Goal: Task Accomplishment & Management: Use online tool/utility

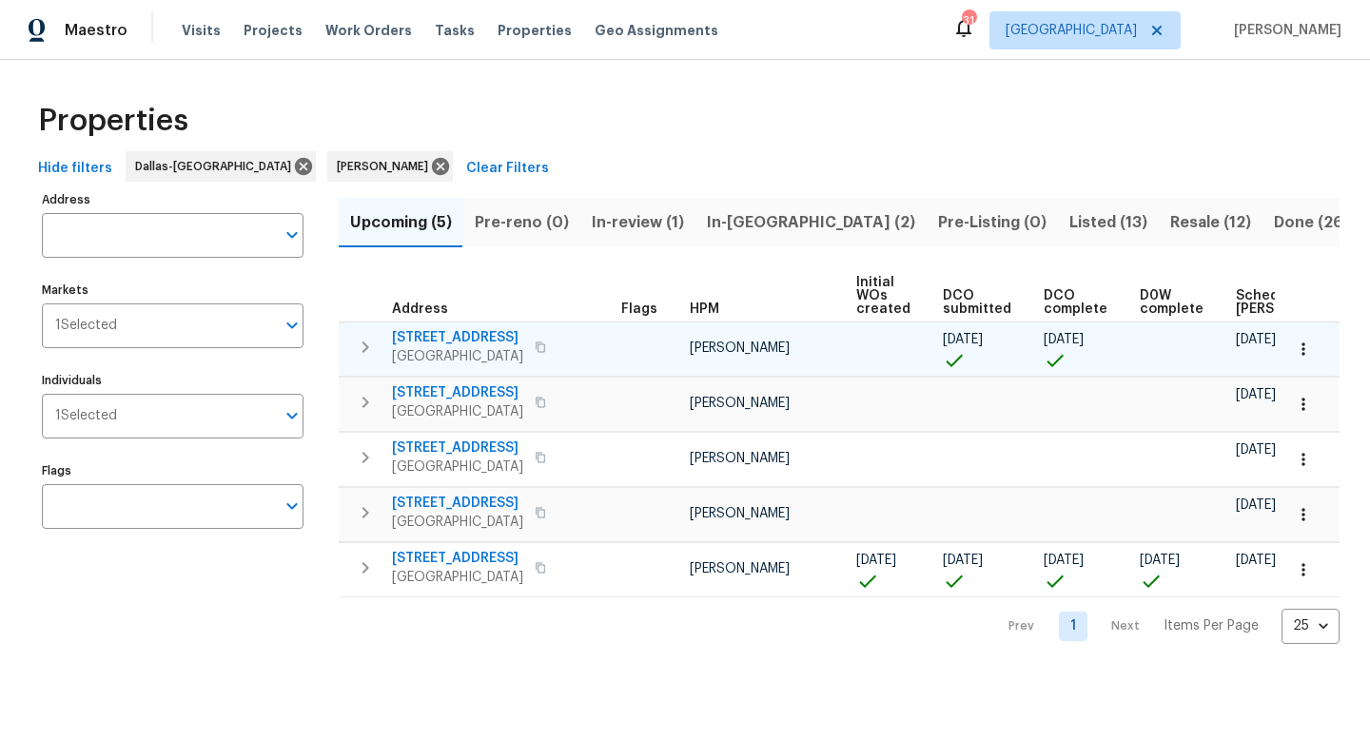
click at [452, 335] on span "[STREET_ADDRESS]" at bounding box center [457, 337] width 131 height 19
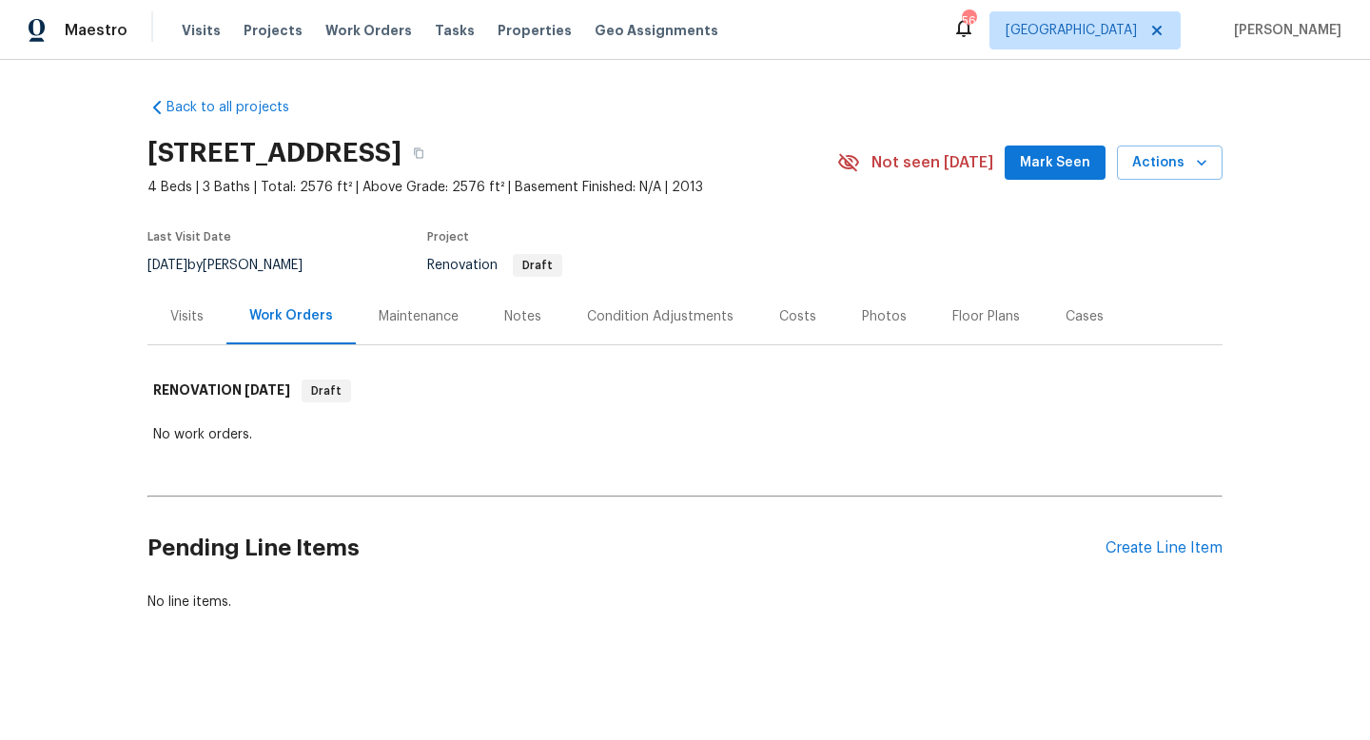
click at [1035, 154] on span "Mark Seen" at bounding box center [1055, 163] width 70 height 24
click at [596, 310] on div "Condition Adjustments" at bounding box center [660, 316] width 147 height 19
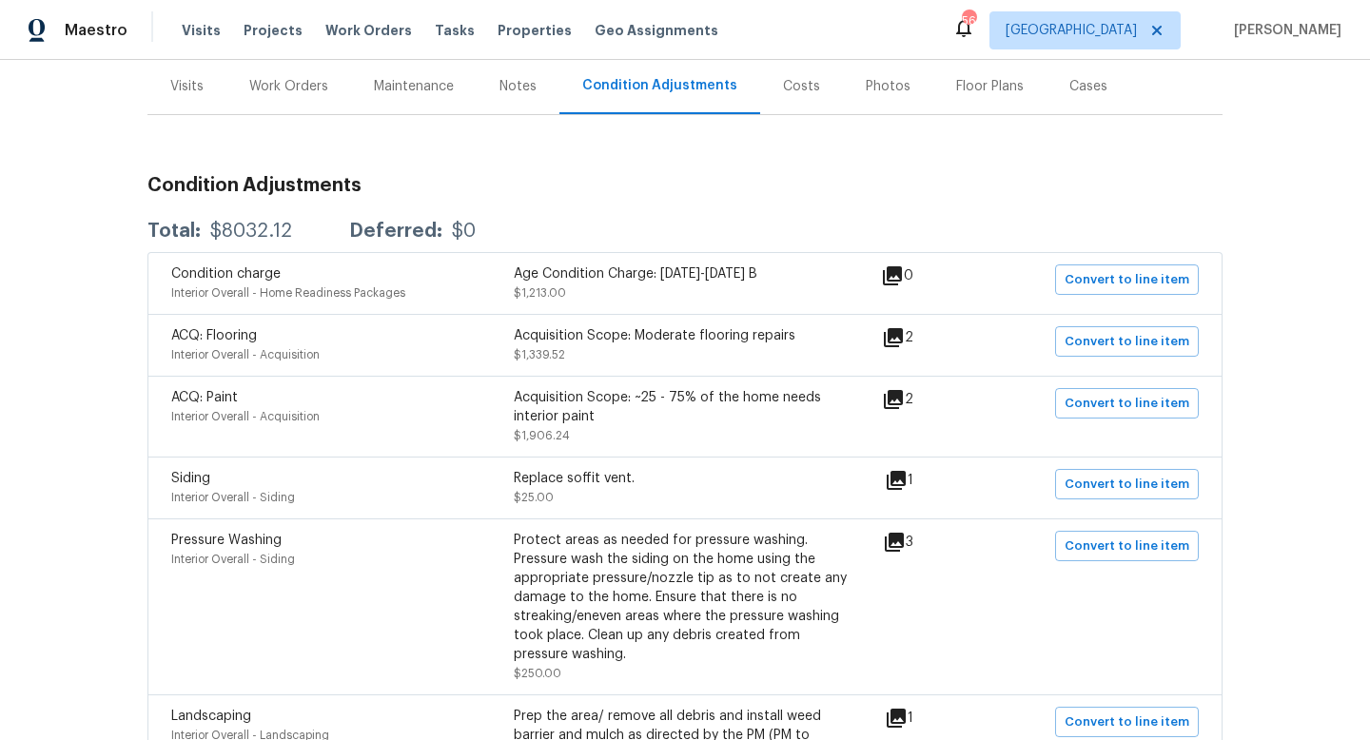
scroll to position [235, 0]
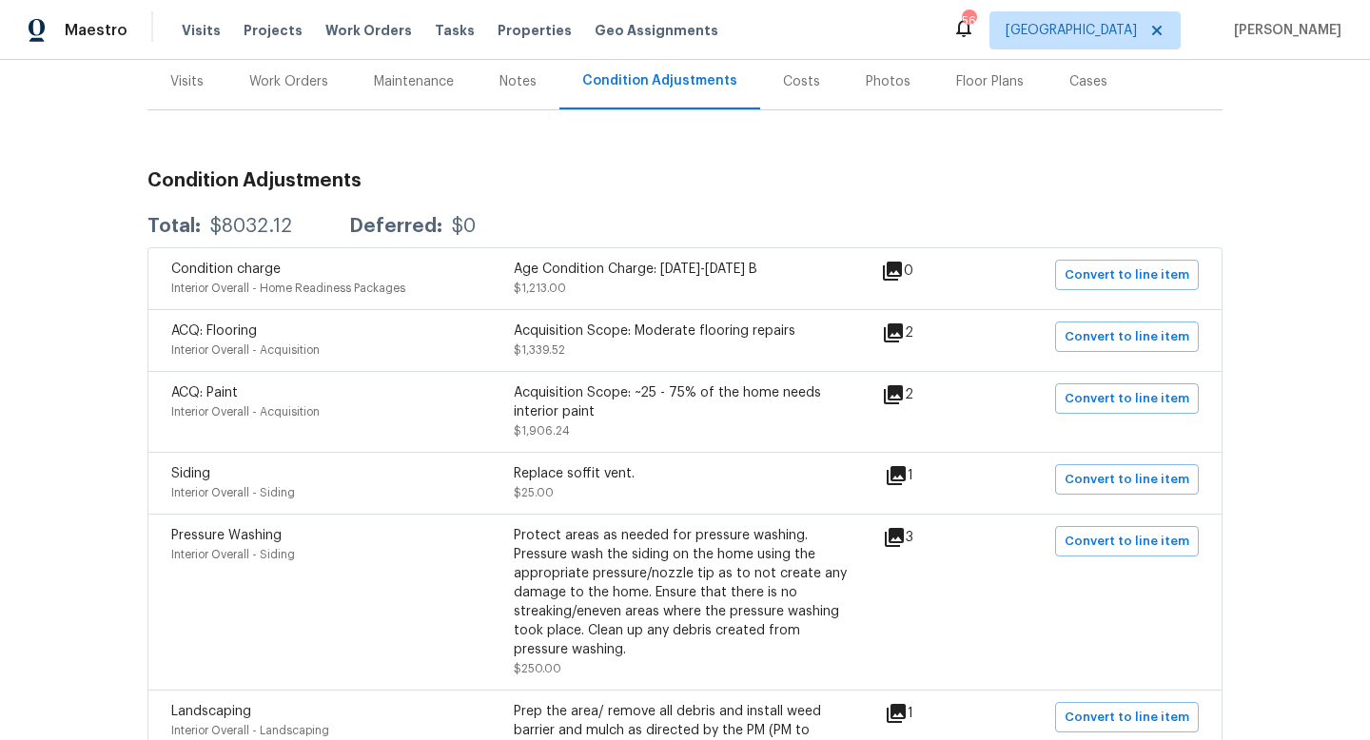
click at [908, 477] on icon at bounding box center [896, 475] width 23 height 23
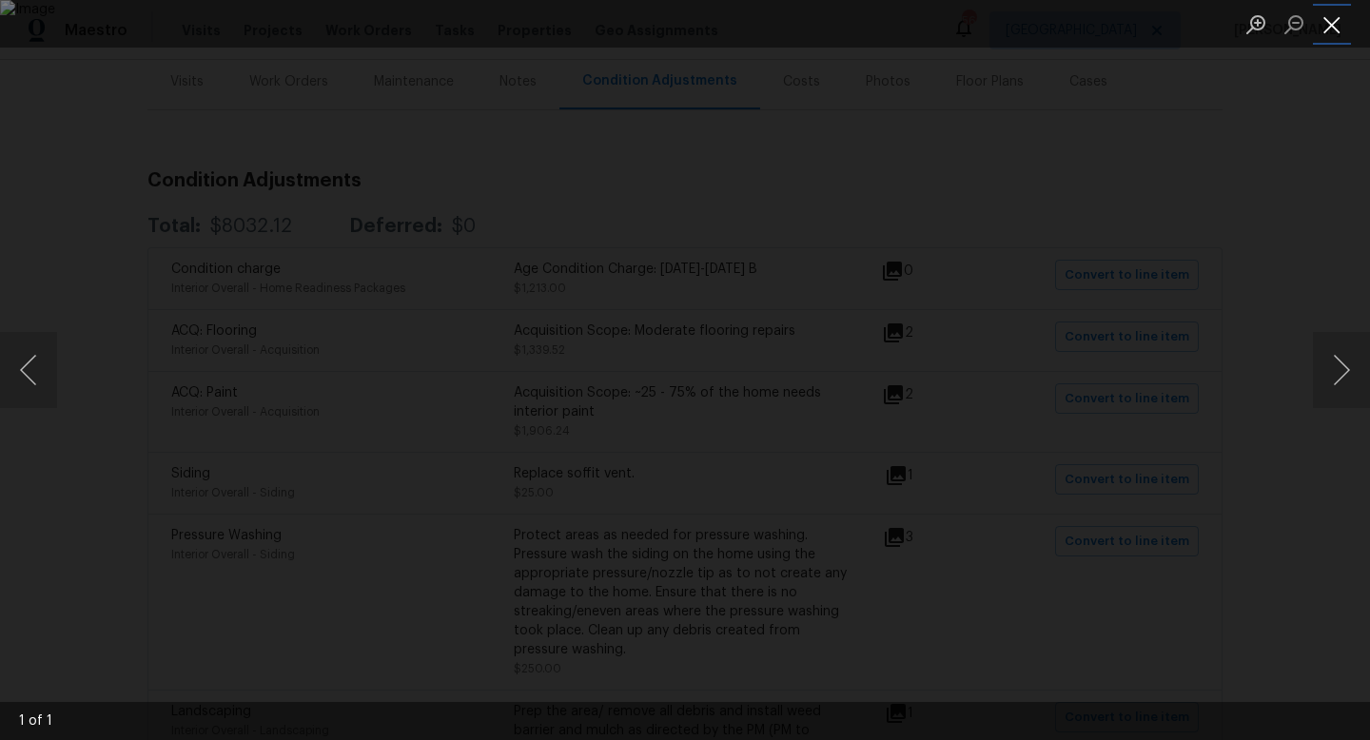
click at [1333, 22] on button "Close lightbox" at bounding box center [1332, 24] width 38 height 33
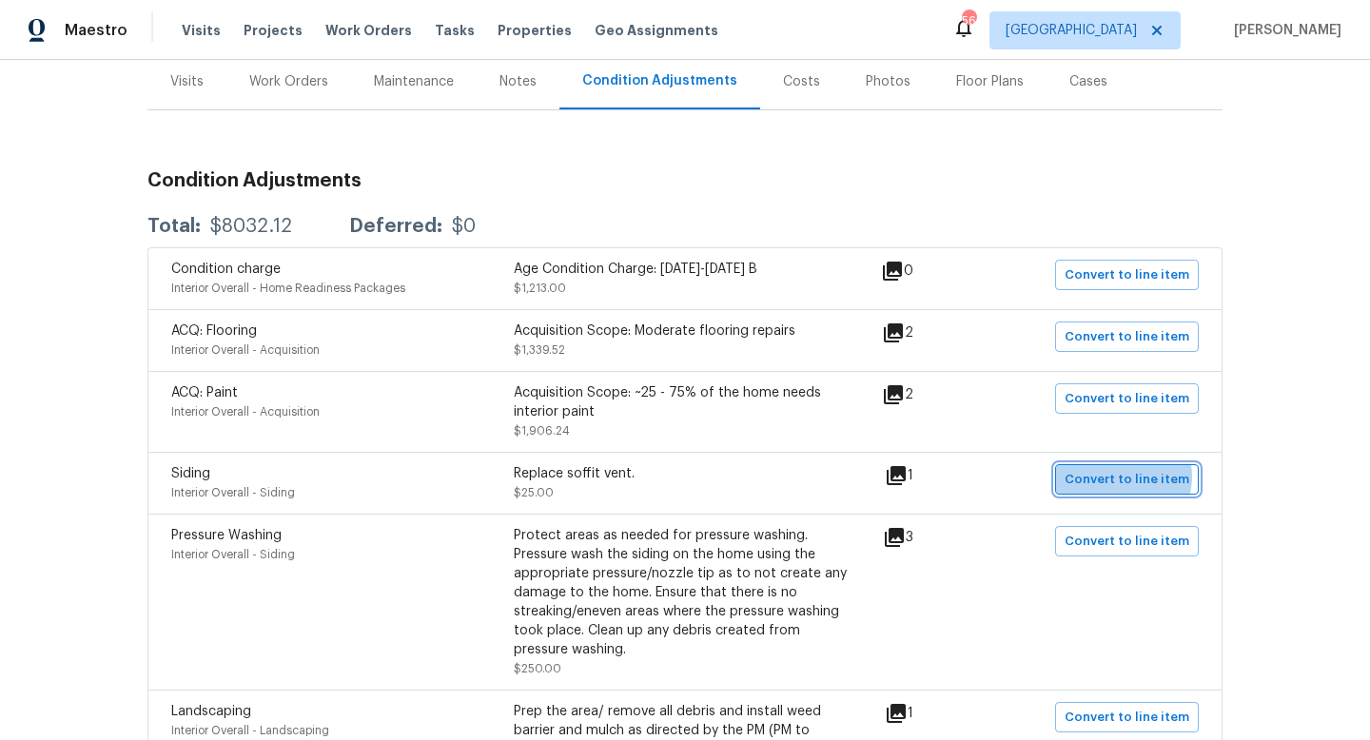
click at [1131, 478] on span "Convert to line item" at bounding box center [1127, 480] width 125 height 22
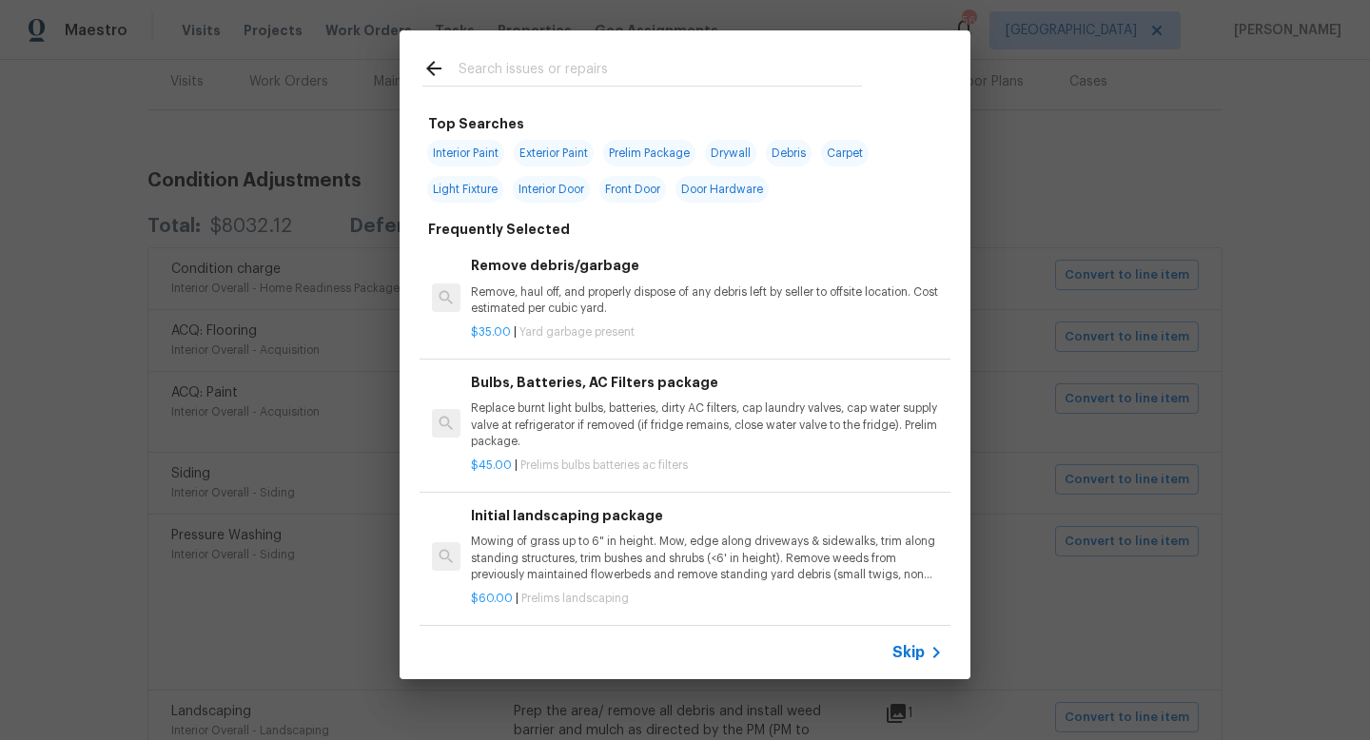
click at [899, 641] on div "Skip" at bounding box center [920, 652] width 55 height 23
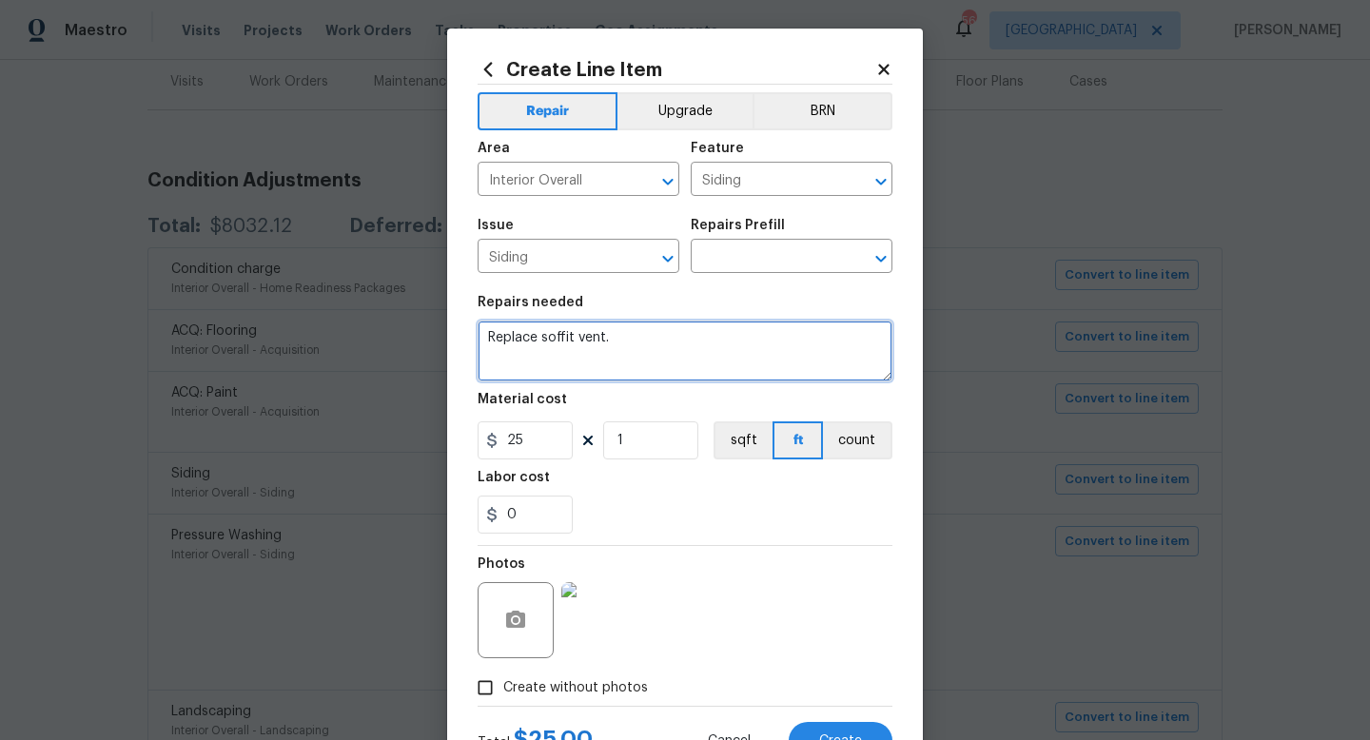
drag, startPoint x: 638, startPoint y: 339, endPoint x: 377, endPoint y: 307, distance: 262.7
click at [377, 307] on div "Create Line Item Repair Upgrade BRN Area Interior Overall ​ Feature Siding ​ Is…" at bounding box center [685, 370] width 1370 height 740
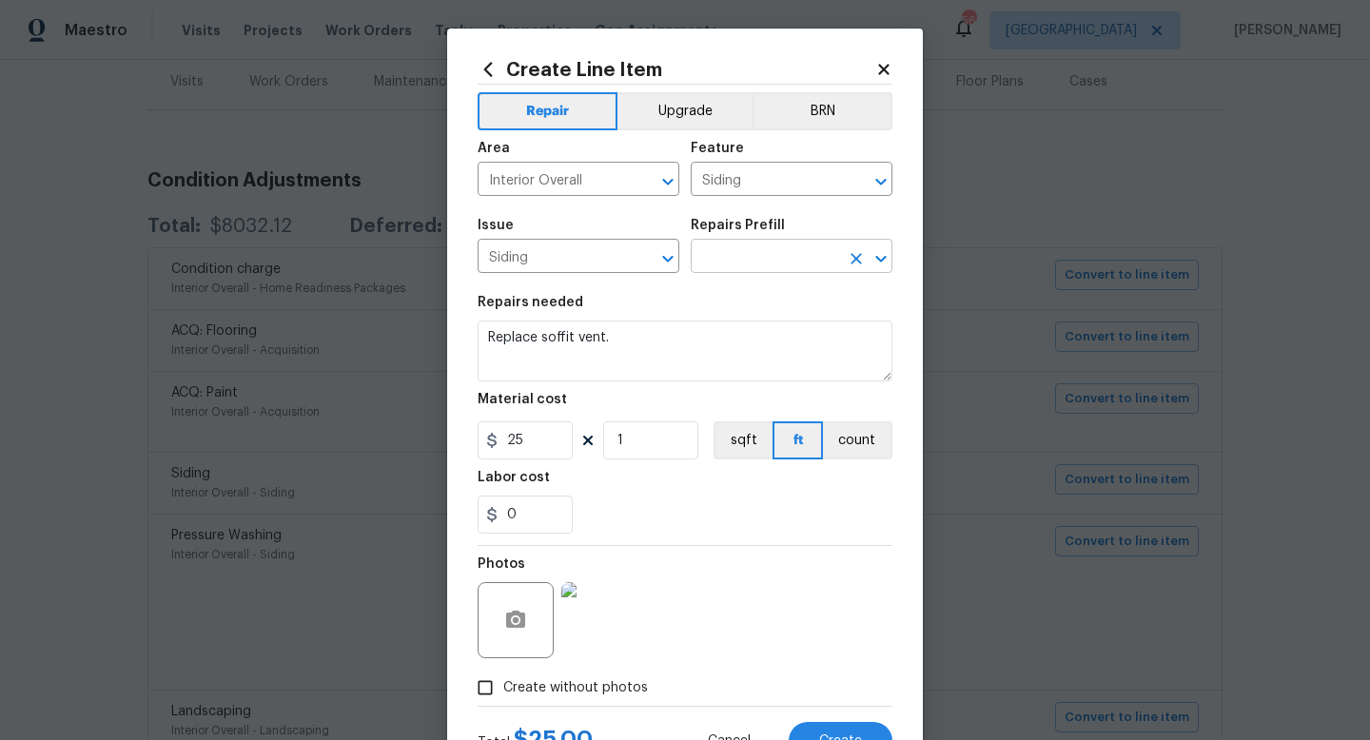
click at [734, 260] on input "text" at bounding box center [765, 259] width 148 height 30
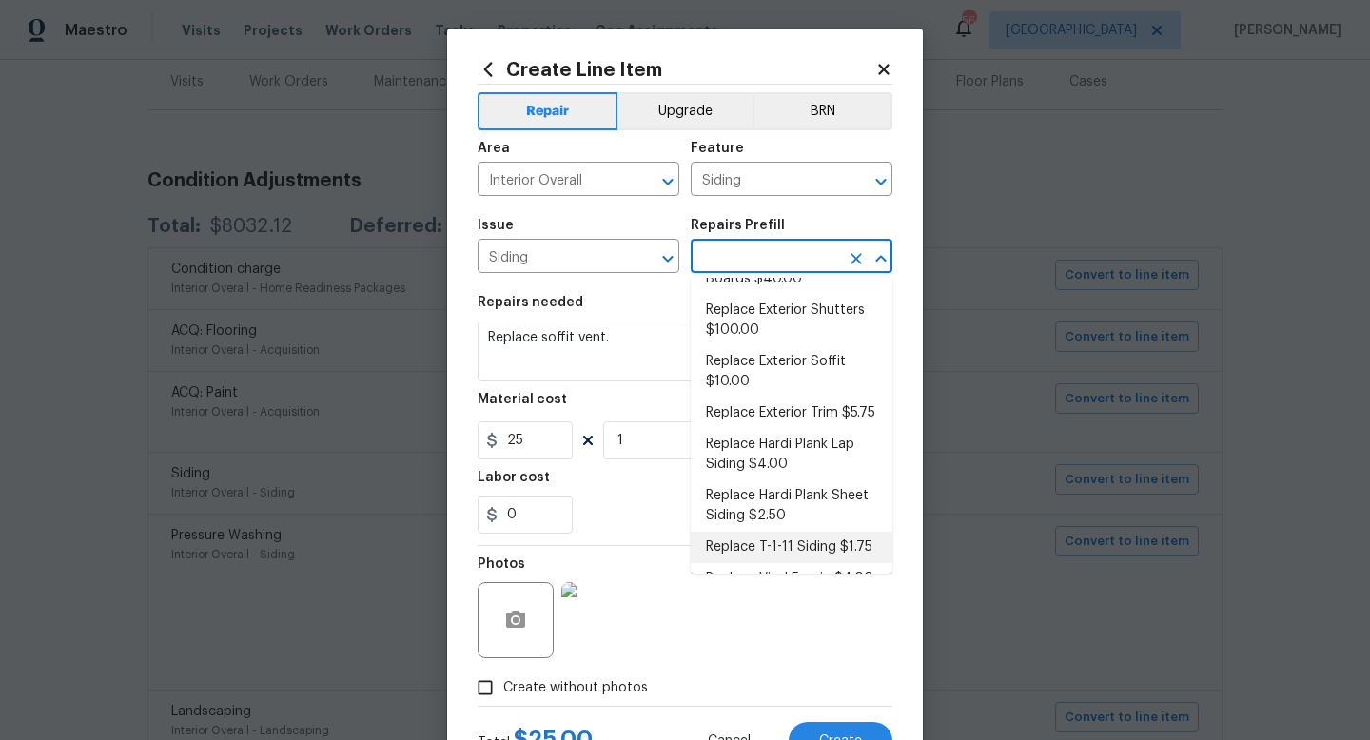
scroll to position [366, 0]
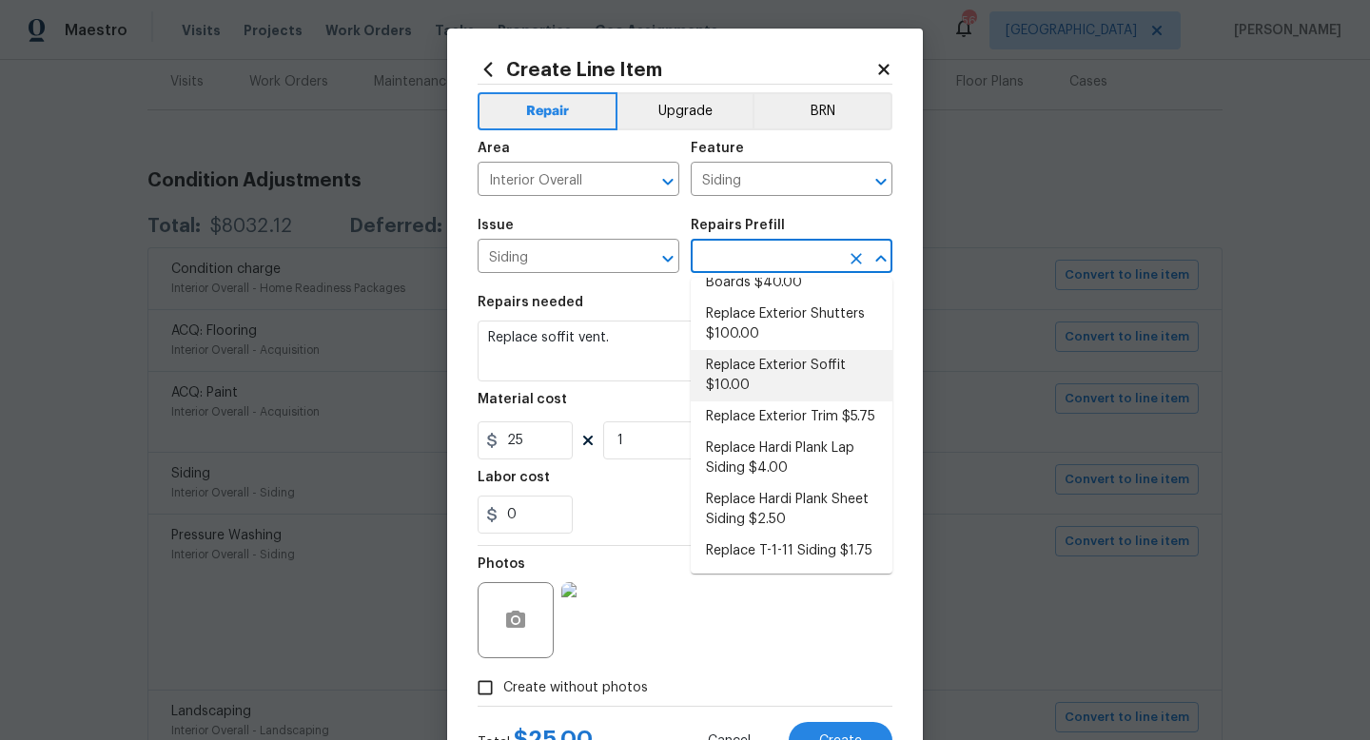
click at [769, 361] on li "Replace Exterior Soffit $10.00" at bounding box center [792, 375] width 202 height 51
type textarea "Remove the existing soffit material and replace with new. Ensure that the new s…"
type input "Replace Exterior Soffit $10.00"
type input "10"
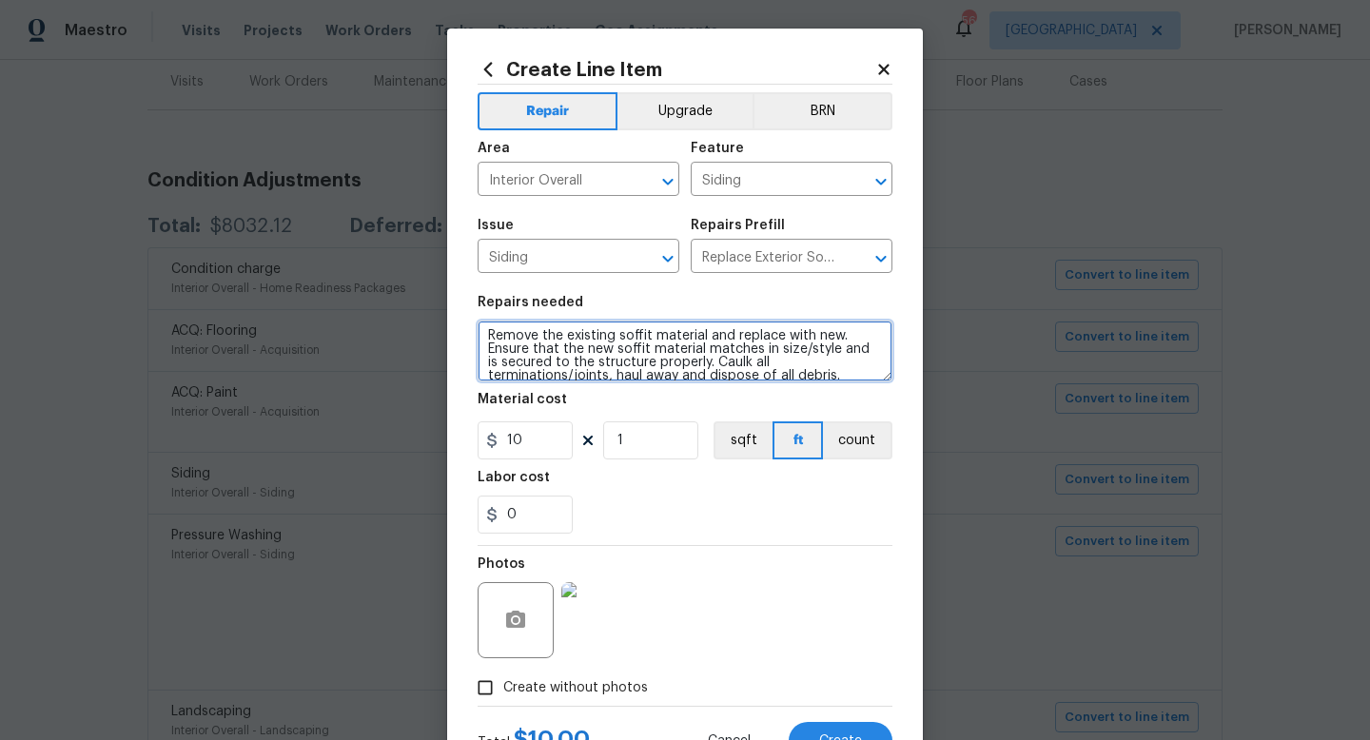
scroll to position [0, 0]
drag, startPoint x: 728, startPoint y: 373, endPoint x: 367, endPoint y: 313, distance: 365.7
click at [367, 313] on div "Create Line Item Repair Upgrade BRN Area Interior Overall ​ Feature Siding ​ Is…" at bounding box center [685, 370] width 1370 height 740
paste textarea "place soffit vent."
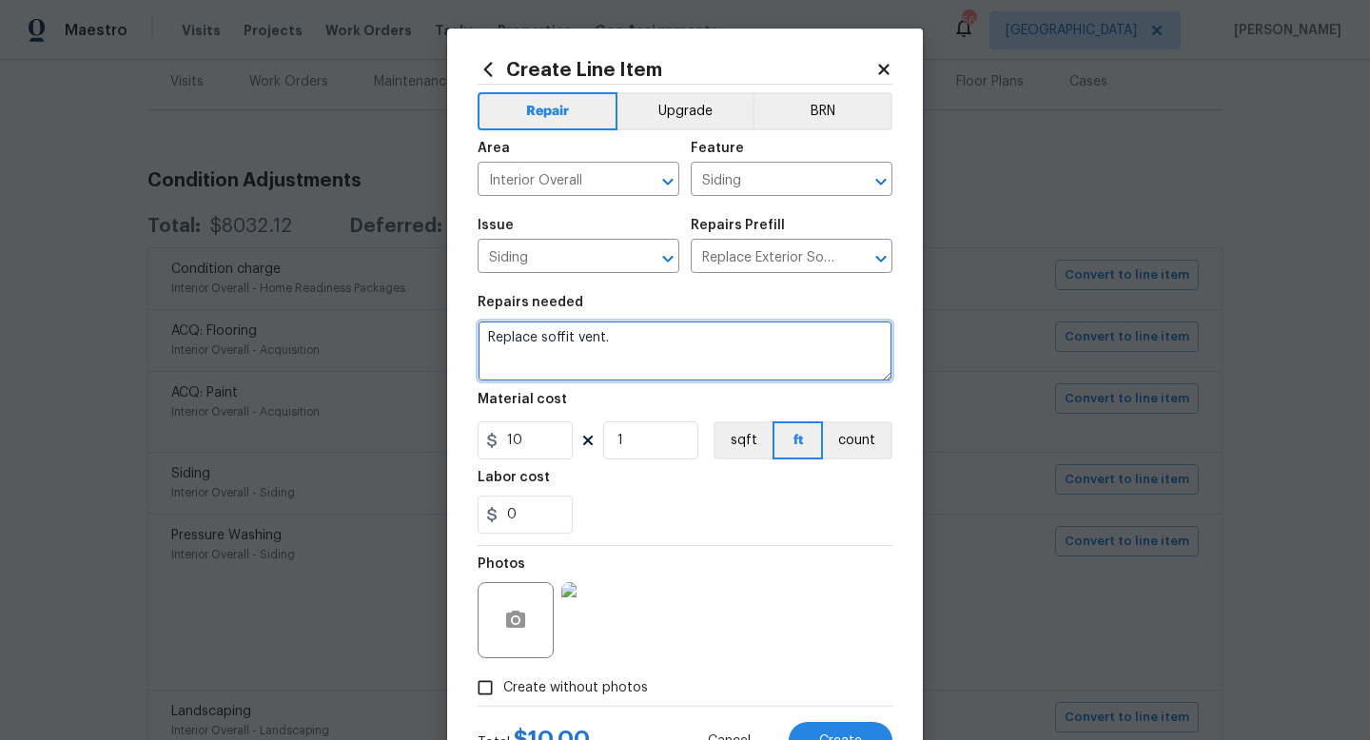
type textarea "Replace soffit vent."
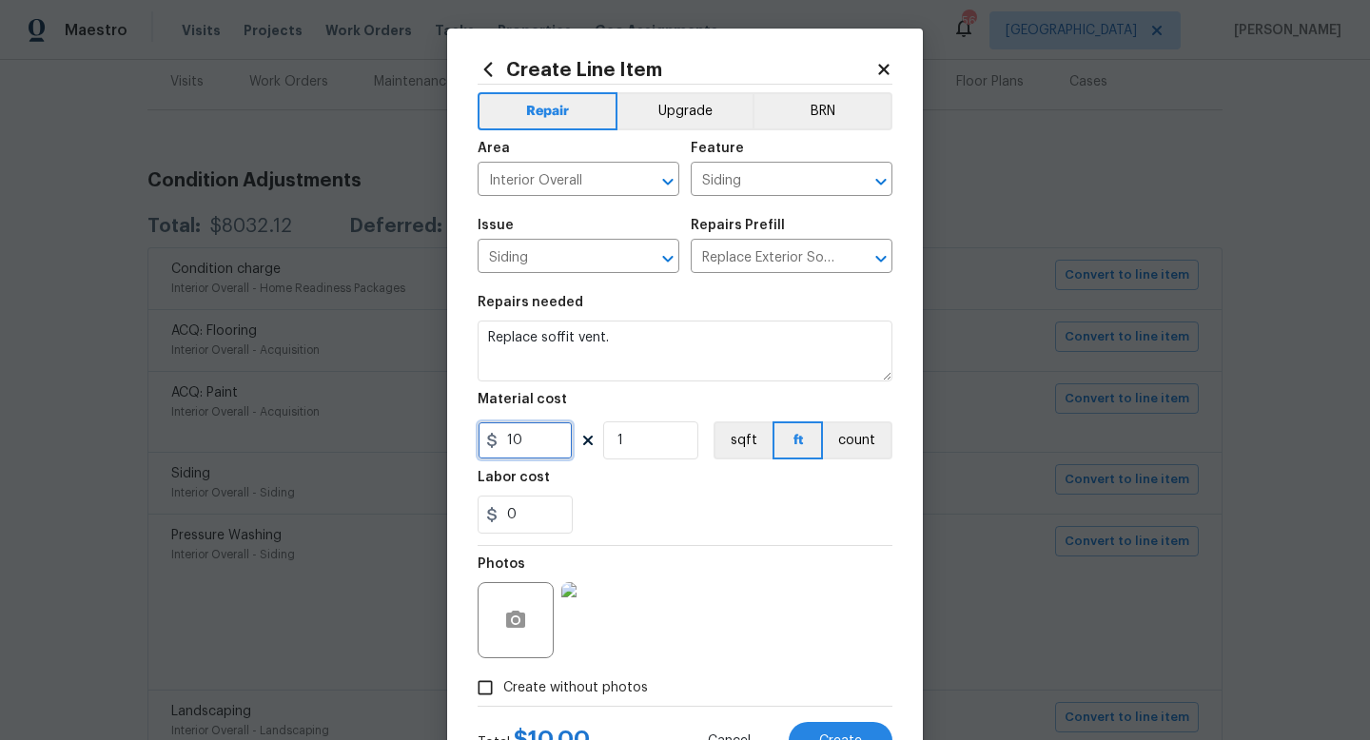
click at [530, 437] on input "10" at bounding box center [525, 441] width 95 height 38
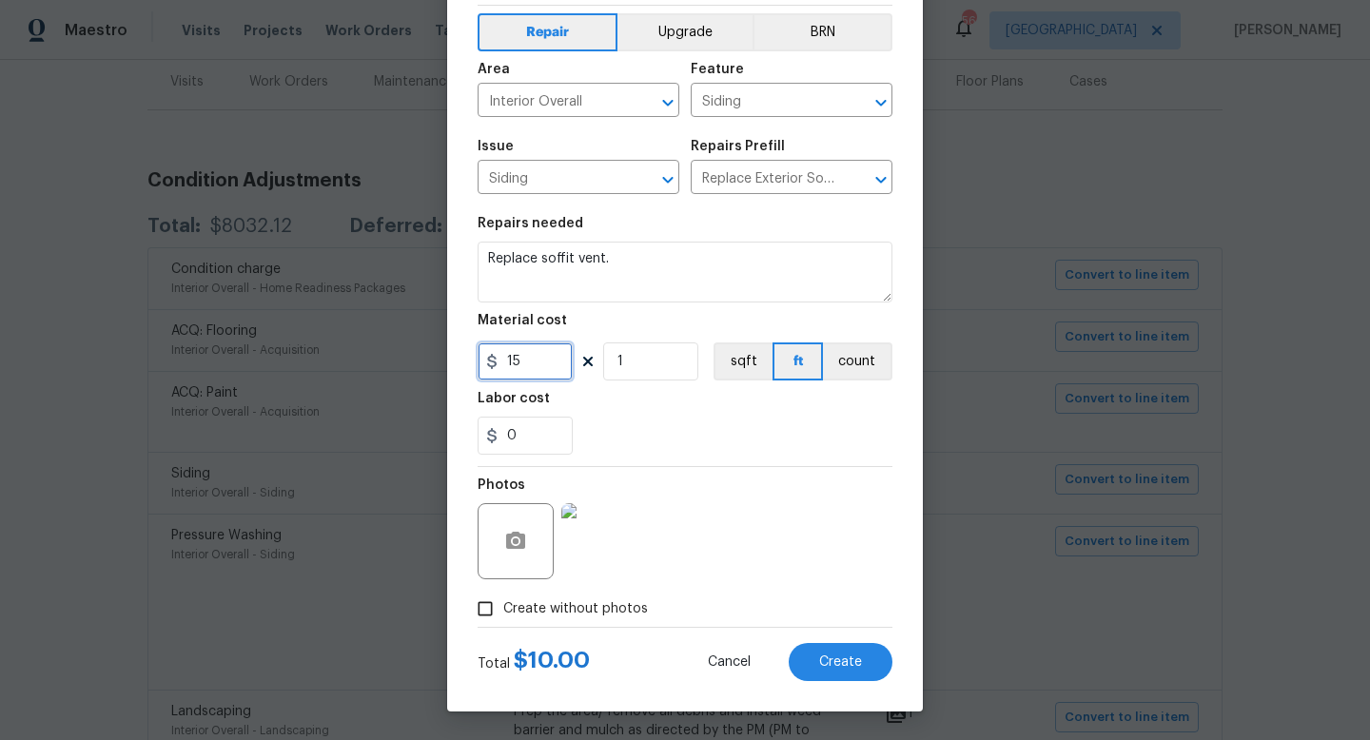
type input "15"
click at [776, 555] on div "Photos" at bounding box center [685, 529] width 415 height 124
click at [845, 656] on span "Create" at bounding box center [840, 663] width 43 height 14
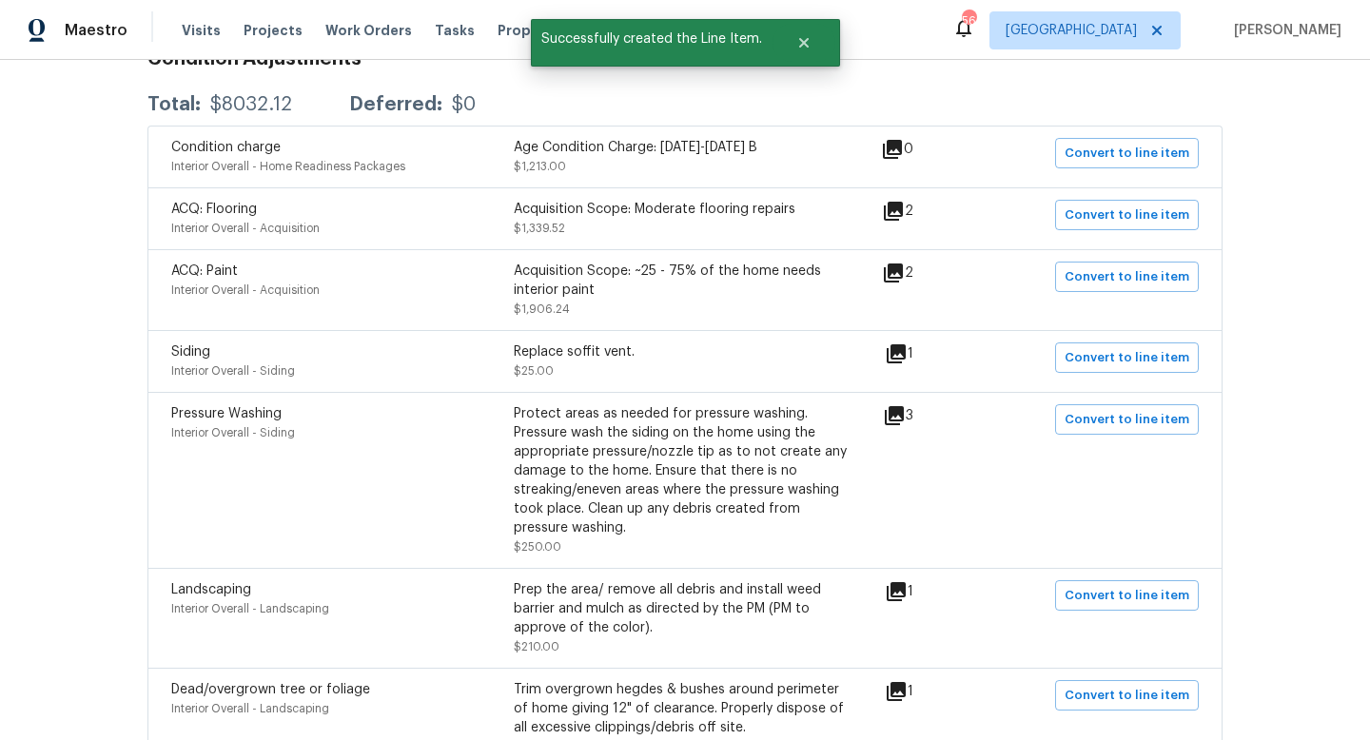
scroll to position [394, 0]
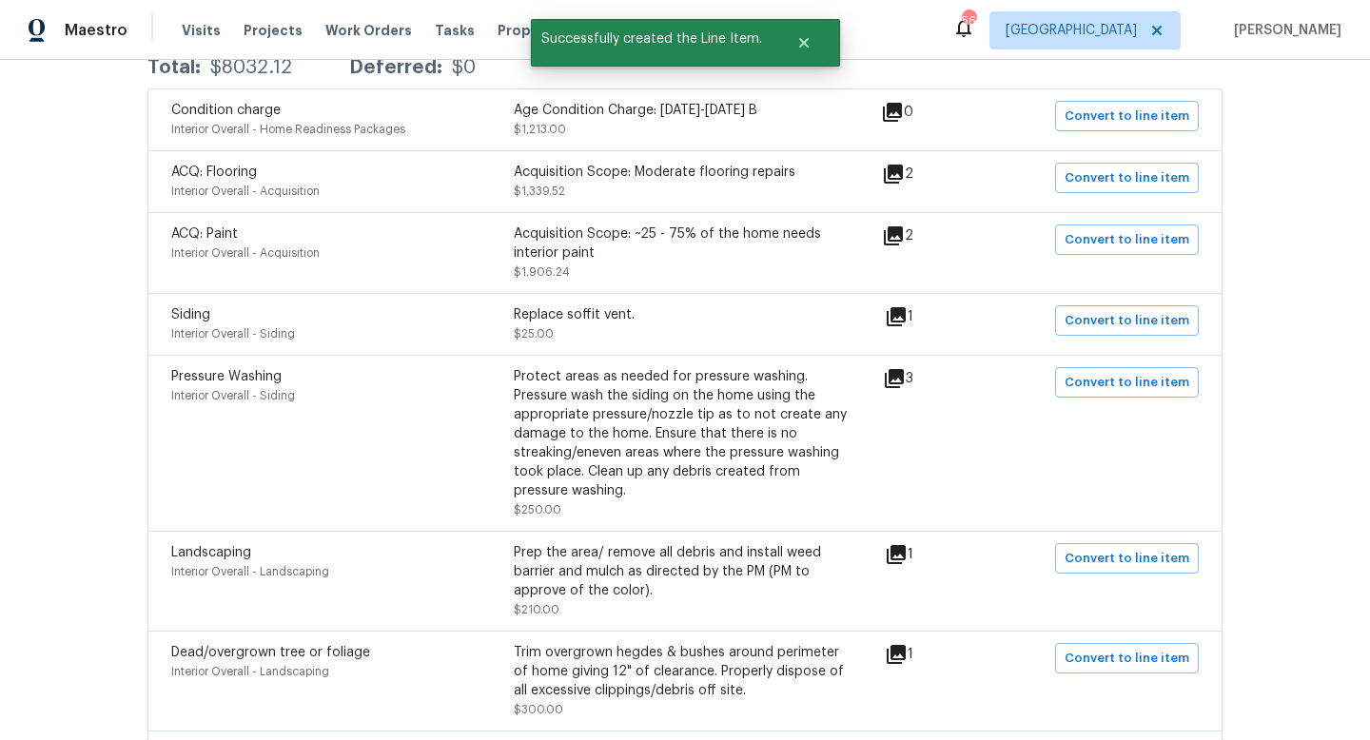
click at [904, 384] on icon at bounding box center [894, 378] width 19 height 19
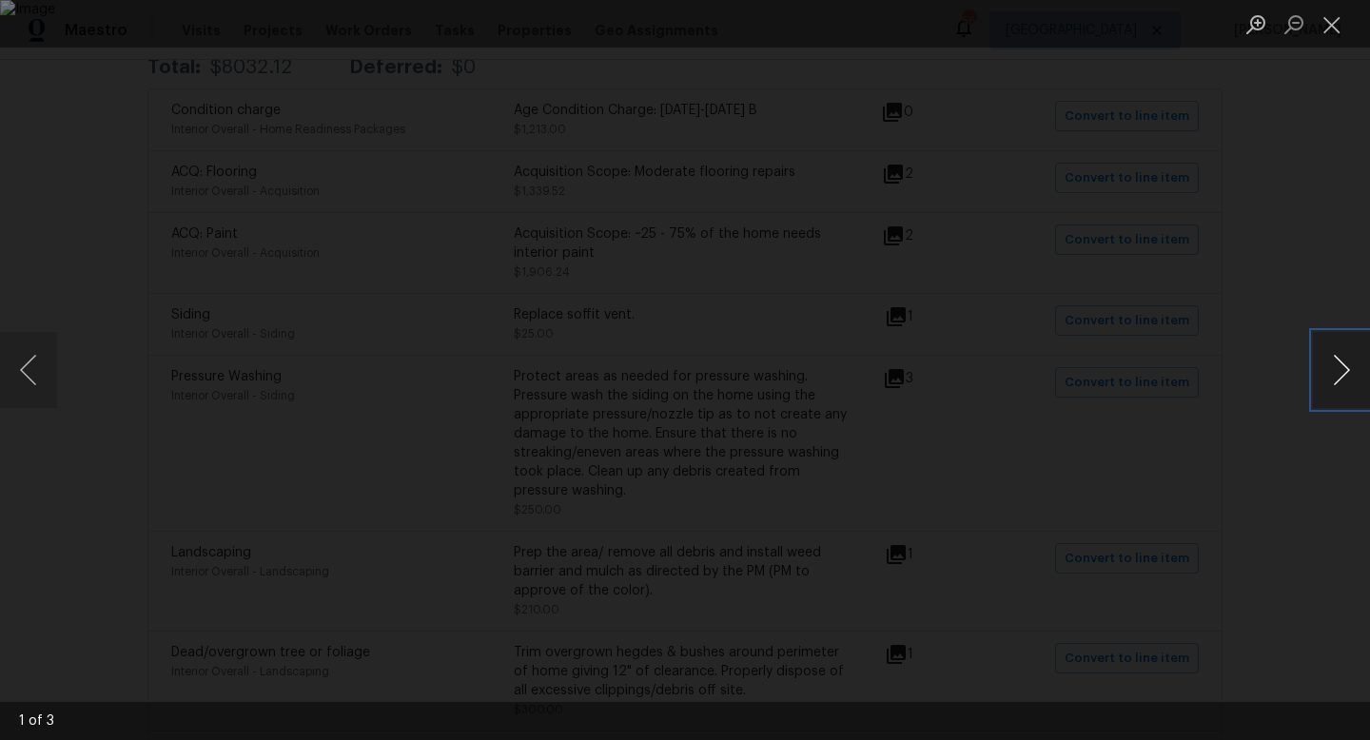
click at [1327, 369] on button "Next image" at bounding box center [1341, 370] width 57 height 76
click at [1327, 368] on button "Next image" at bounding box center [1341, 370] width 57 height 76
click at [1325, 21] on button "Close lightbox" at bounding box center [1332, 24] width 38 height 33
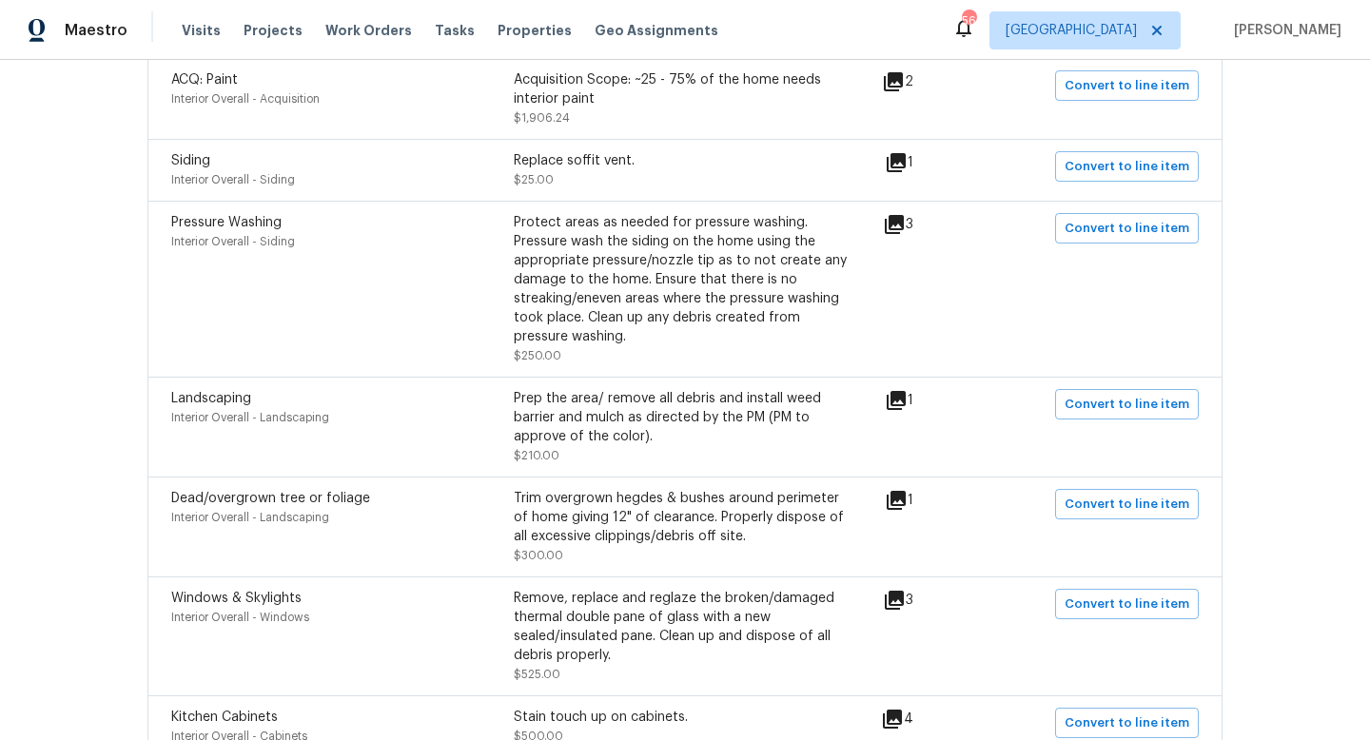
scroll to position [561, 0]
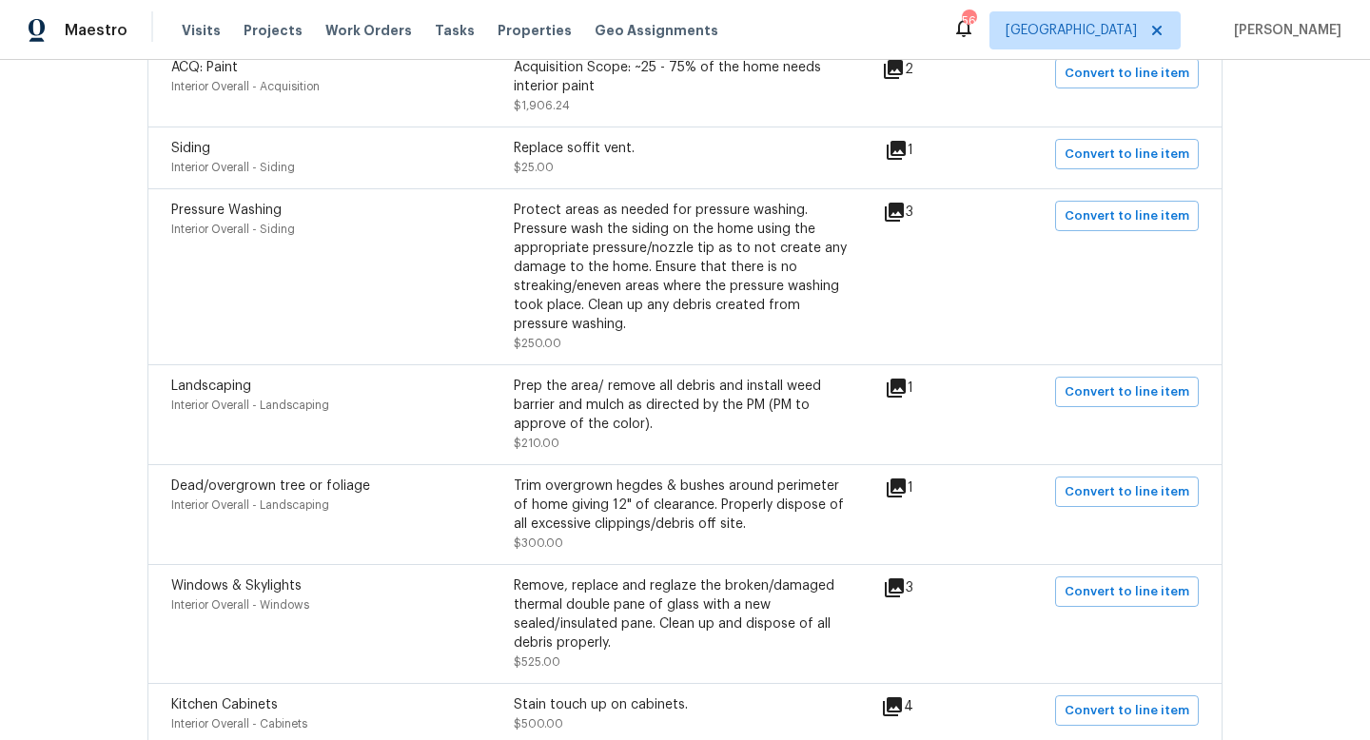
click at [897, 389] on icon at bounding box center [896, 388] width 19 height 19
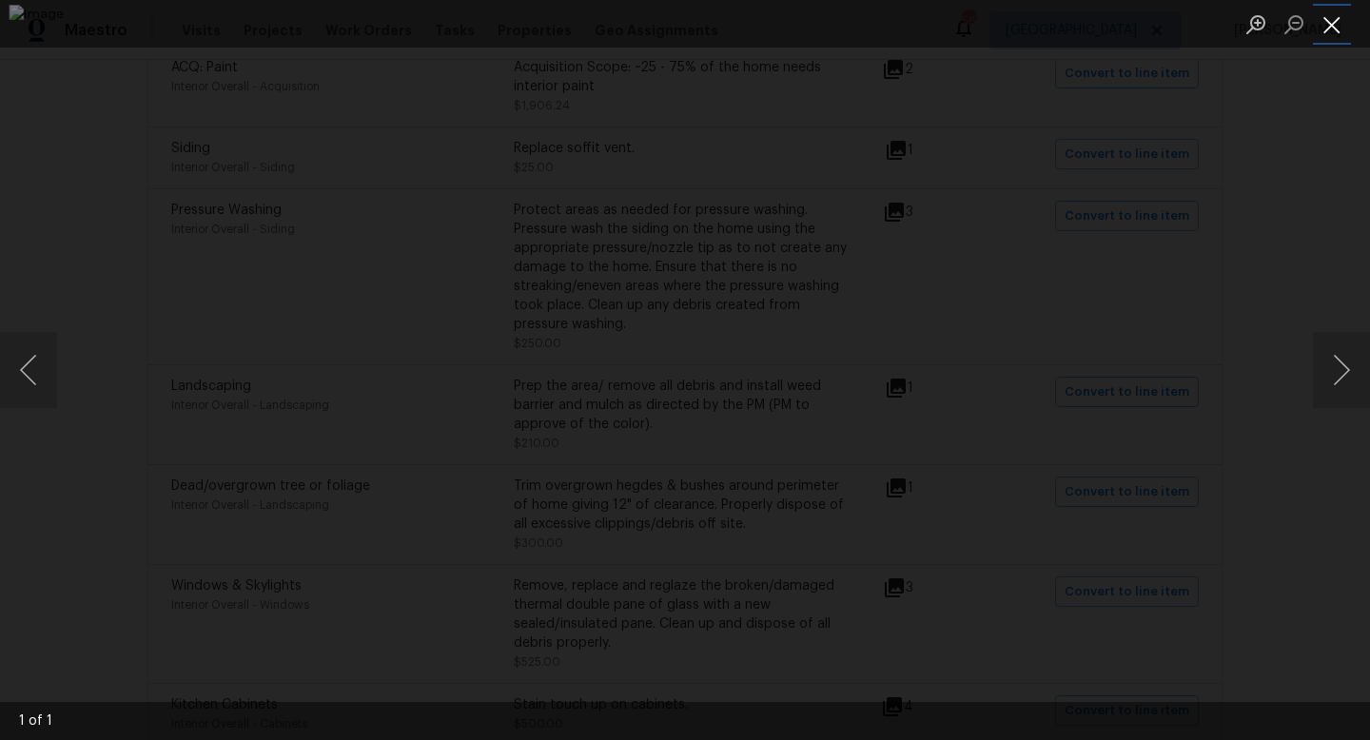
click at [1330, 30] on button "Close lightbox" at bounding box center [1332, 24] width 38 height 33
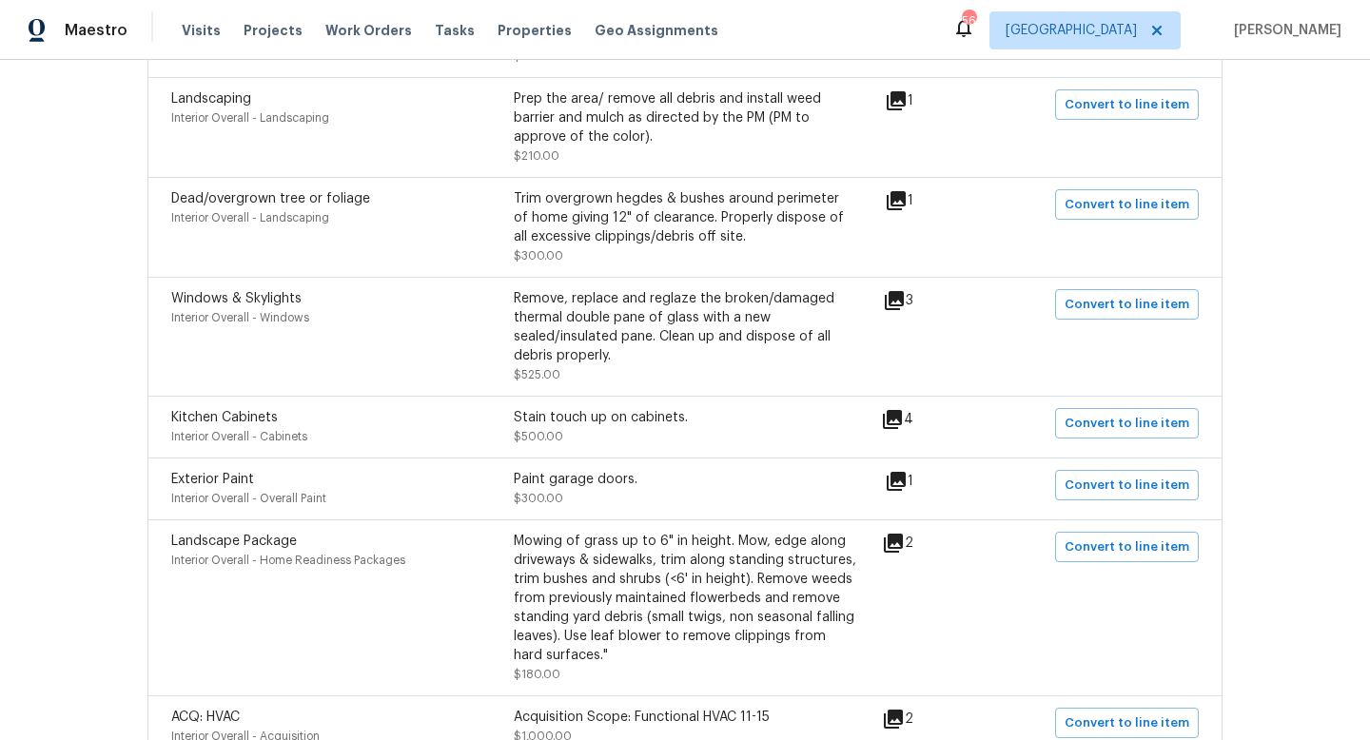
scroll to position [849, 0]
click at [1082, 553] on span "Convert to line item" at bounding box center [1127, 547] width 125 height 22
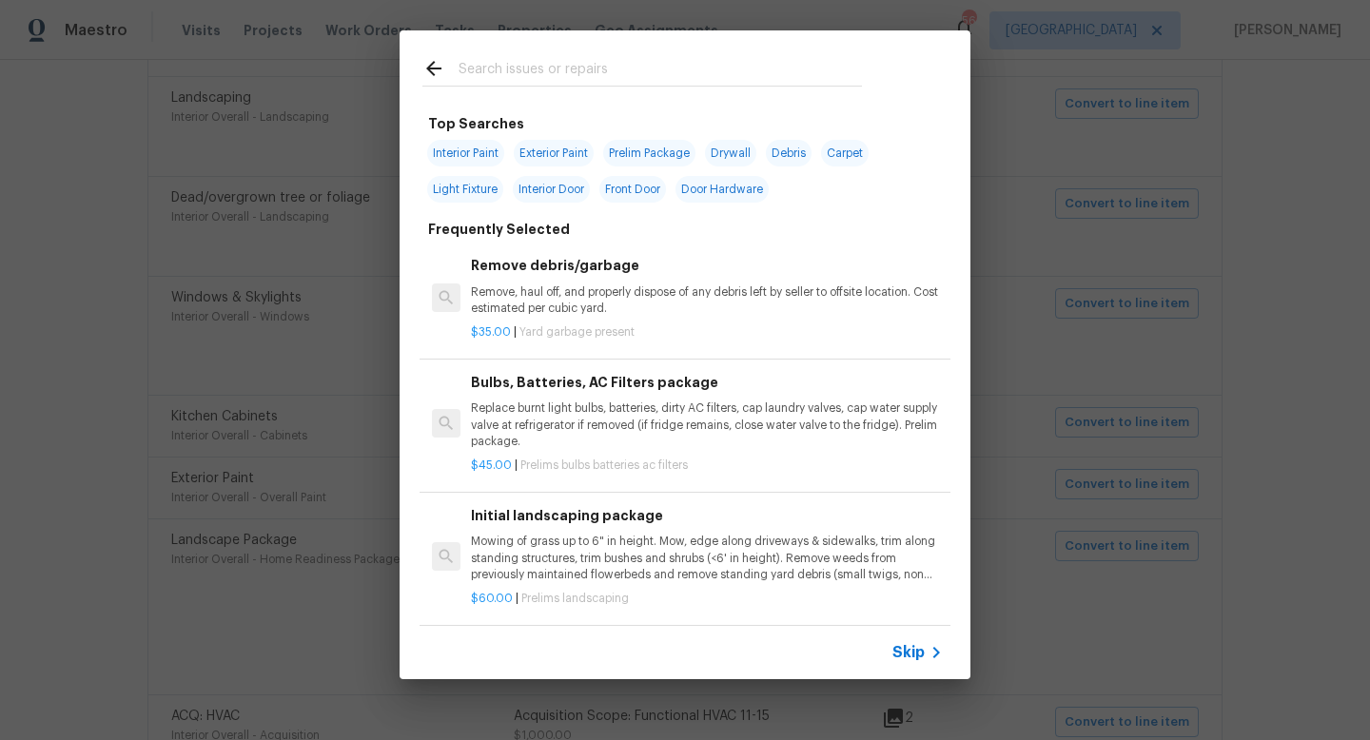
click at [899, 650] on span "Skip" at bounding box center [909, 652] width 32 height 19
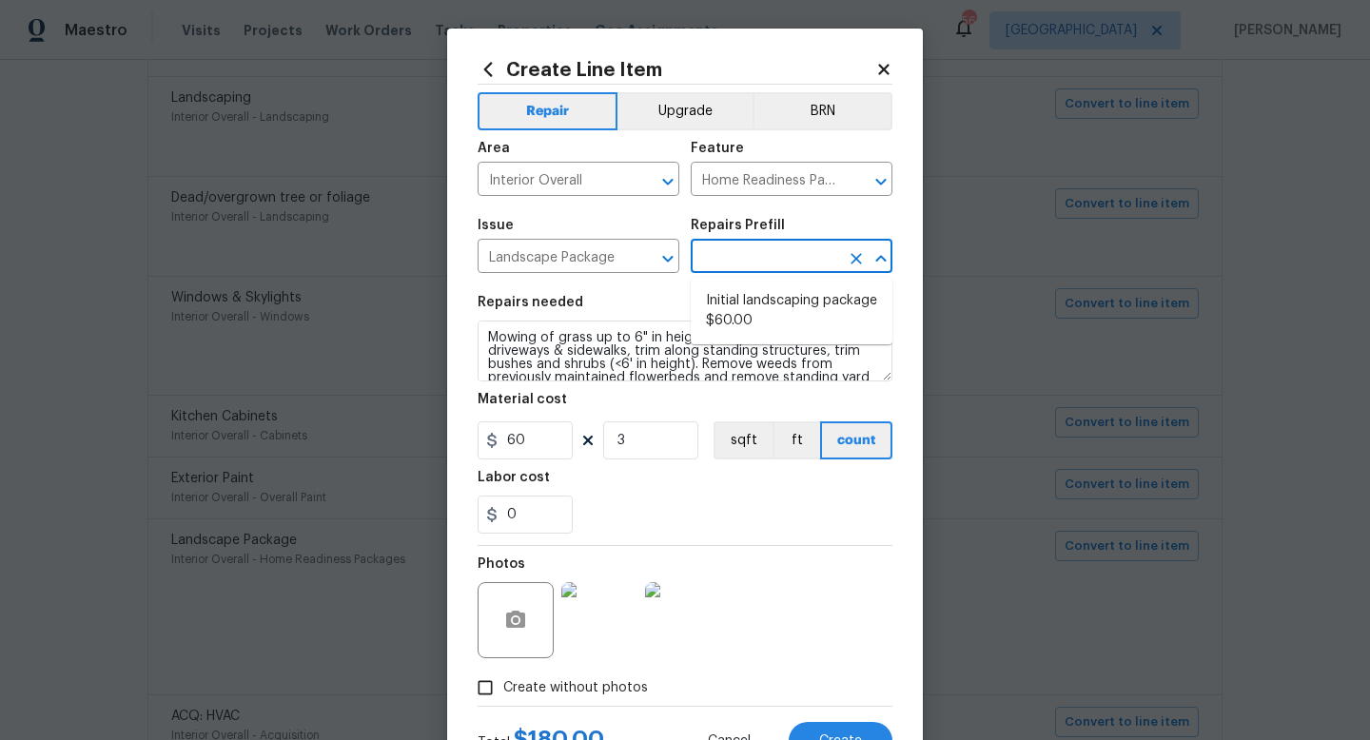
click at [727, 248] on input "text" at bounding box center [765, 259] width 148 height 30
click at [738, 302] on li "Initial landscaping package $60.00" at bounding box center [792, 311] width 202 height 51
type input "Initial landscaping package $60.00"
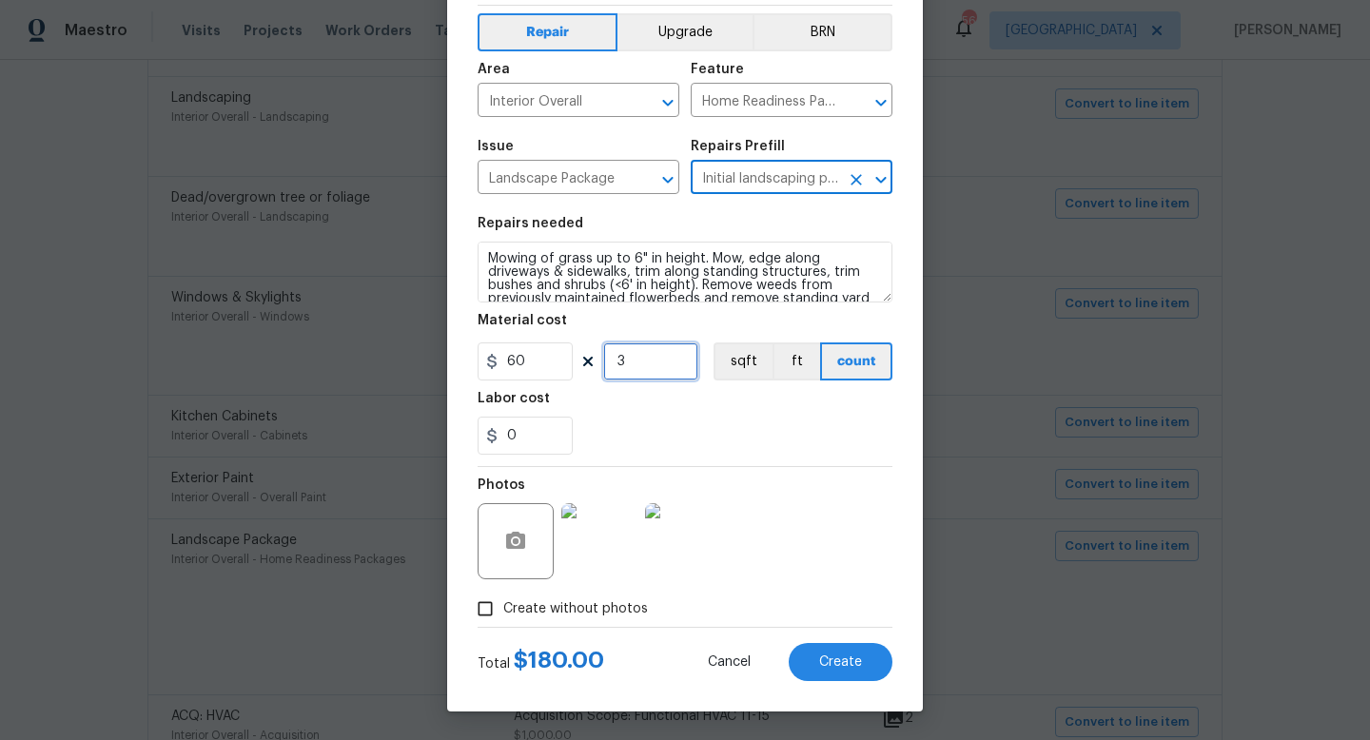
click at [659, 366] on input "3" at bounding box center [650, 362] width 95 height 38
type input "6"
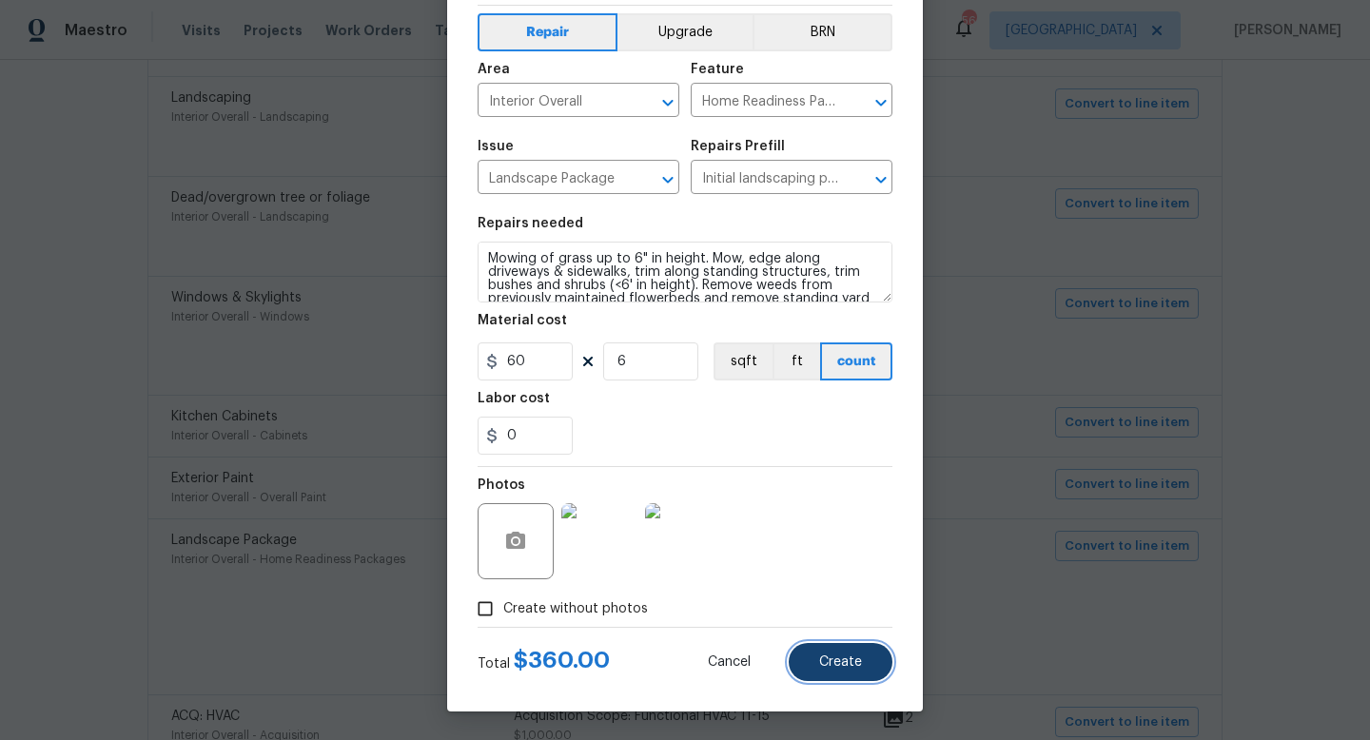
click at [828, 658] on span "Create" at bounding box center [840, 663] width 43 height 14
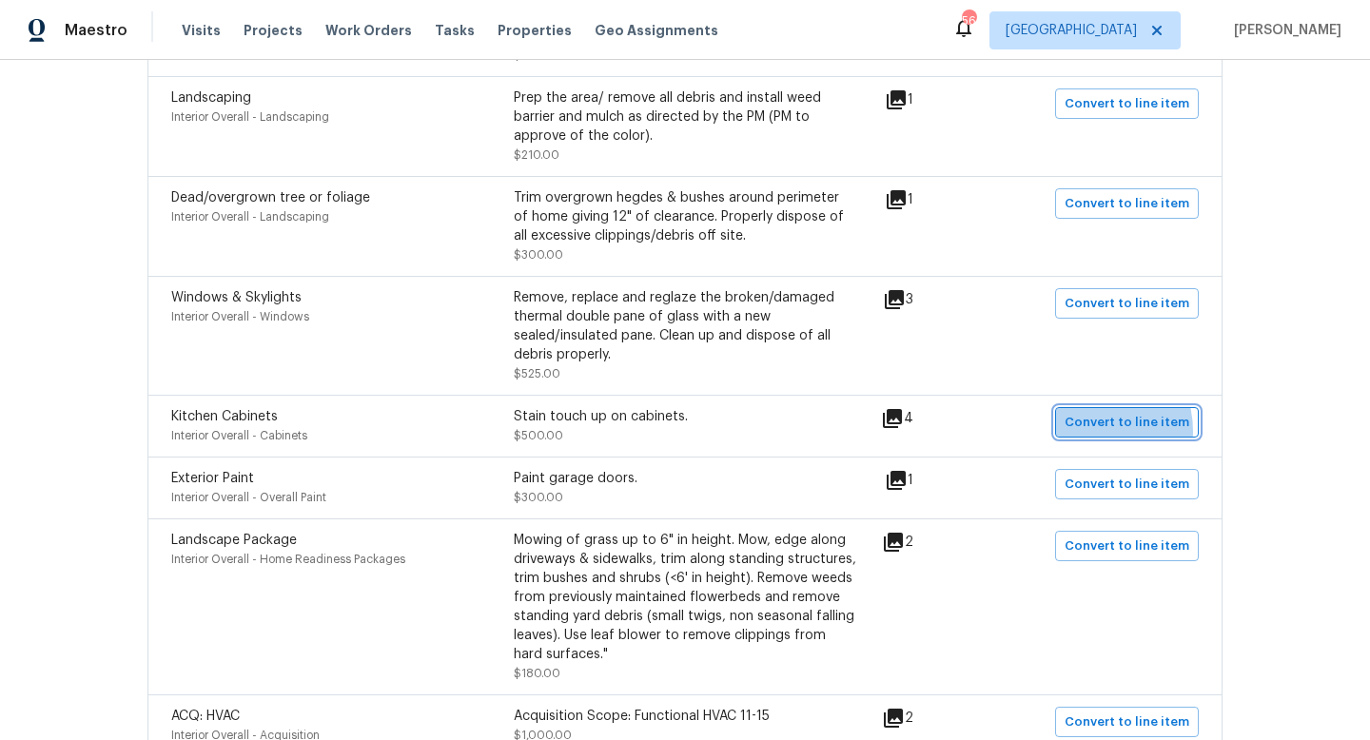
click at [1097, 434] on span "Convert to line item" at bounding box center [1127, 423] width 125 height 22
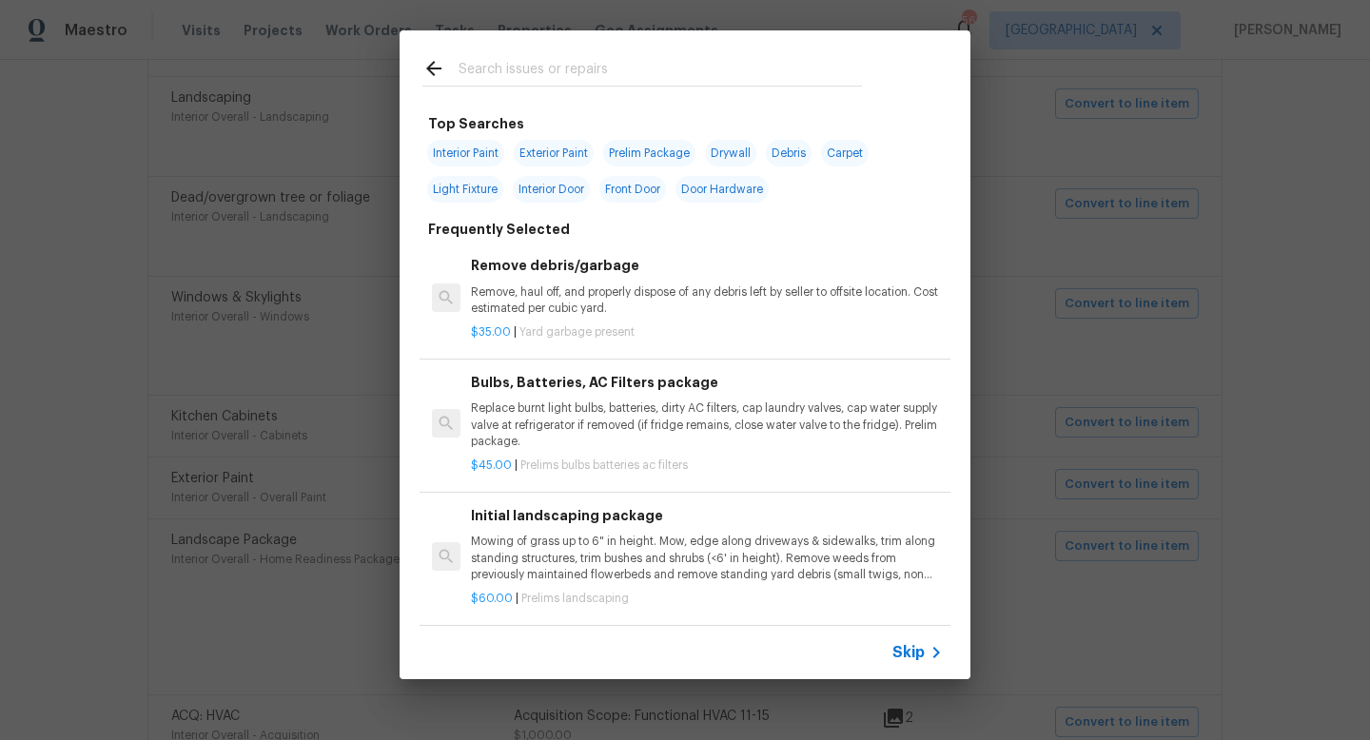
click at [903, 651] on span "Skip" at bounding box center [909, 652] width 32 height 19
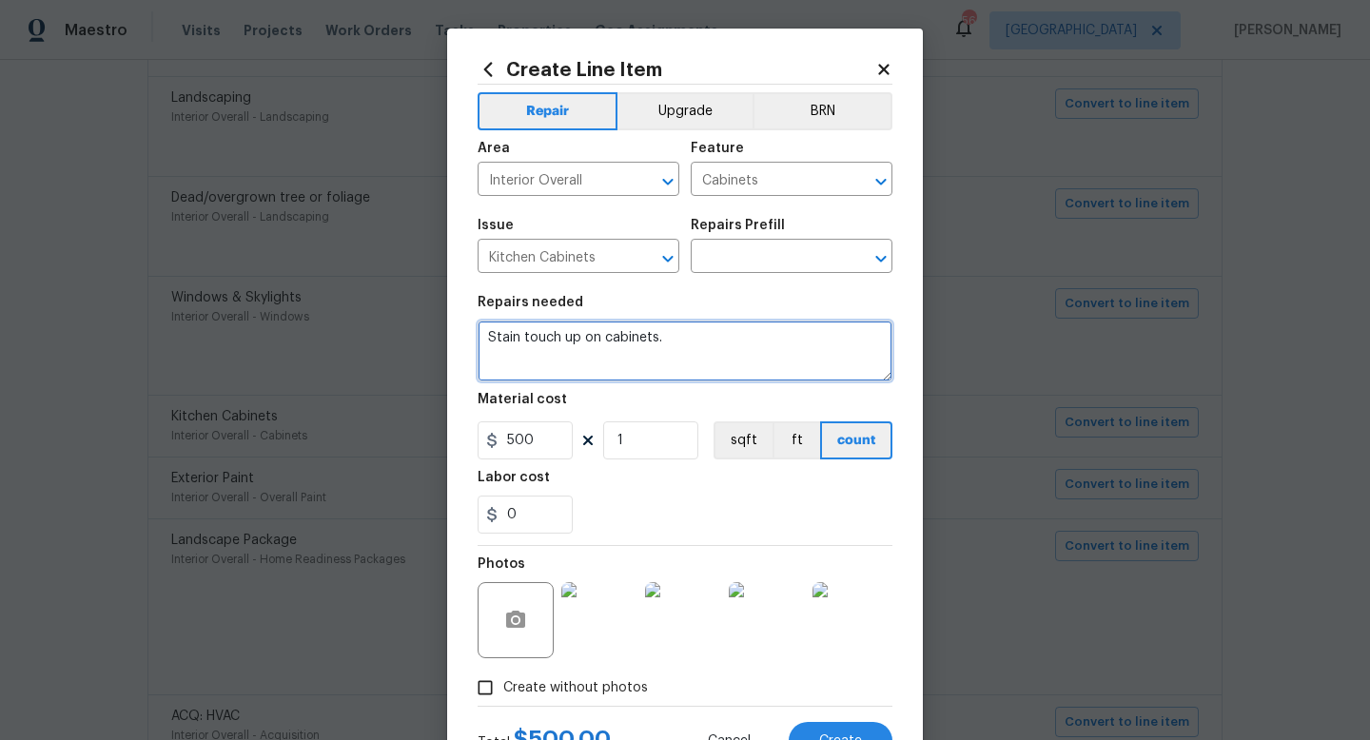
drag, startPoint x: 690, startPoint y: 347, endPoint x: 274, endPoint y: 299, distance: 418.7
click at [274, 299] on div "Create Line Item Repair Upgrade BRN Area Interior Overall ​ Feature Cabinets ​ …" at bounding box center [685, 370] width 1370 height 740
type textarea "x"
type textarea "Touch up stain on cabinets"
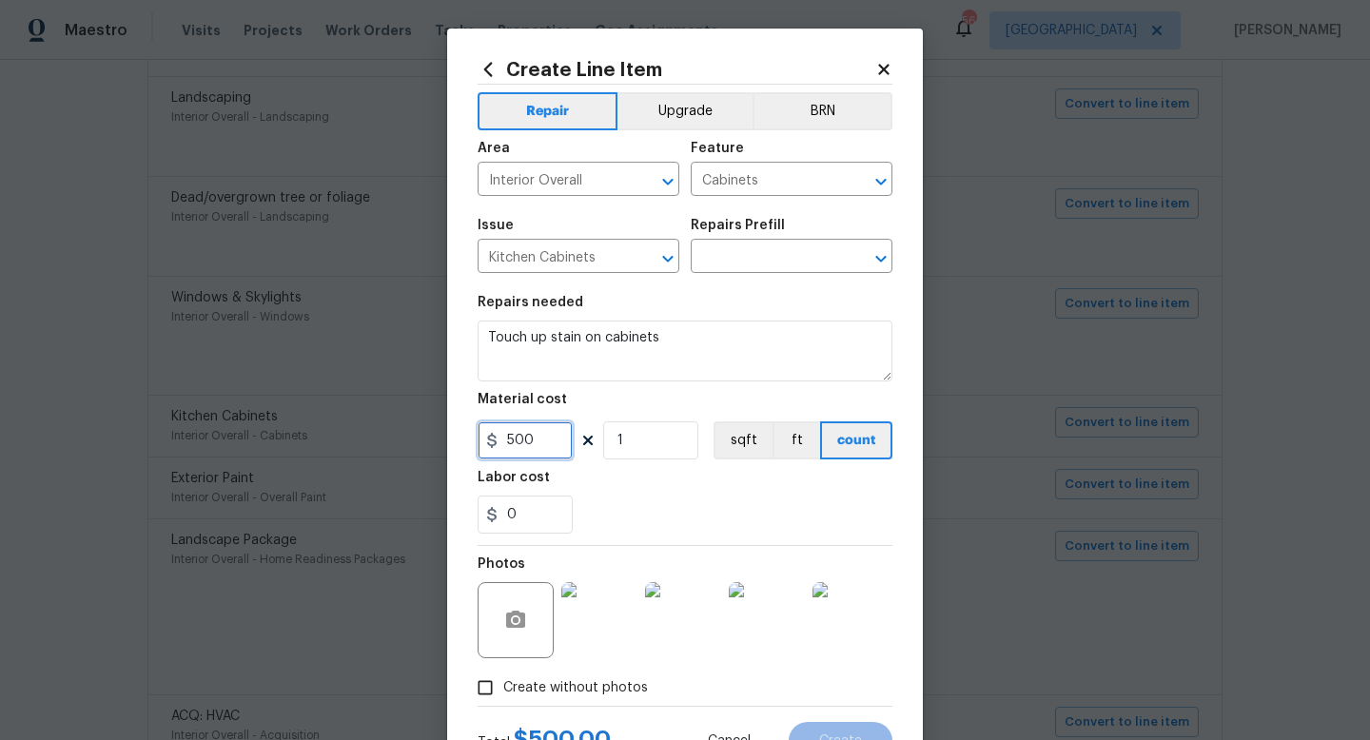
drag, startPoint x: 557, startPoint y: 436, endPoint x: 439, endPoint y: 425, distance: 118.5
click at [439, 425] on div "Create Line Item Repair Upgrade BRN Area Interior Overall ​ Feature Cabinets ​ …" at bounding box center [685, 370] width 1370 height 740
type input "300"
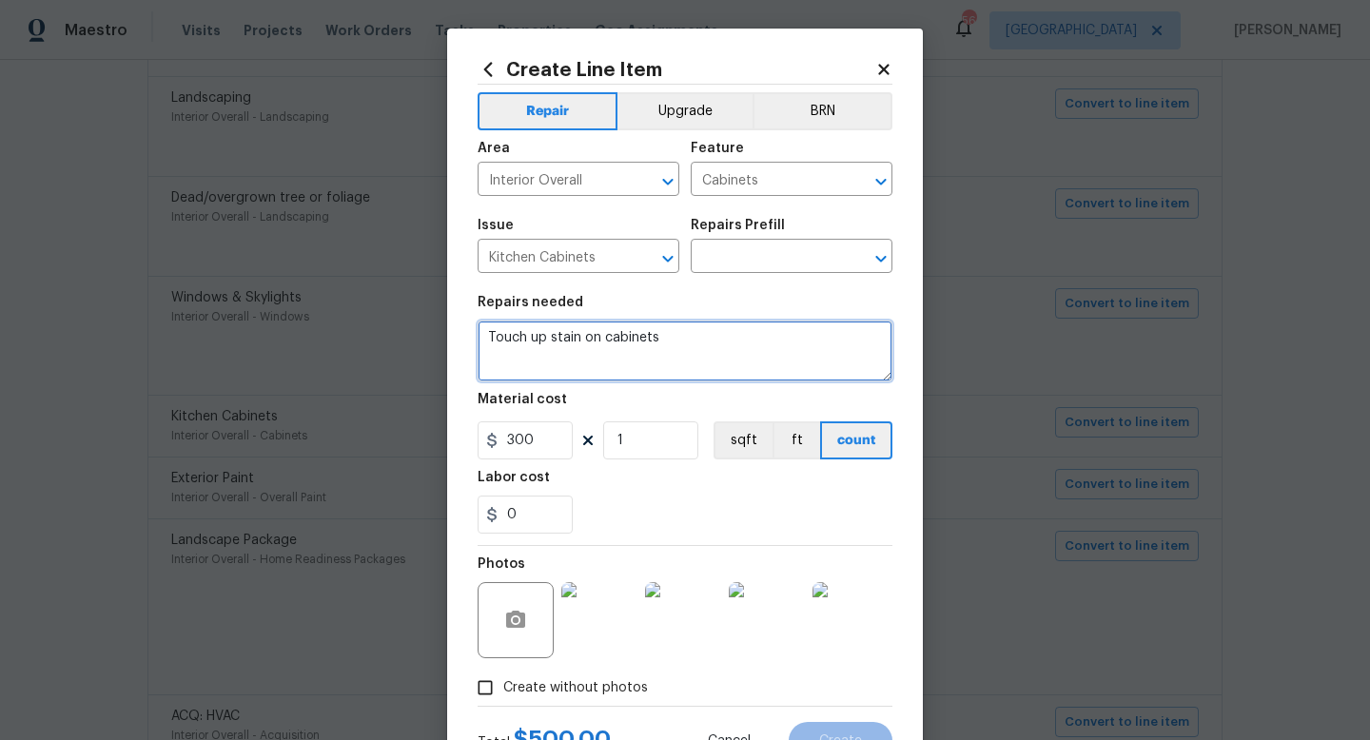
click at [684, 342] on textarea "Touch up stain on cabinets" at bounding box center [685, 351] width 415 height 61
drag, startPoint x: 762, startPoint y: 337, endPoint x: 415, endPoint y: 317, distance: 348.0
click at [415, 317] on div "Create Line Item Repair Upgrade BRN Area Interior Overall ​ Feature Cabinets ​ …" at bounding box center [685, 370] width 1370 height 740
type textarea "Touch up stain on cabinets throughout."
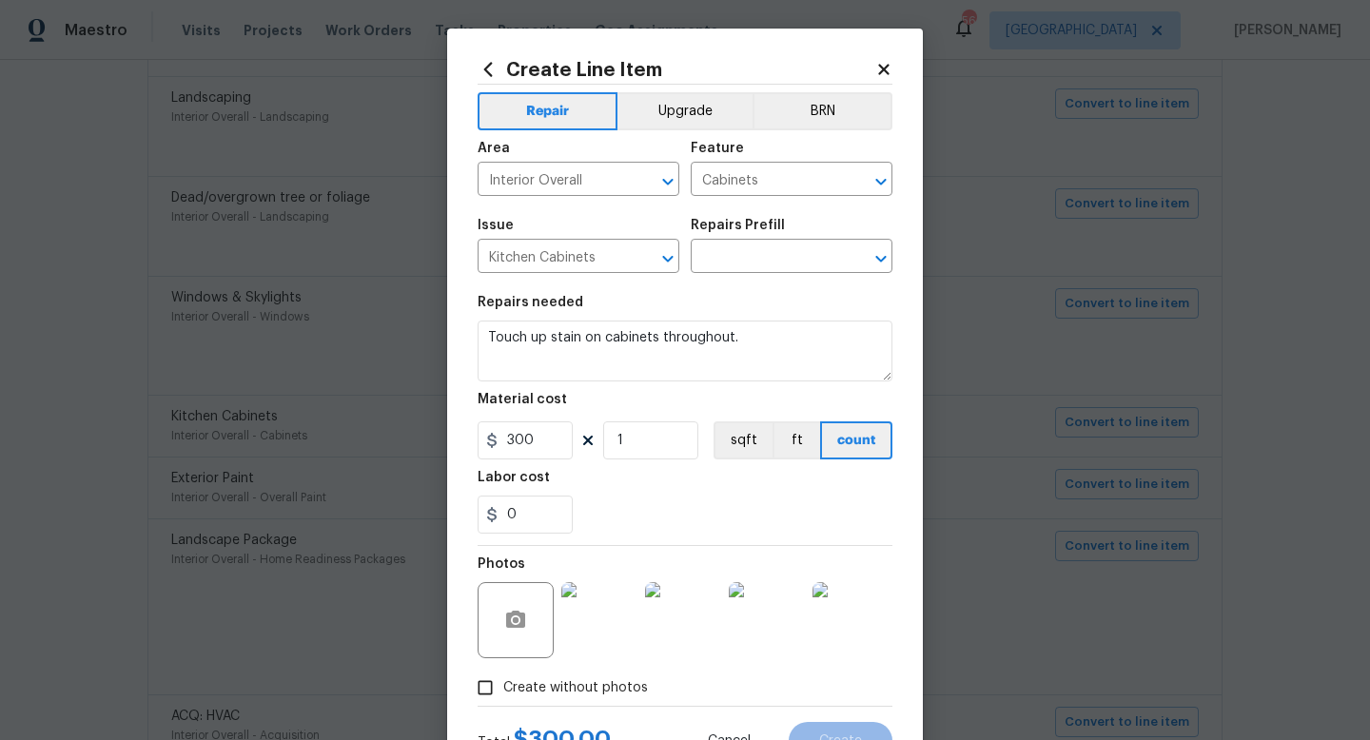
click at [762, 278] on div "Issue Kitchen Cabinets ​ Repairs Prefill ​" at bounding box center [685, 245] width 415 height 77
click at [765, 272] on input "text" at bounding box center [765, 259] width 148 height 30
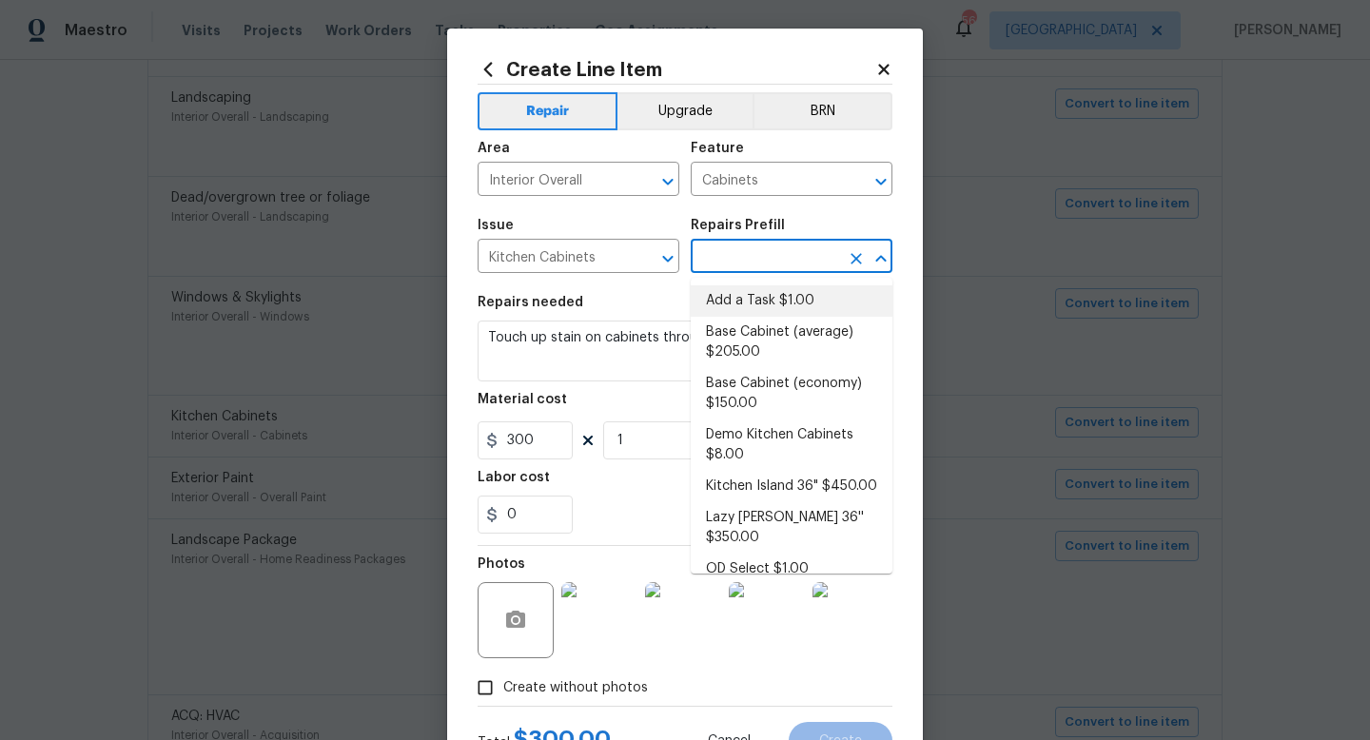
click at [763, 312] on li "Add a Task $1.00" at bounding box center [792, 301] width 202 height 31
type input "Add a Task $1.00"
type textarea "HPM to detail"
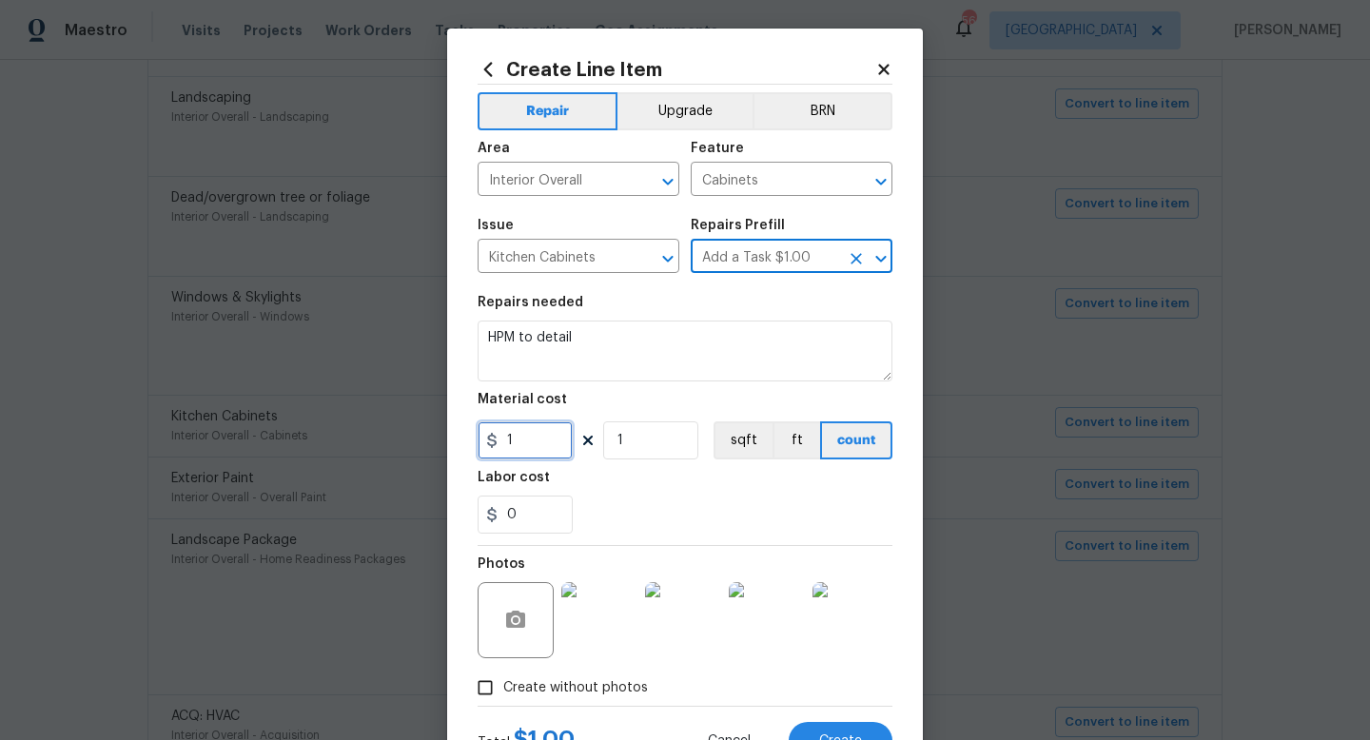
click at [542, 438] on input "1" at bounding box center [525, 441] width 95 height 38
type input "300"
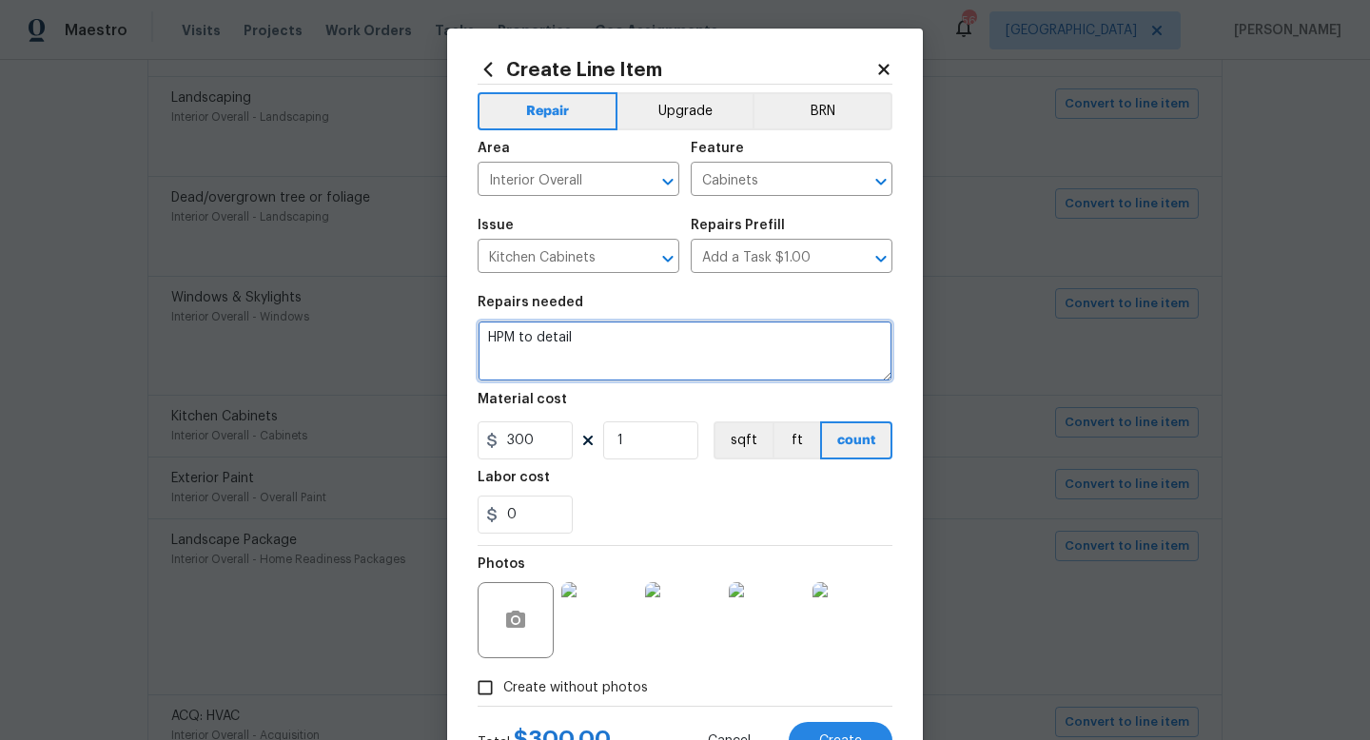
drag, startPoint x: 645, startPoint y: 344, endPoint x: 342, endPoint y: 336, distance: 303.7
click at [342, 336] on div "Create Line Item Repair Upgrade BRN Area Interior Overall ​ Feature Cabinets ​ …" at bounding box center [685, 370] width 1370 height 740
paste textarea "Touch up stain on cabinets throughout."
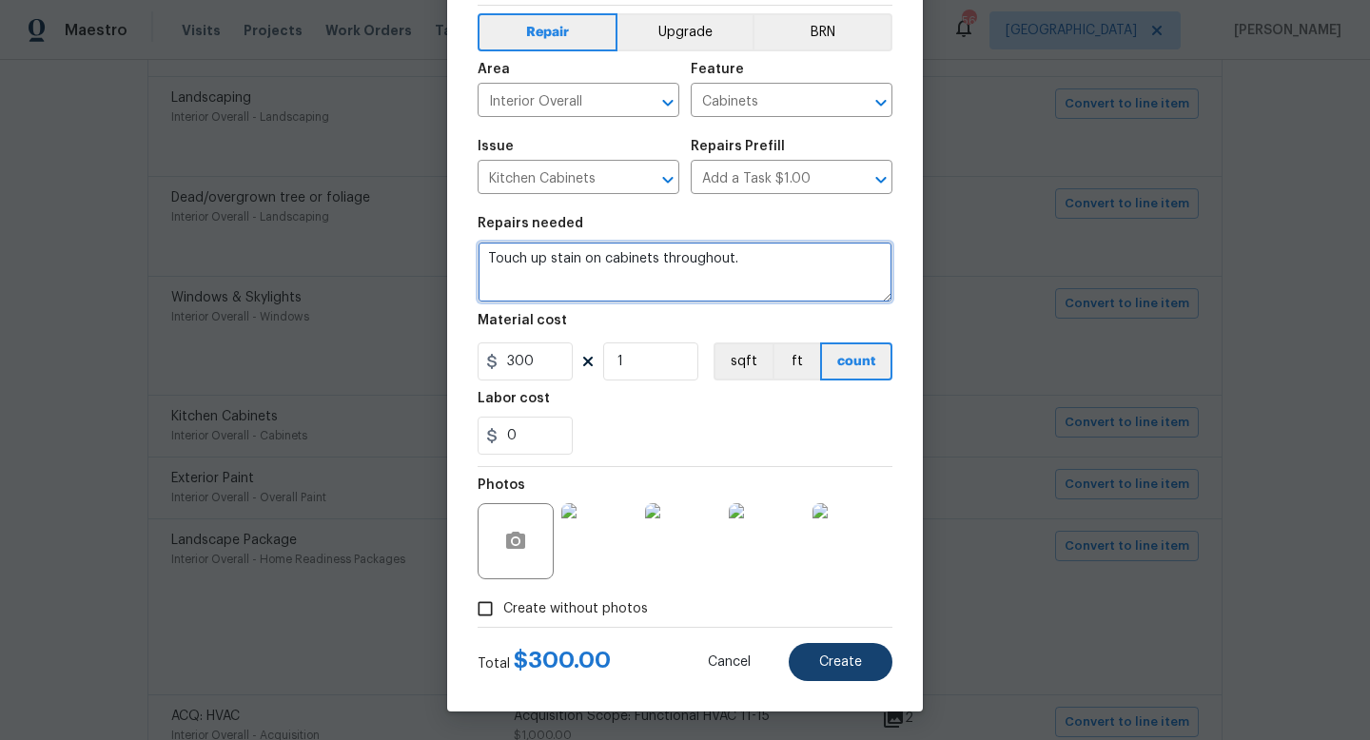
type textarea "Touch up stain on cabinets throughout."
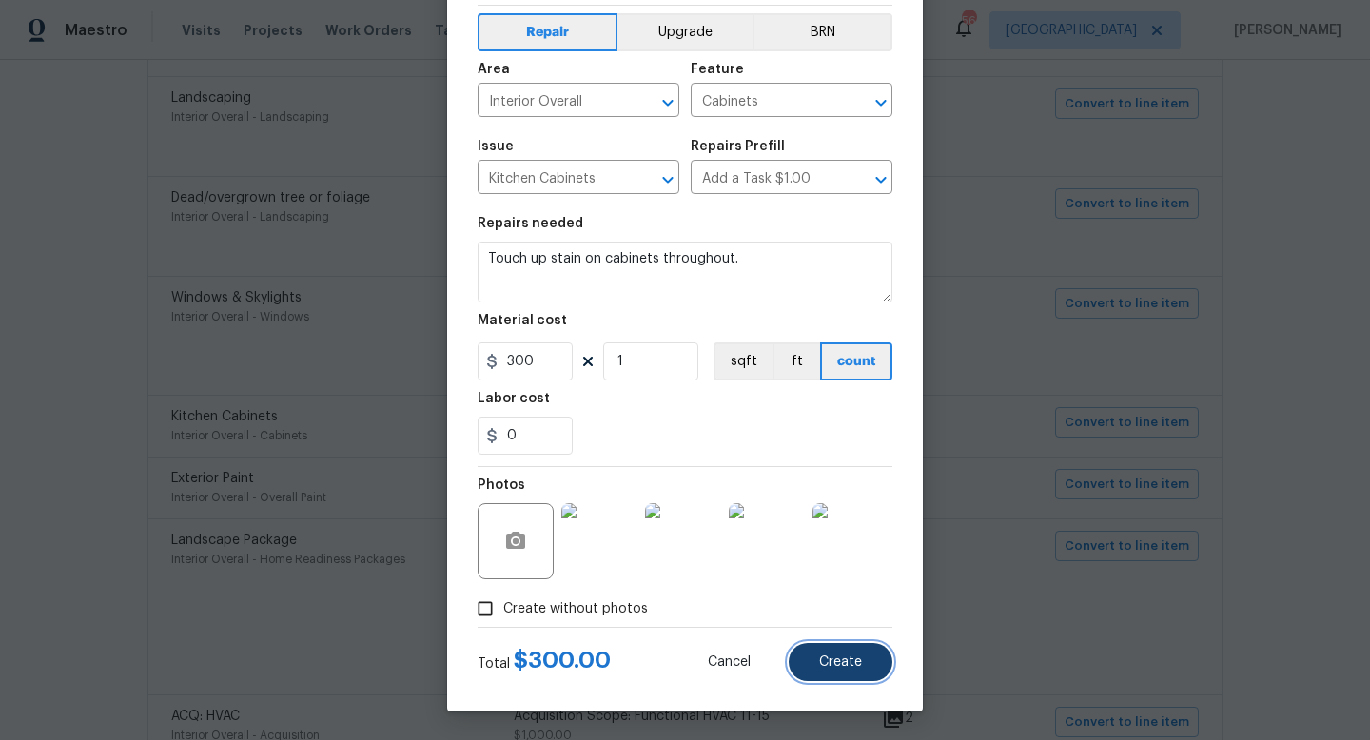
click at [830, 658] on span "Create" at bounding box center [840, 663] width 43 height 14
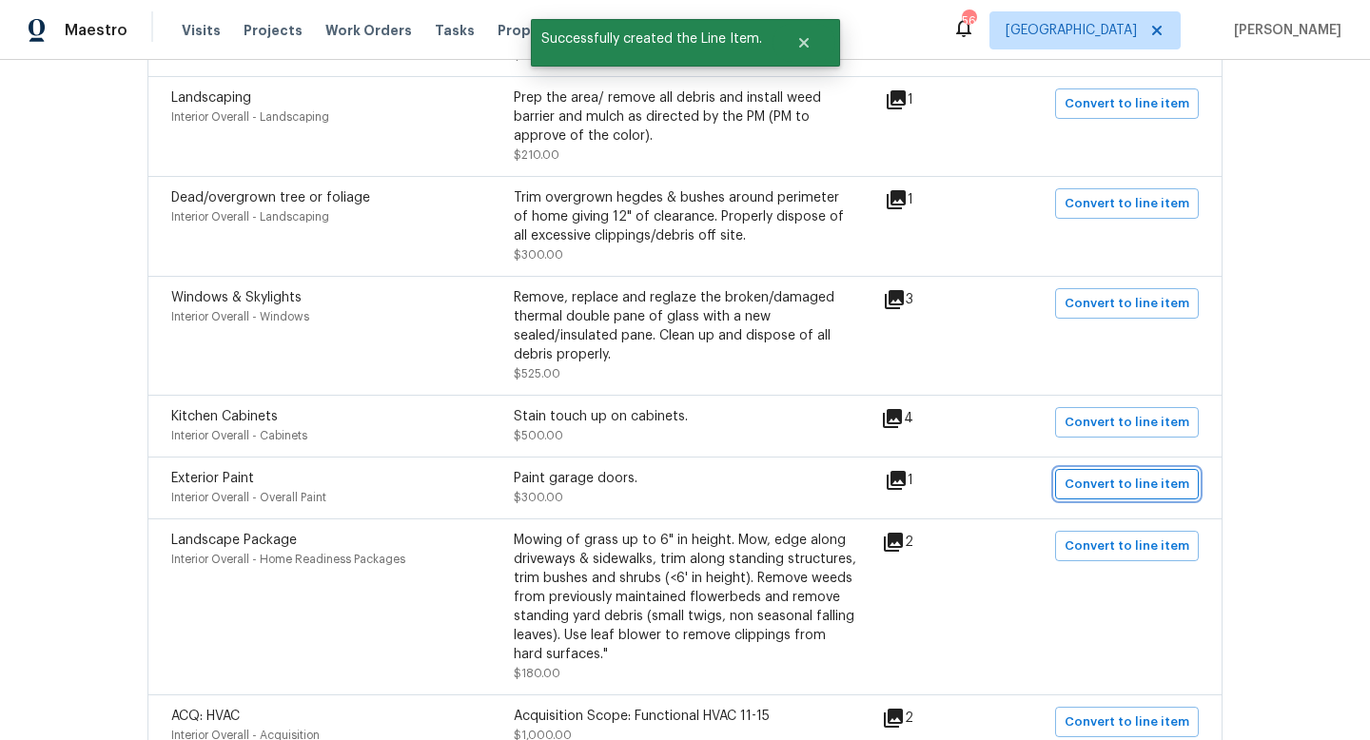
click at [1152, 492] on span "Convert to line item" at bounding box center [1127, 485] width 125 height 22
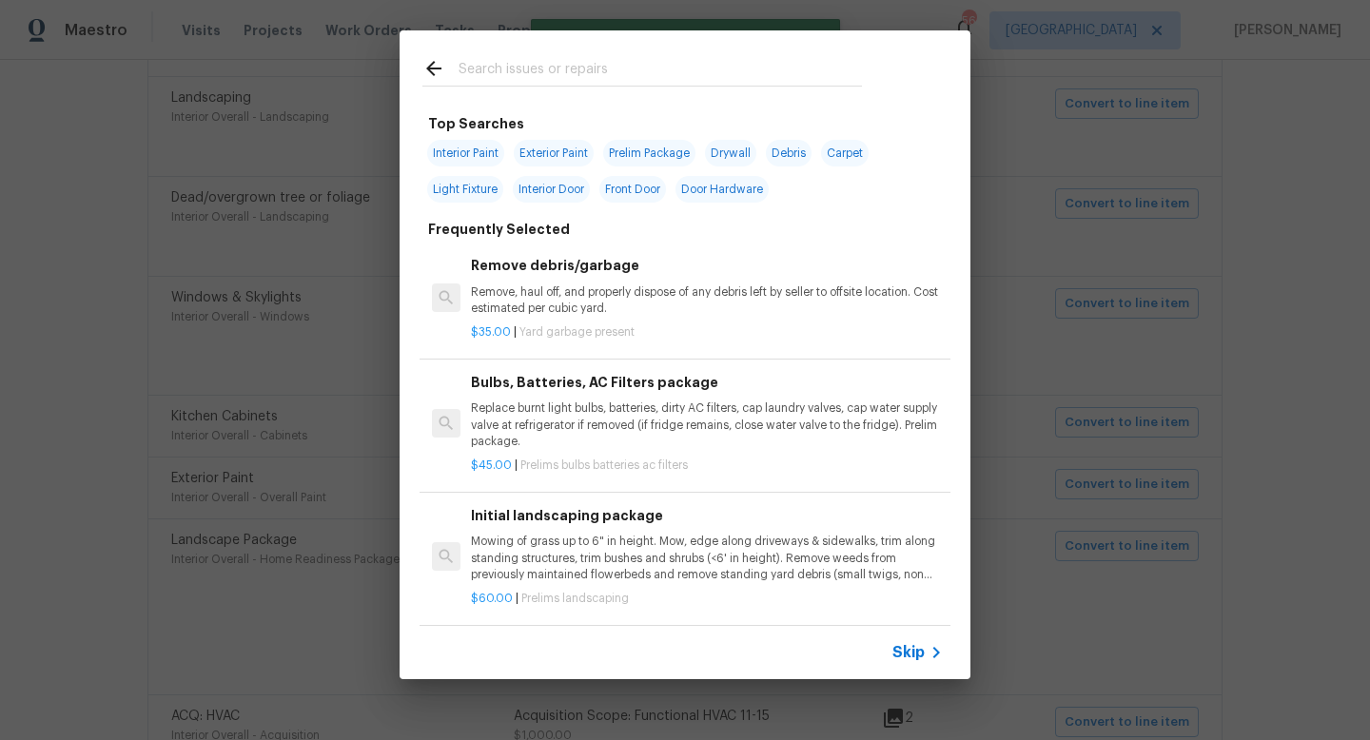
click at [939, 660] on icon at bounding box center [936, 652] width 23 height 23
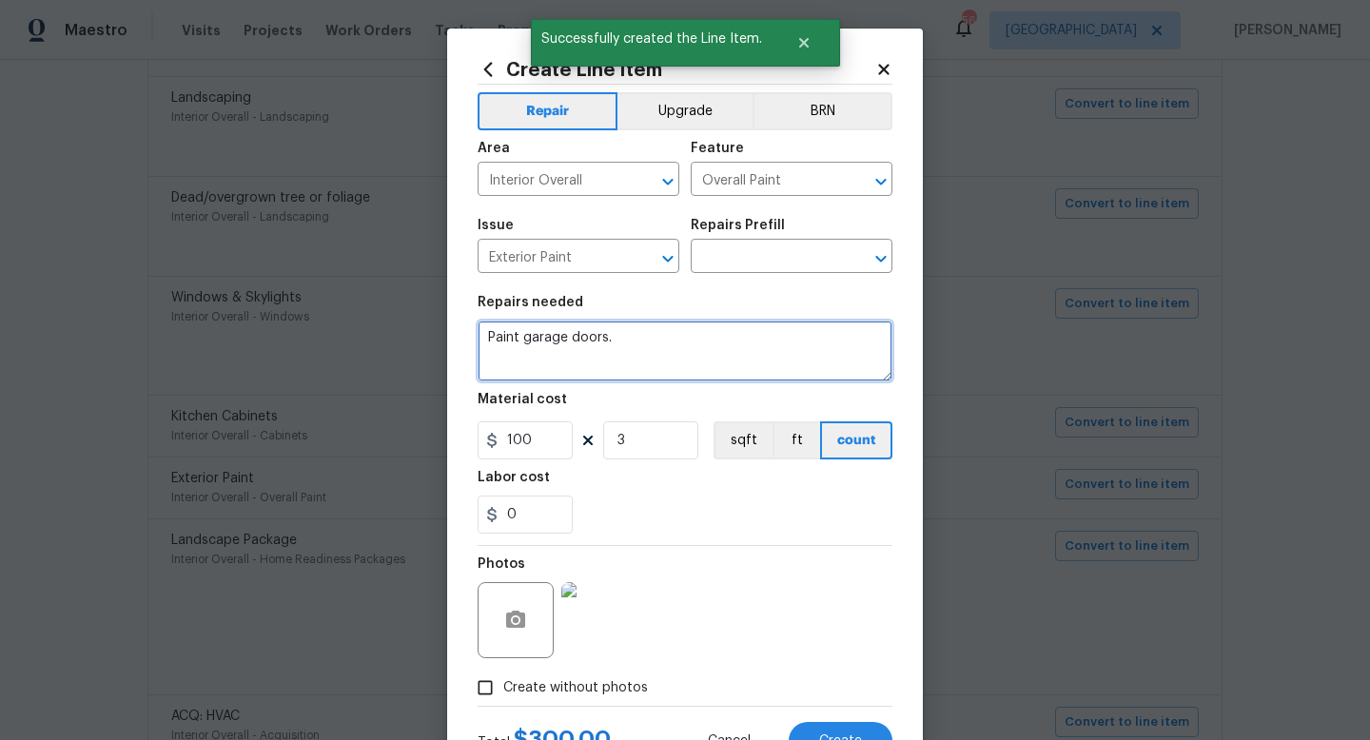
drag, startPoint x: 635, startPoint y: 353, endPoint x: 376, endPoint y: 290, distance: 266.4
click at [376, 290] on div "Create Line Item Repair Upgrade BRN Area Interior Overall ​ Feature Overall Pai…" at bounding box center [685, 370] width 1370 height 740
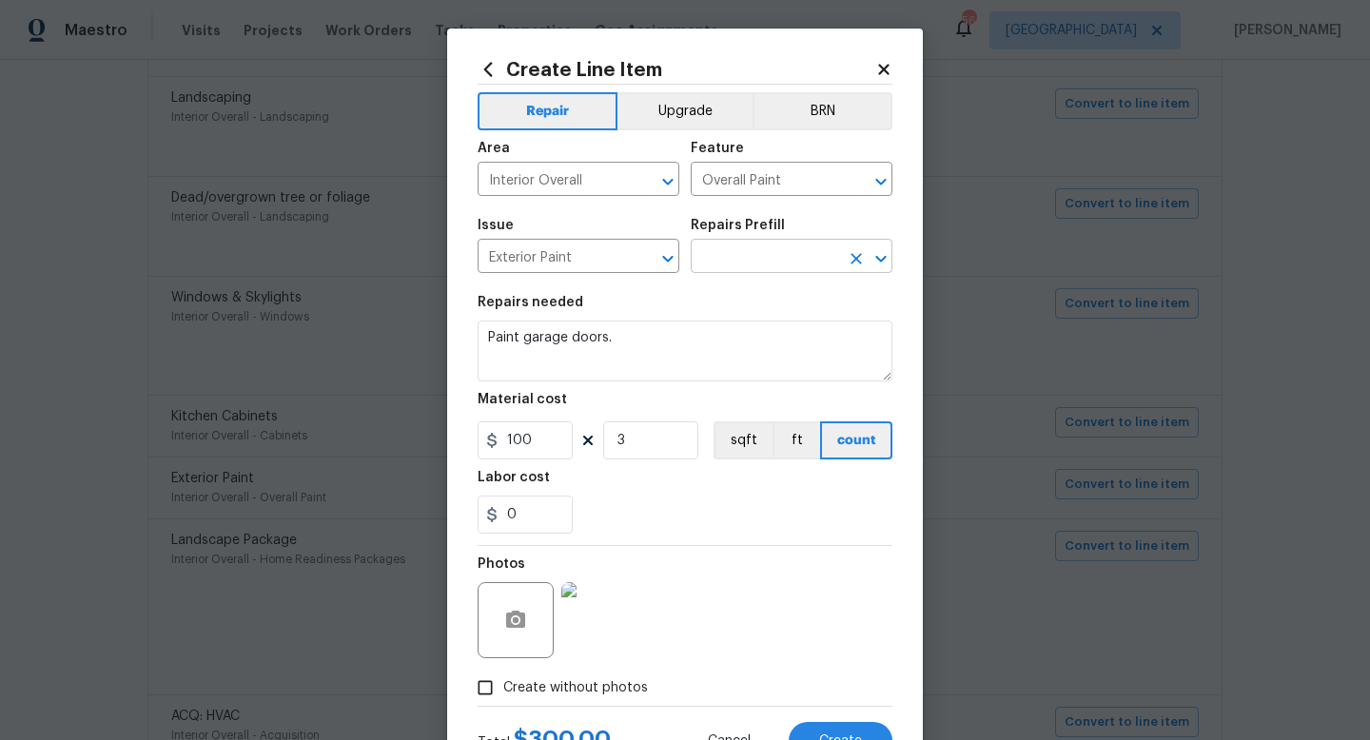
click at [727, 249] on input "text" at bounding box center [765, 259] width 148 height 30
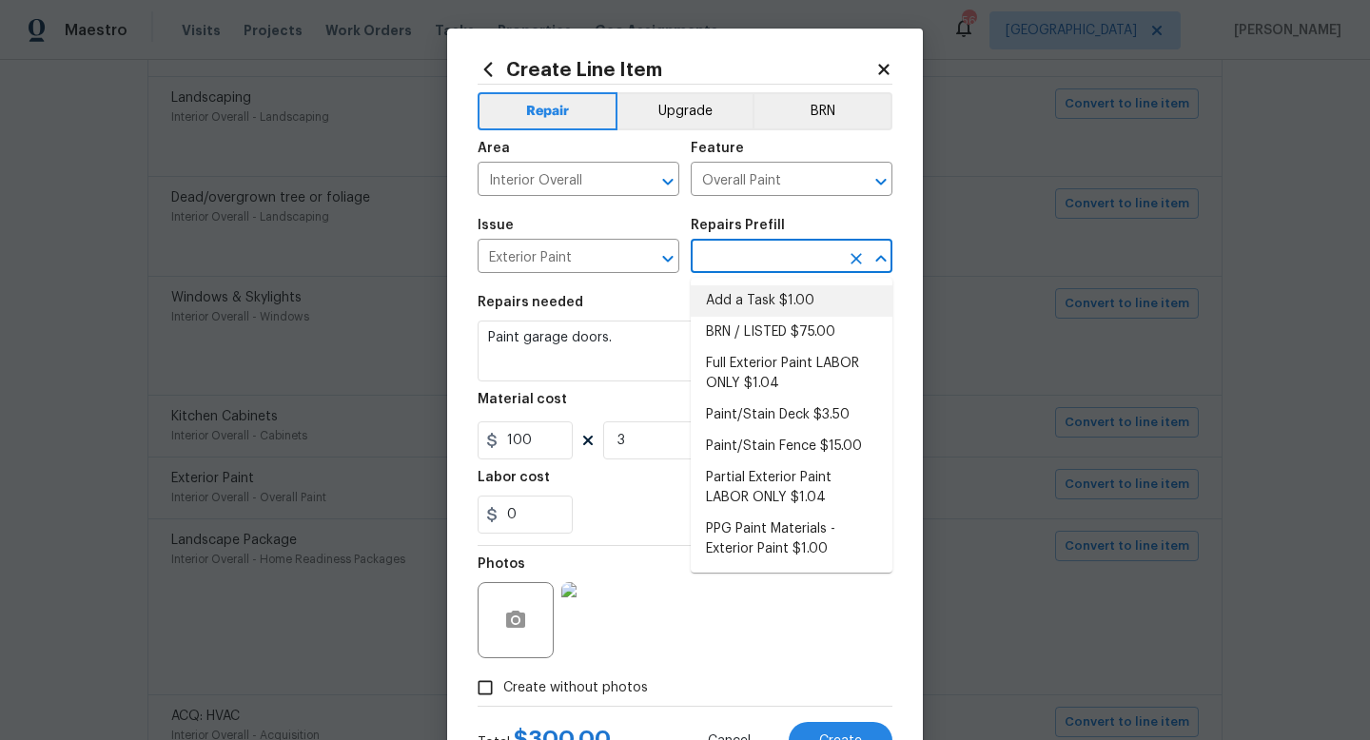
click at [769, 293] on li "Add a Task $1.00" at bounding box center [792, 301] width 202 height 31
type input "Add a Task $1.00"
type textarea "HPM to detail"
type input "1"
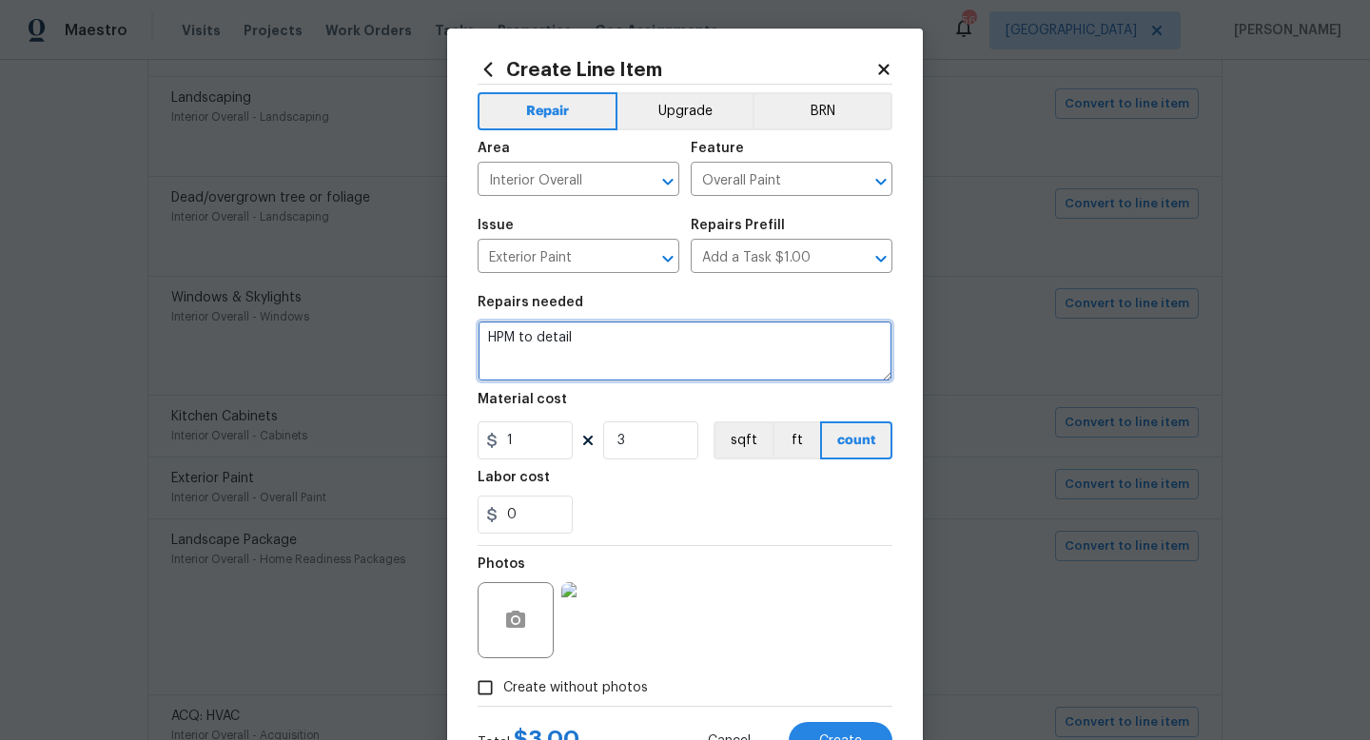
drag, startPoint x: 604, startPoint y: 350, endPoint x: 240, endPoint y: 226, distance: 385.2
click at [240, 226] on div "Create Line Item Repair Upgrade BRN Area Interior Overall ​ Feature Overall Pai…" at bounding box center [685, 370] width 1370 height 740
paste textarea "Paint garage doors."
type textarea "Paint garage doors."
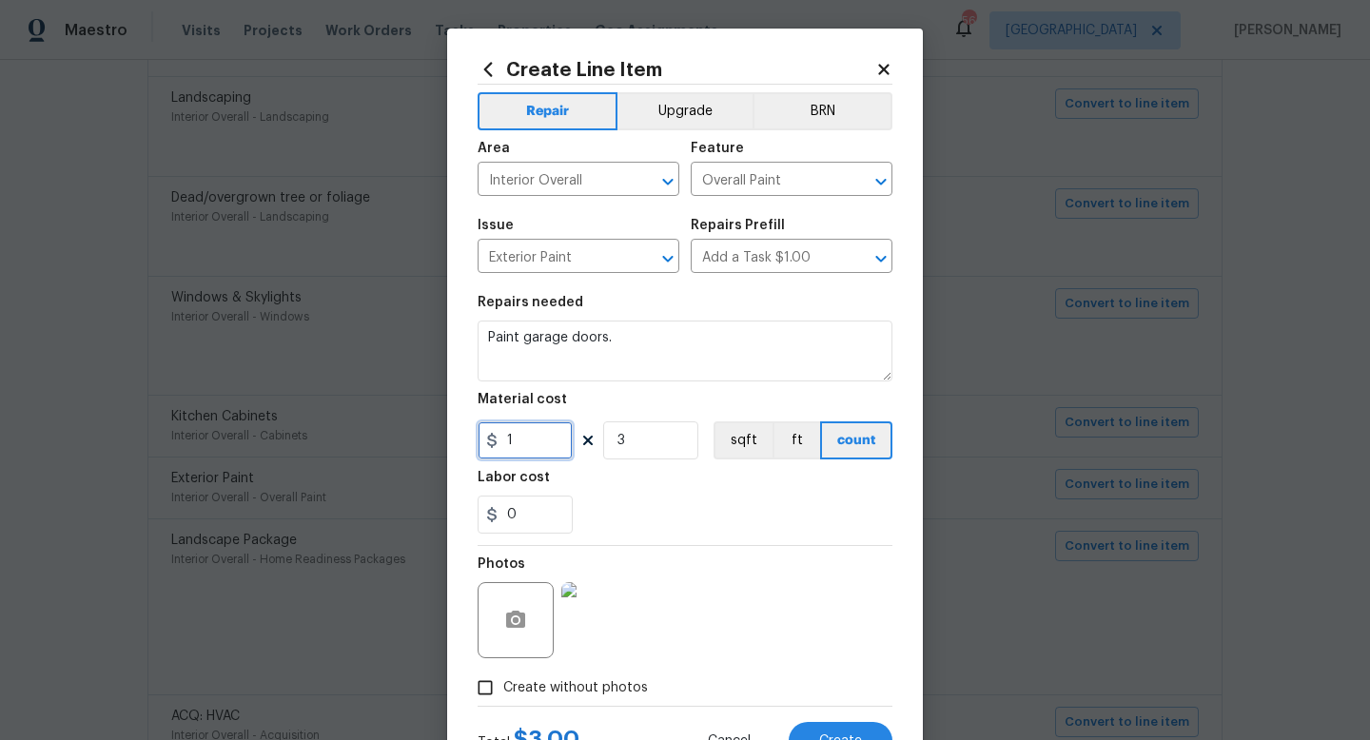
click at [511, 445] on input "1" at bounding box center [525, 441] width 95 height 38
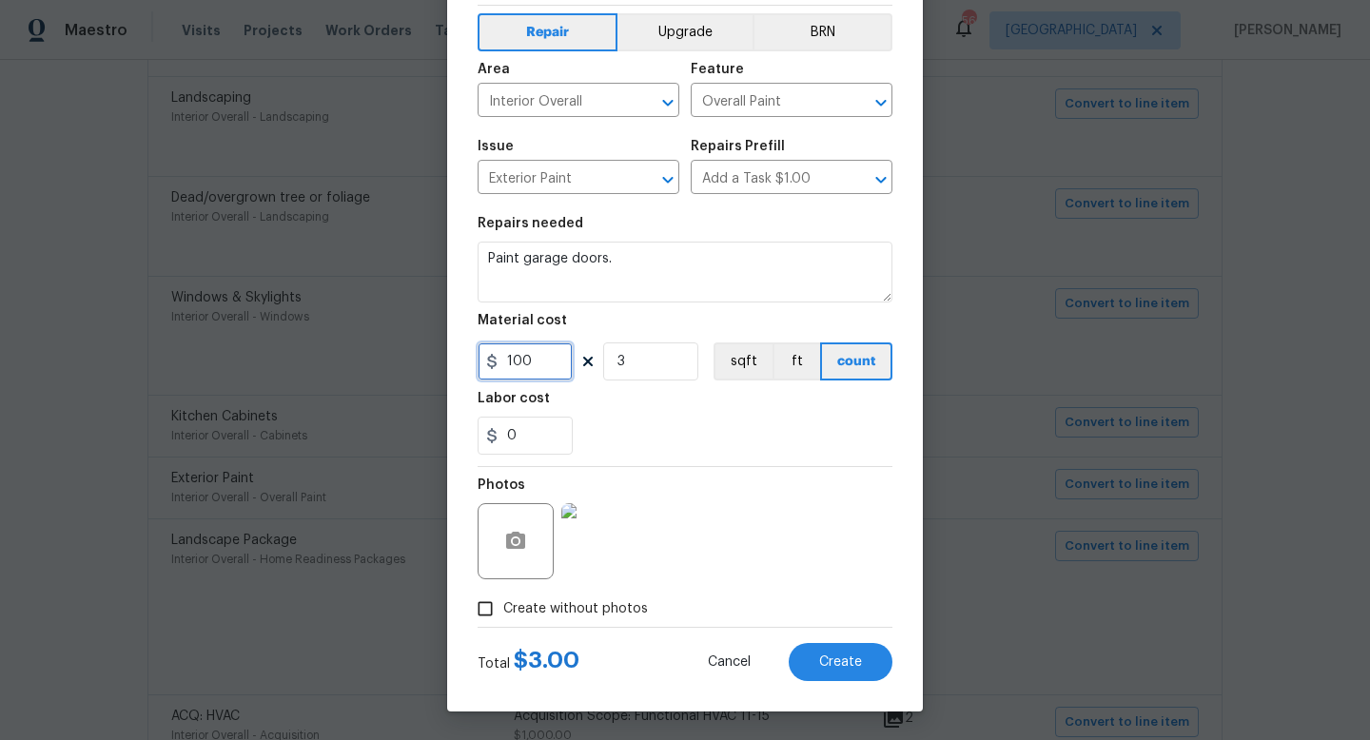
type input "100"
click at [698, 530] on div "Photos" at bounding box center [685, 529] width 415 height 124
click at [828, 672] on button "Create" at bounding box center [841, 662] width 104 height 38
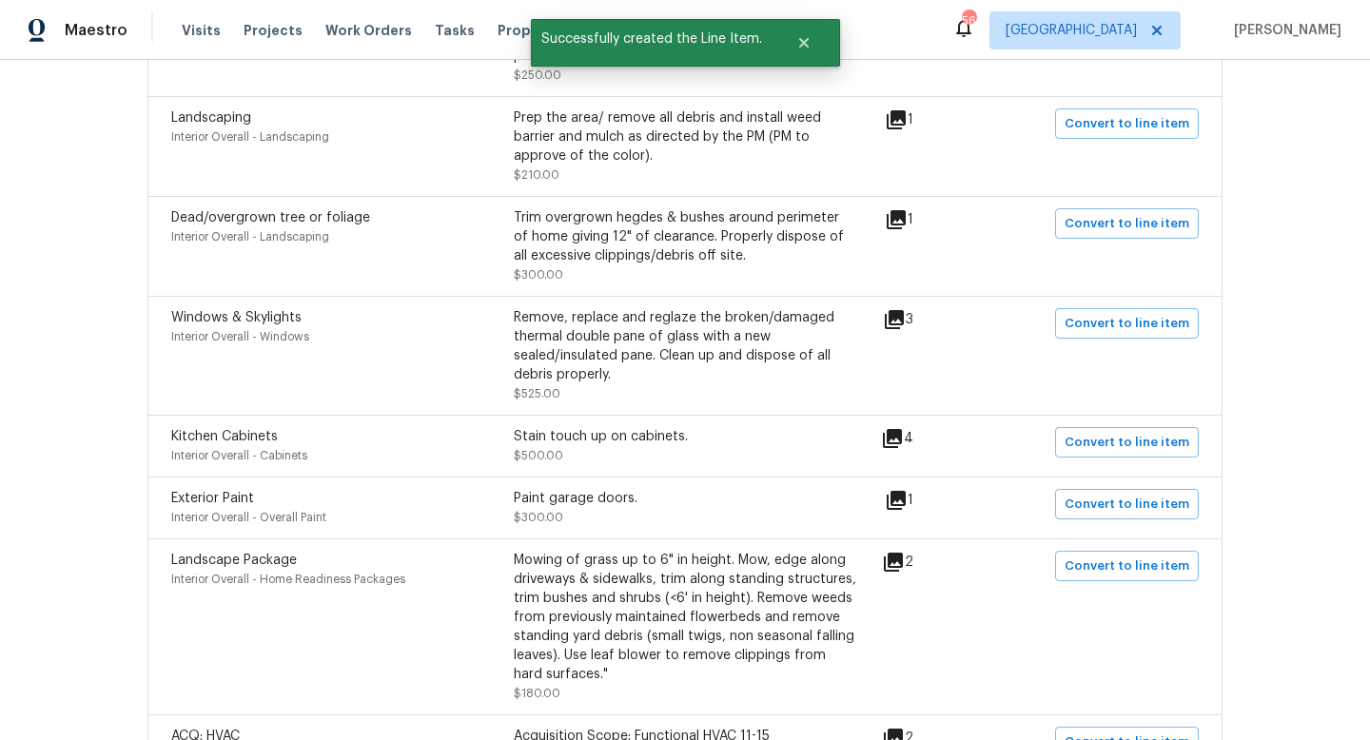
scroll to position [0, 0]
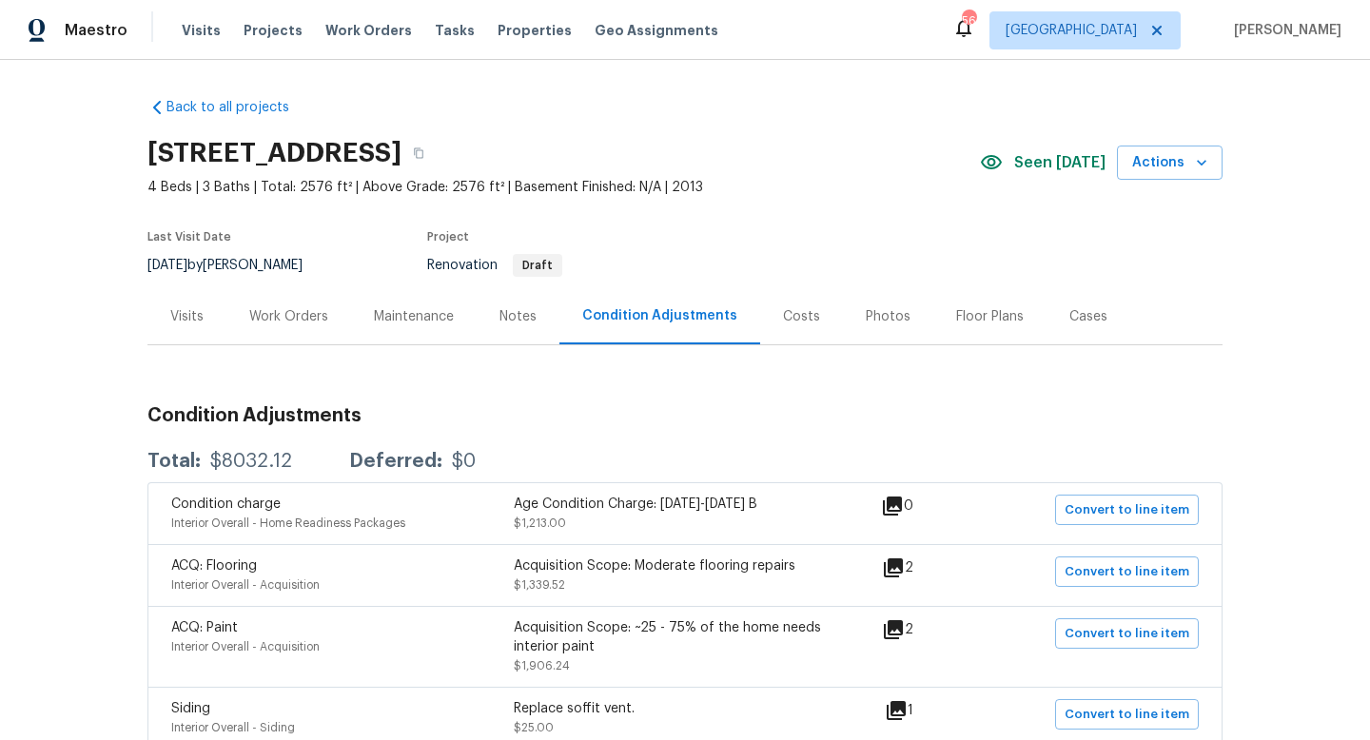
click at [301, 309] on div "Work Orders" at bounding box center [288, 316] width 79 height 19
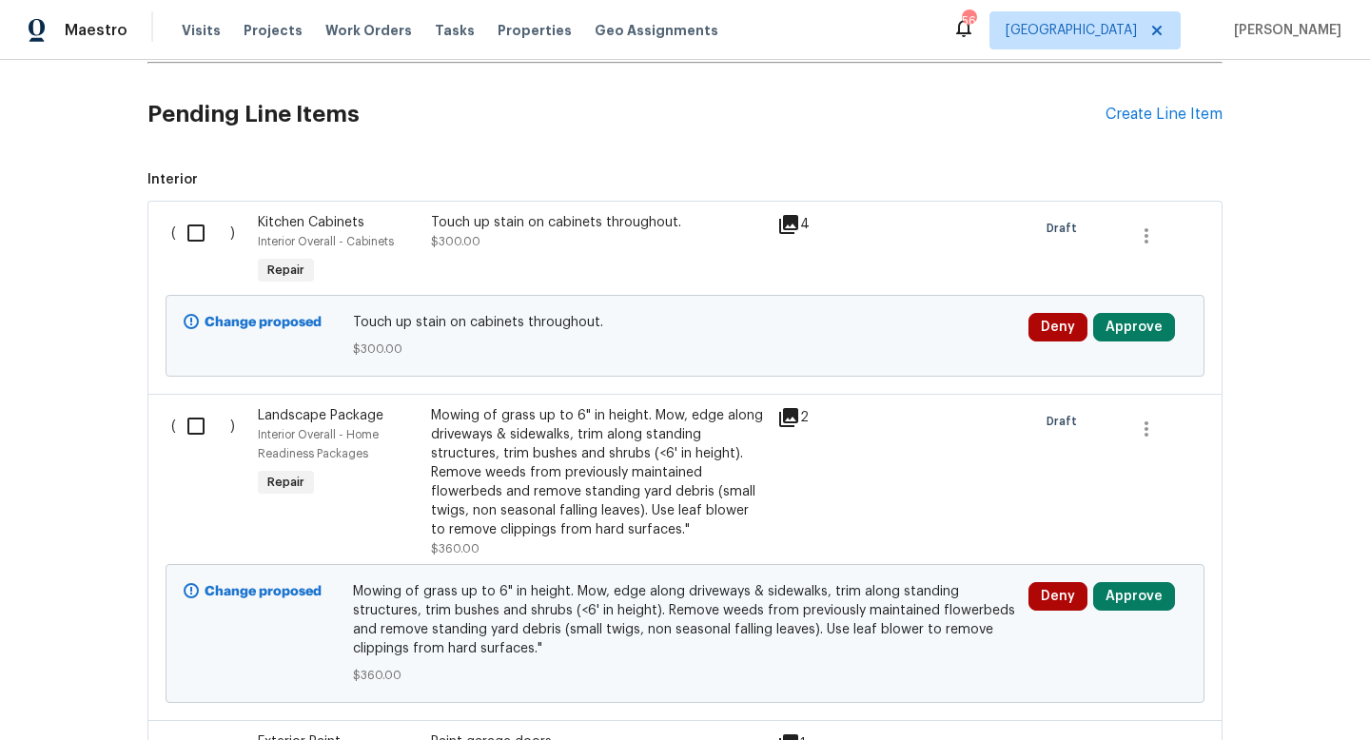
scroll to position [933, 0]
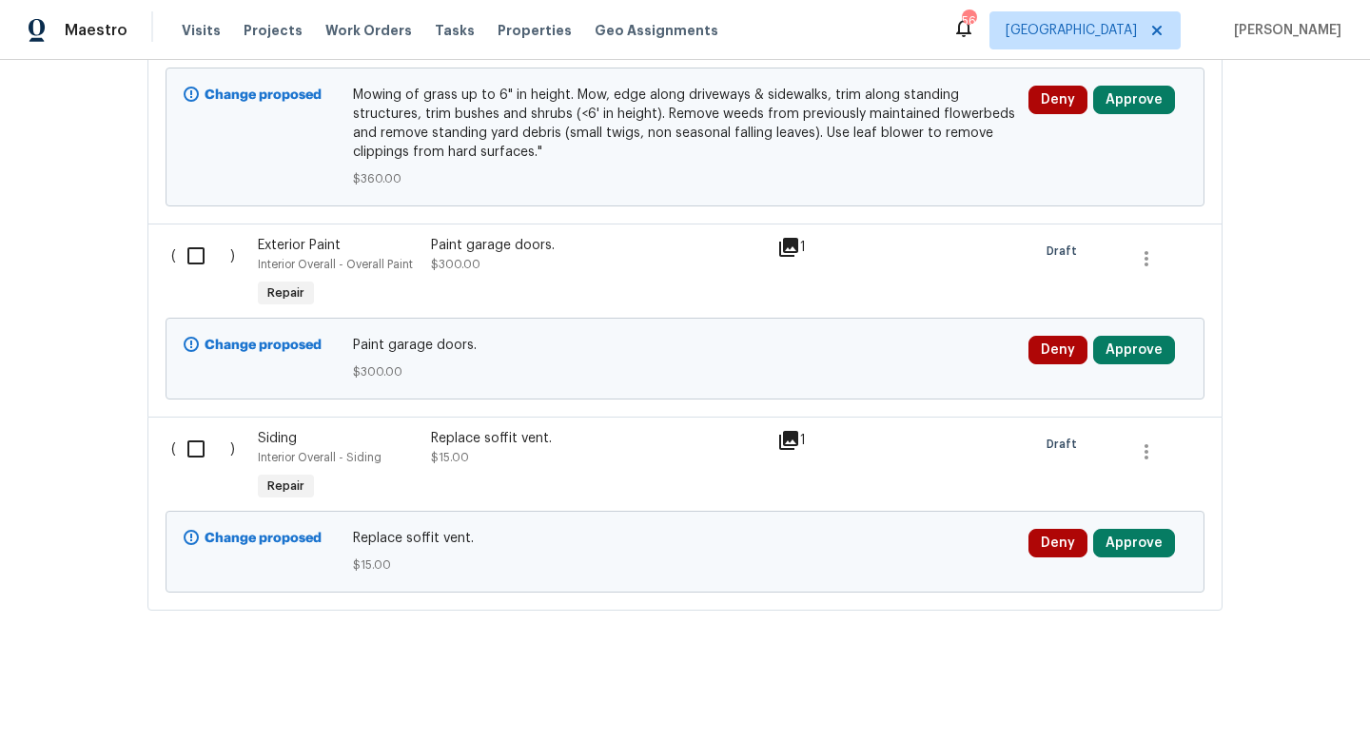
click at [196, 455] on input "checkbox" at bounding box center [203, 449] width 54 height 40
checkbox input "true"
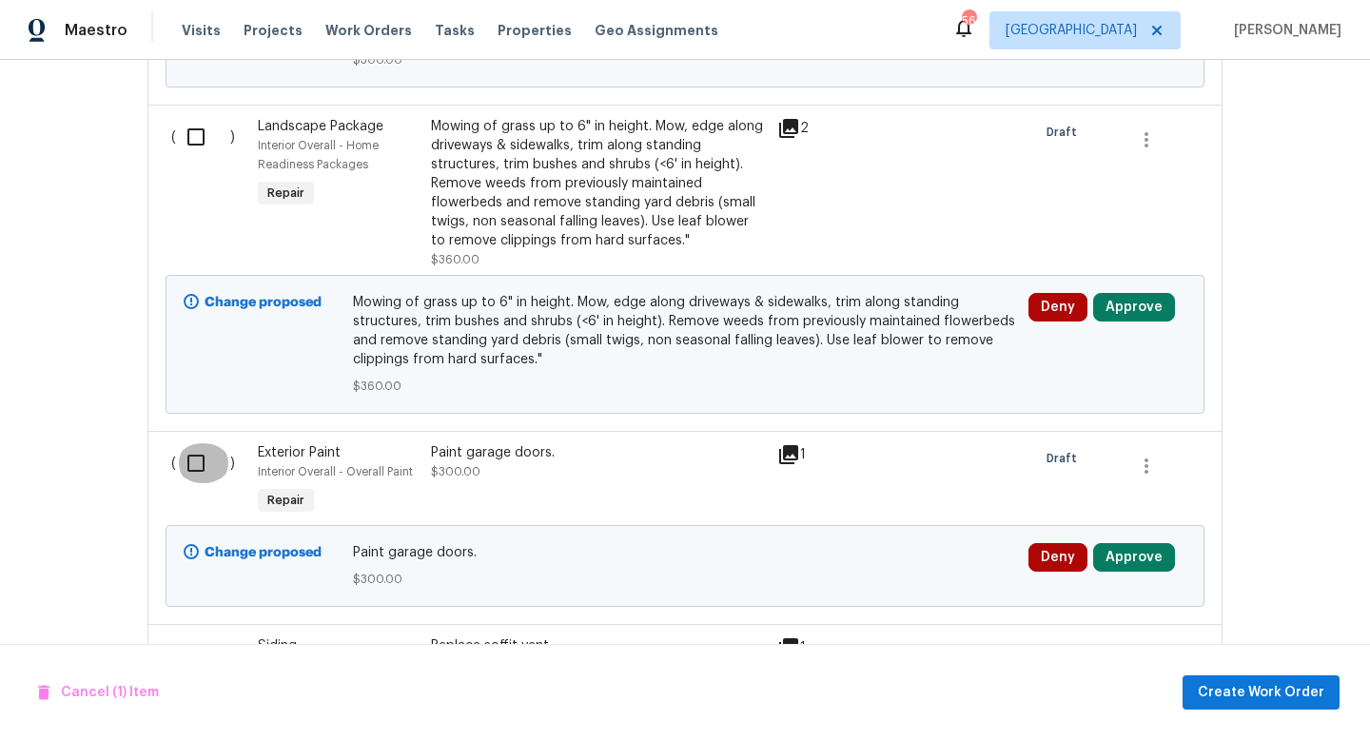
click at [199, 463] on input "checkbox" at bounding box center [203, 464] width 54 height 40
checkbox input "true"
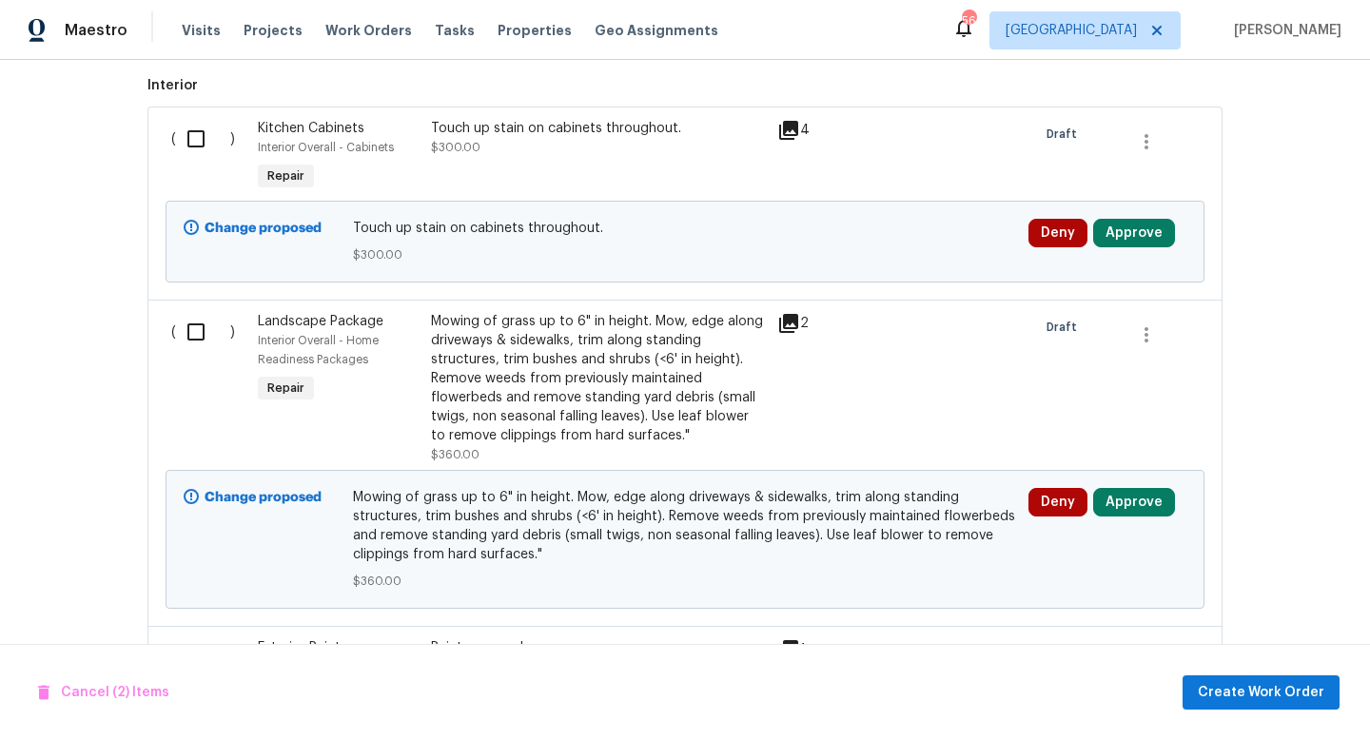
scroll to position [524, 0]
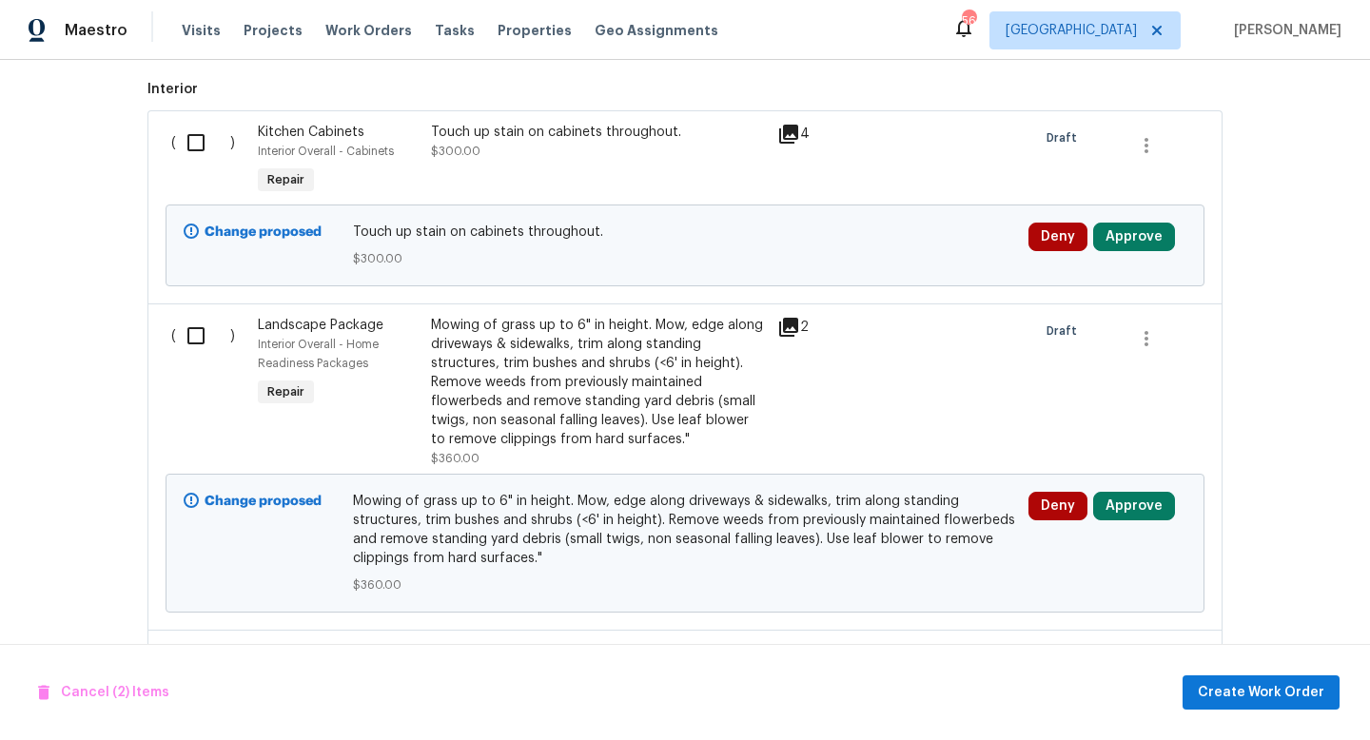
click at [189, 343] on input "checkbox" at bounding box center [203, 336] width 54 height 40
checkbox input "true"
click at [200, 142] on input "checkbox" at bounding box center [203, 143] width 54 height 40
checkbox input "true"
click at [1291, 692] on span "Create Work Order" at bounding box center [1261, 693] width 127 height 24
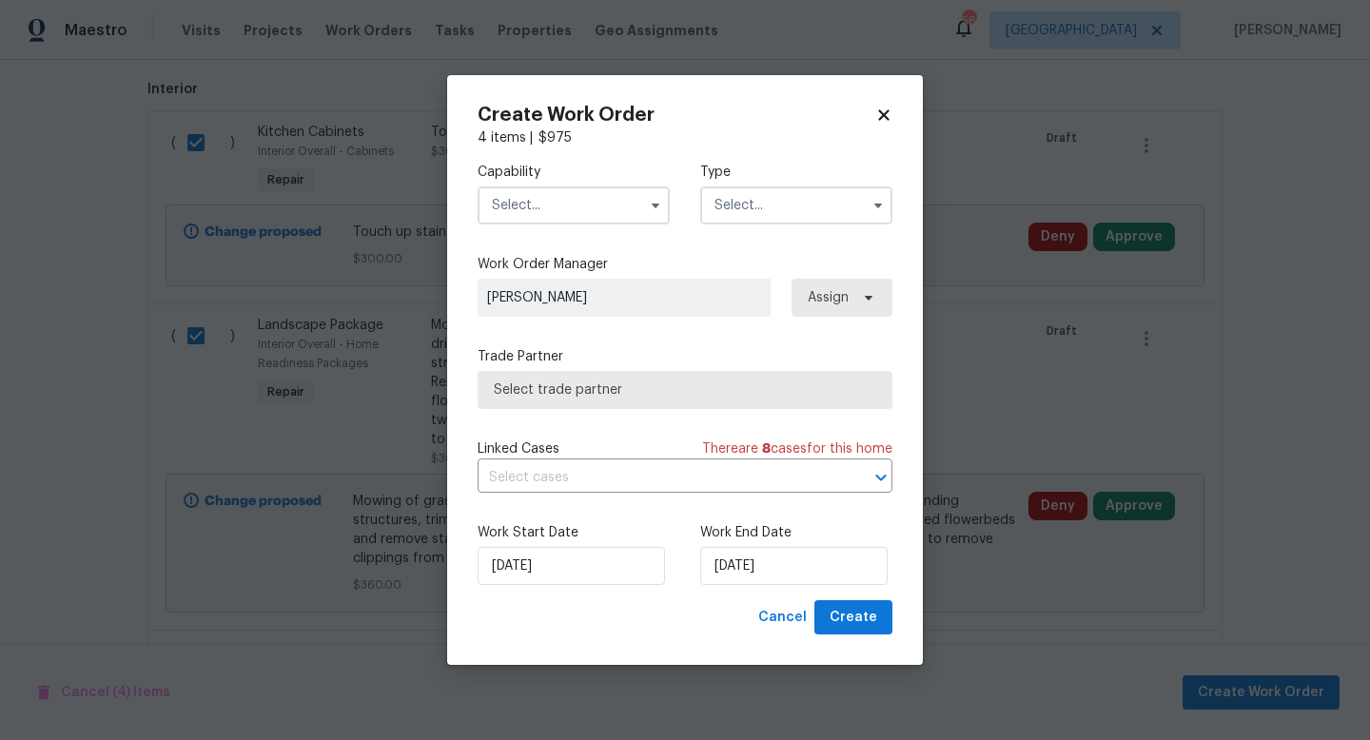
click at [582, 213] on input "text" at bounding box center [574, 206] width 192 height 38
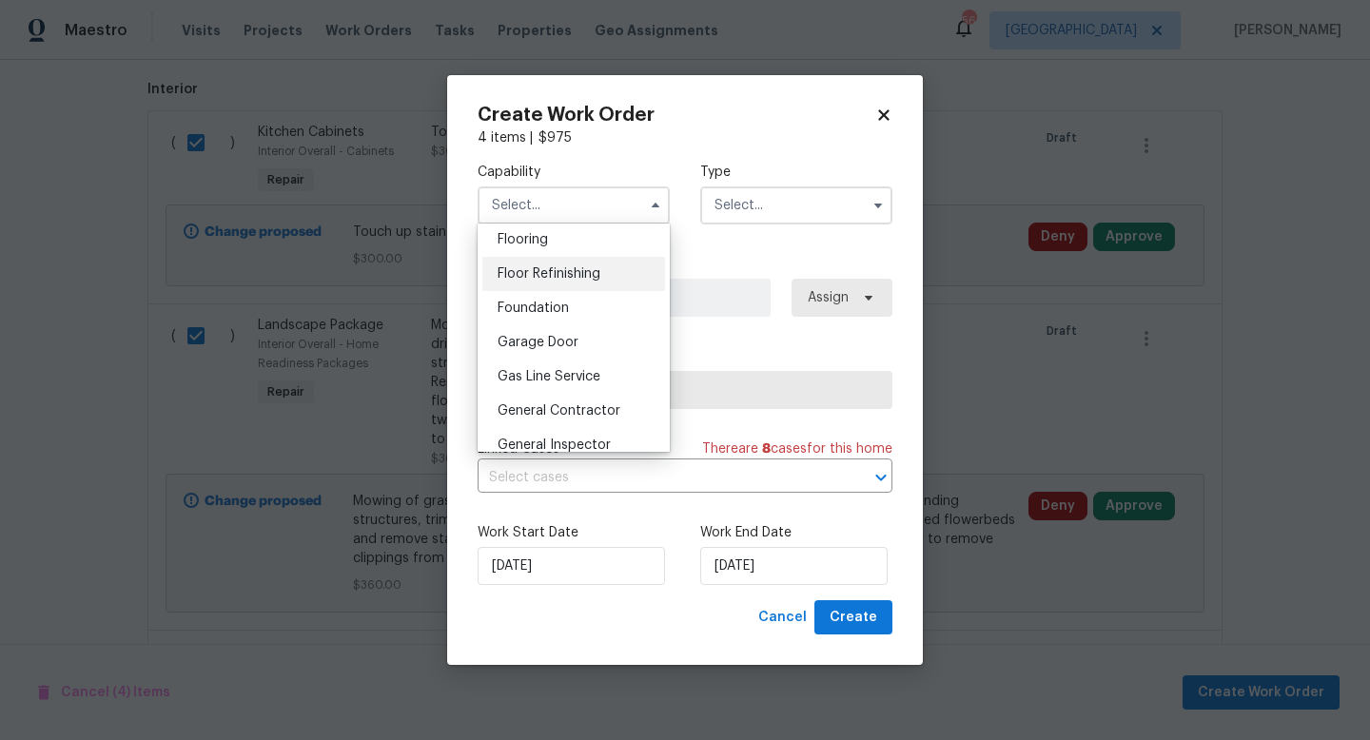
scroll to position [748, 0]
click at [572, 405] on span "General Contractor" at bounding box center [559, 407] width 123 height 13
type input "General Contractor"
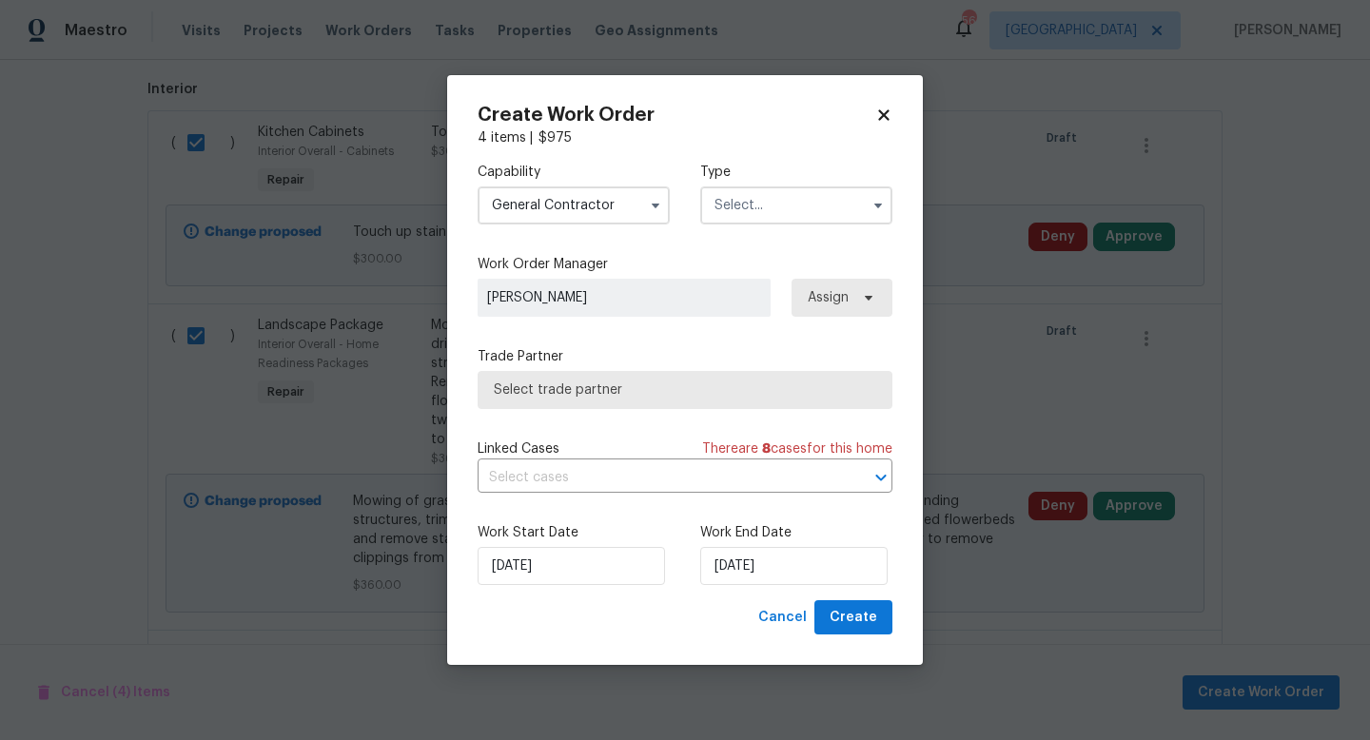
click at [777, 208] on input "text" at bounding box center [796, 206] width 192 height 38
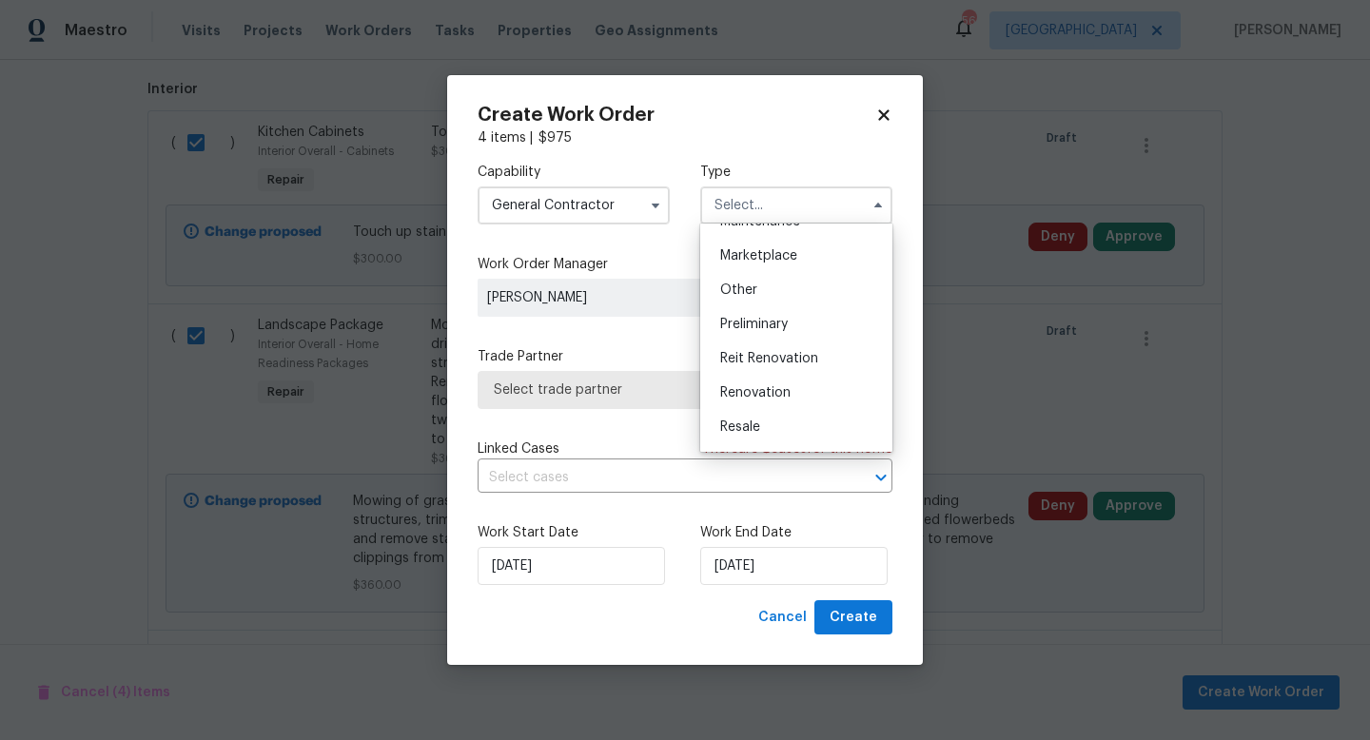
scroll to position [338, 0]
click at [765, 382] on span "Renovation" at bounding box center [755, 387] width 70 height 13
type input "Renovation"
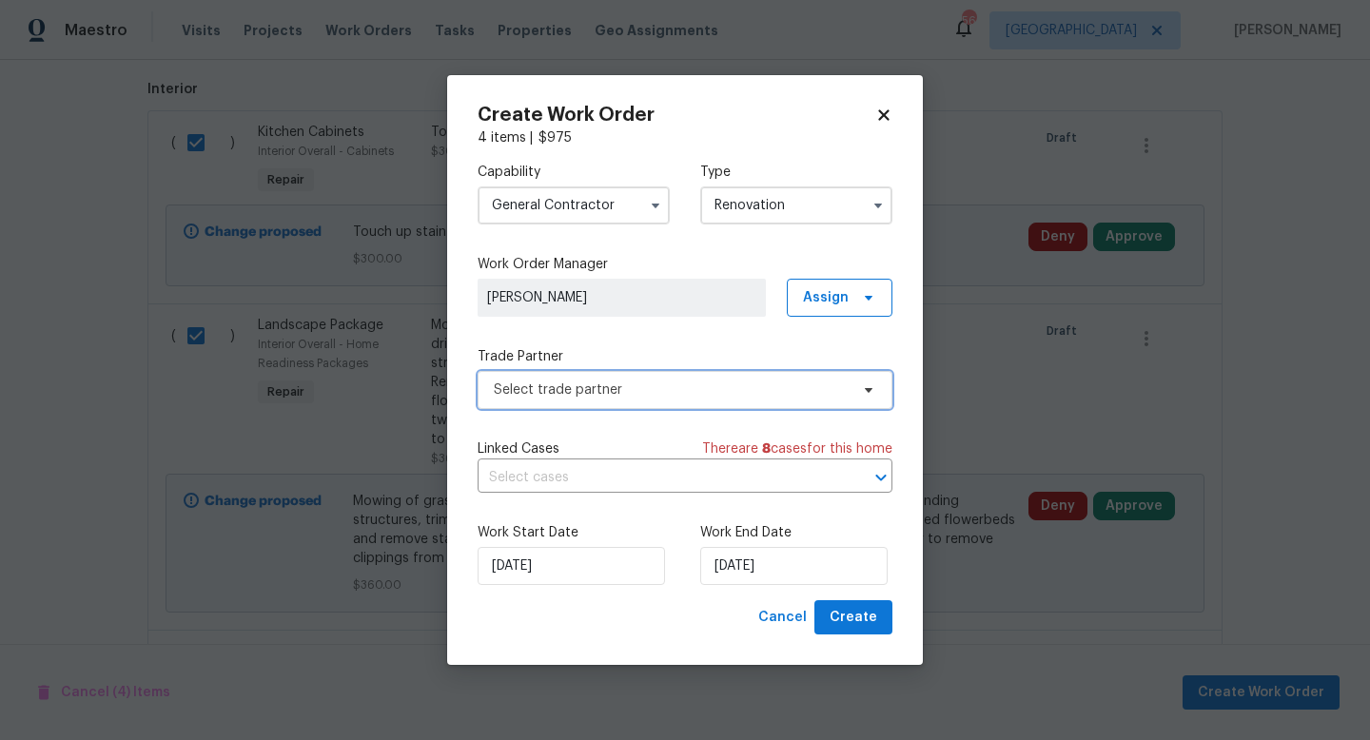
click at [666, 385] on span "Select trade partner" at bounding box center [671, 390] width 355 height 19
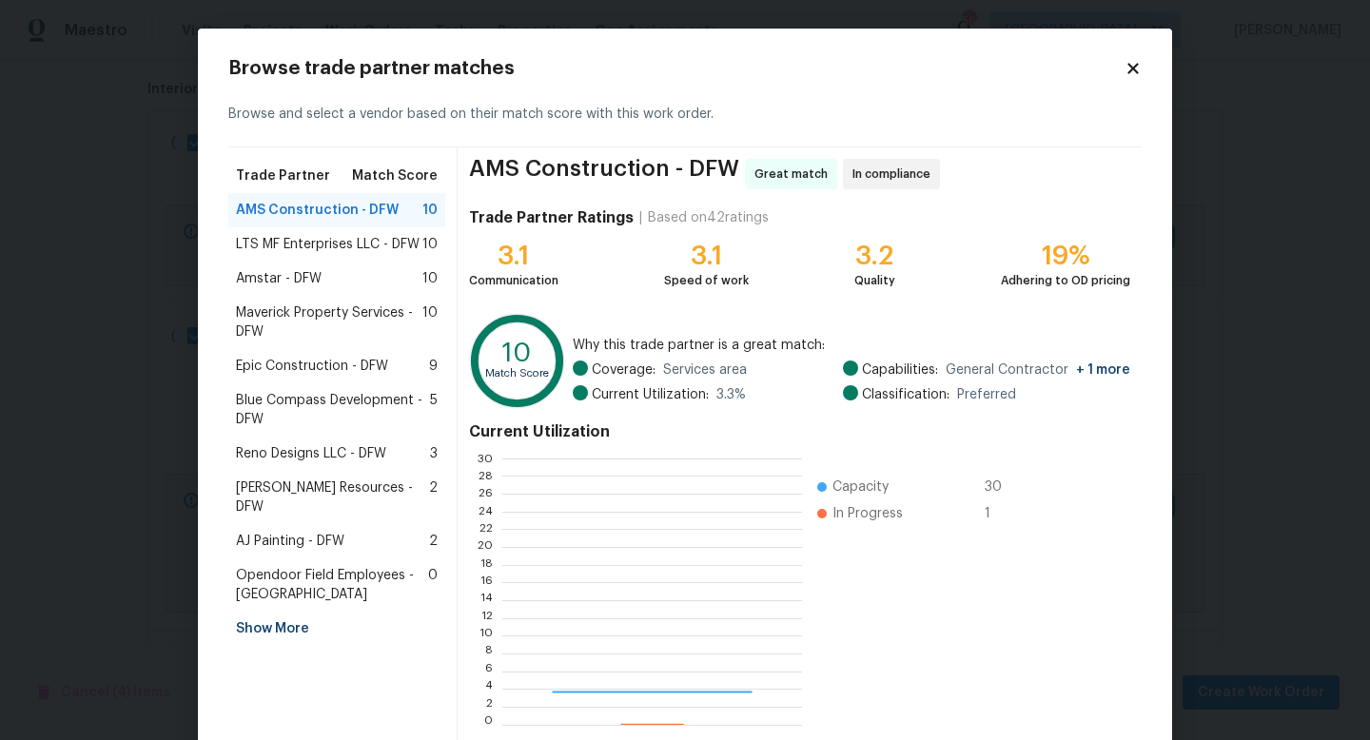
scroll to position [266, 299]
click at [314, 306] on span "Maverick Property Services - DFW" at bounding box center [329, 323] width 187 height 38
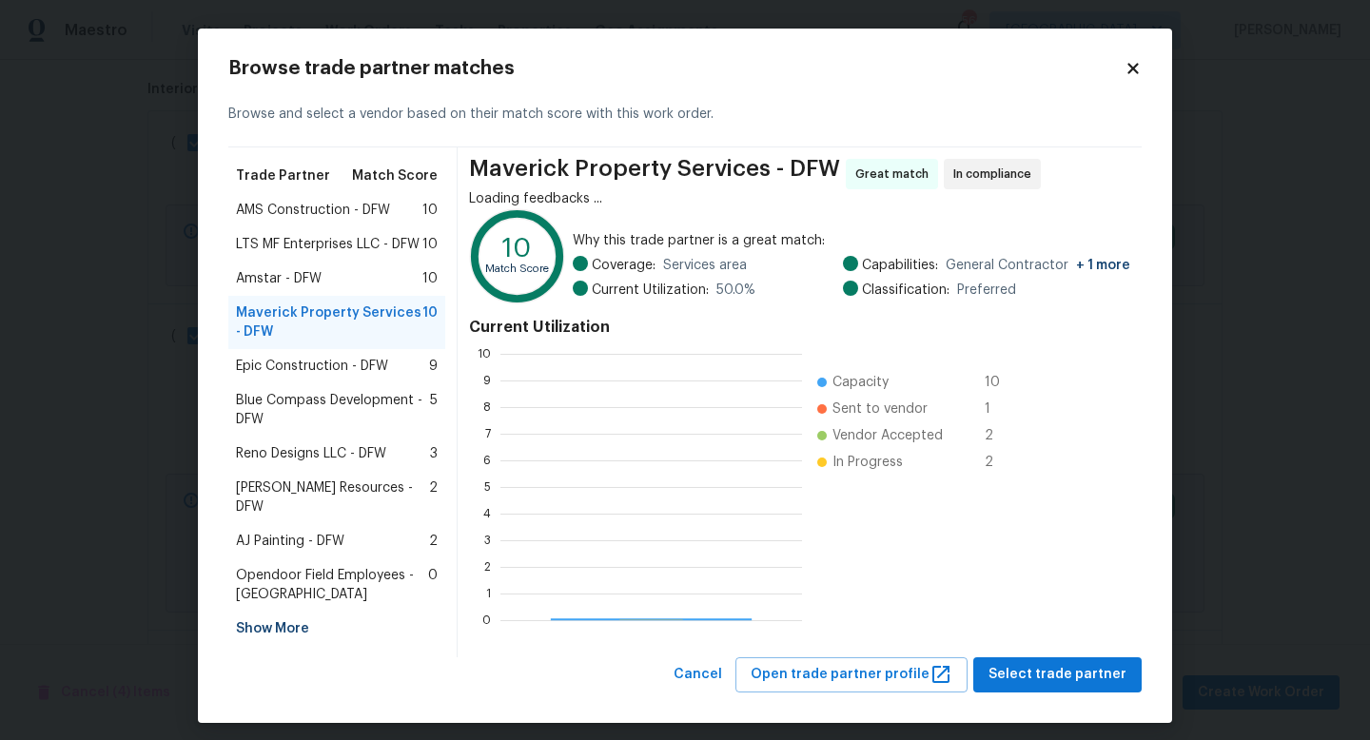
scroll to position [266, 302]
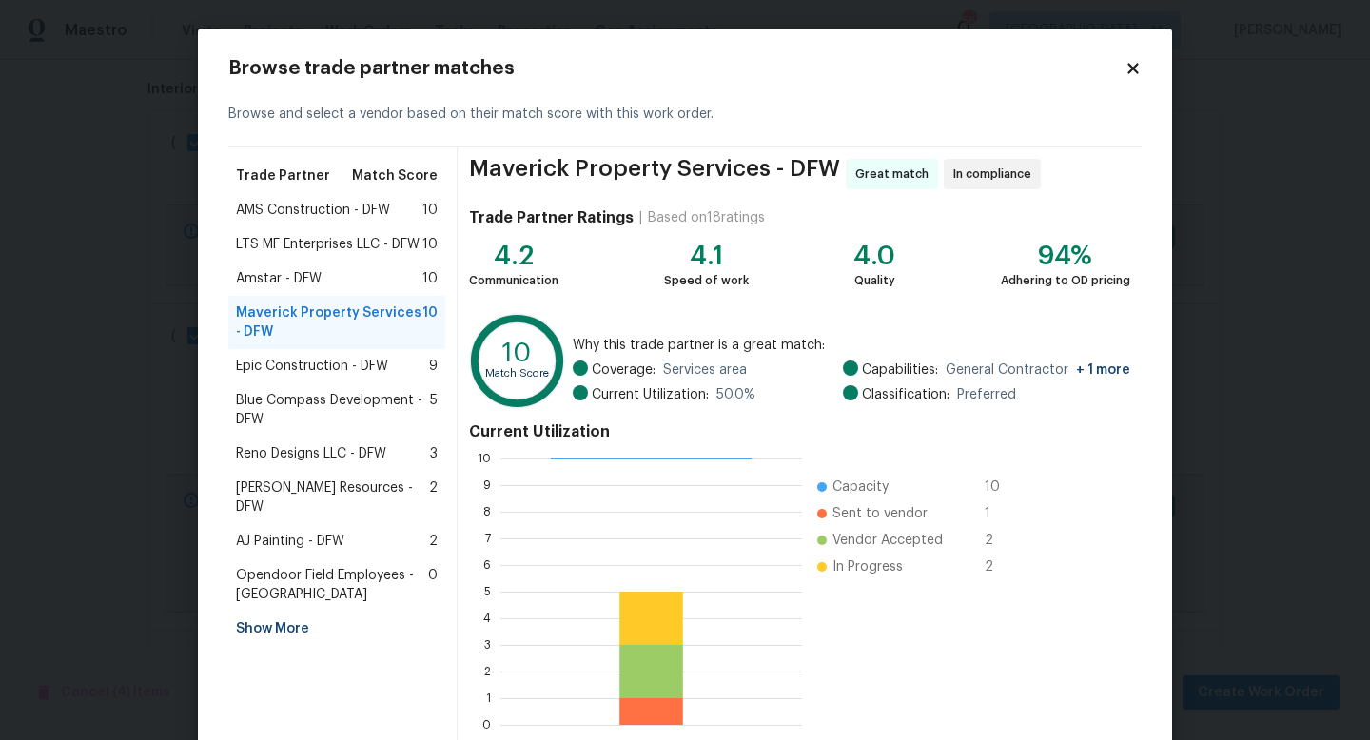
click at [315, 279] on span "Amstar - DFW" at bounding box center [279, 278] width 86 height 19
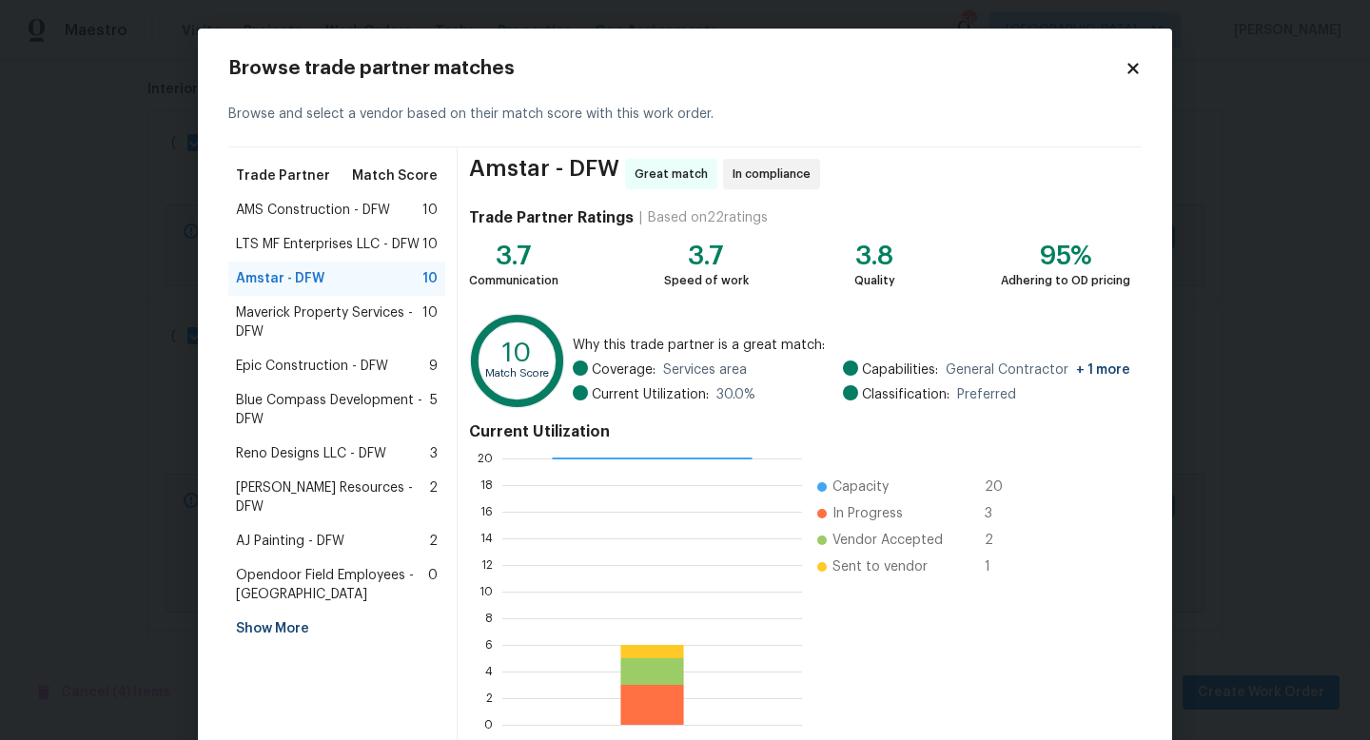
scroll to position [99, 0]
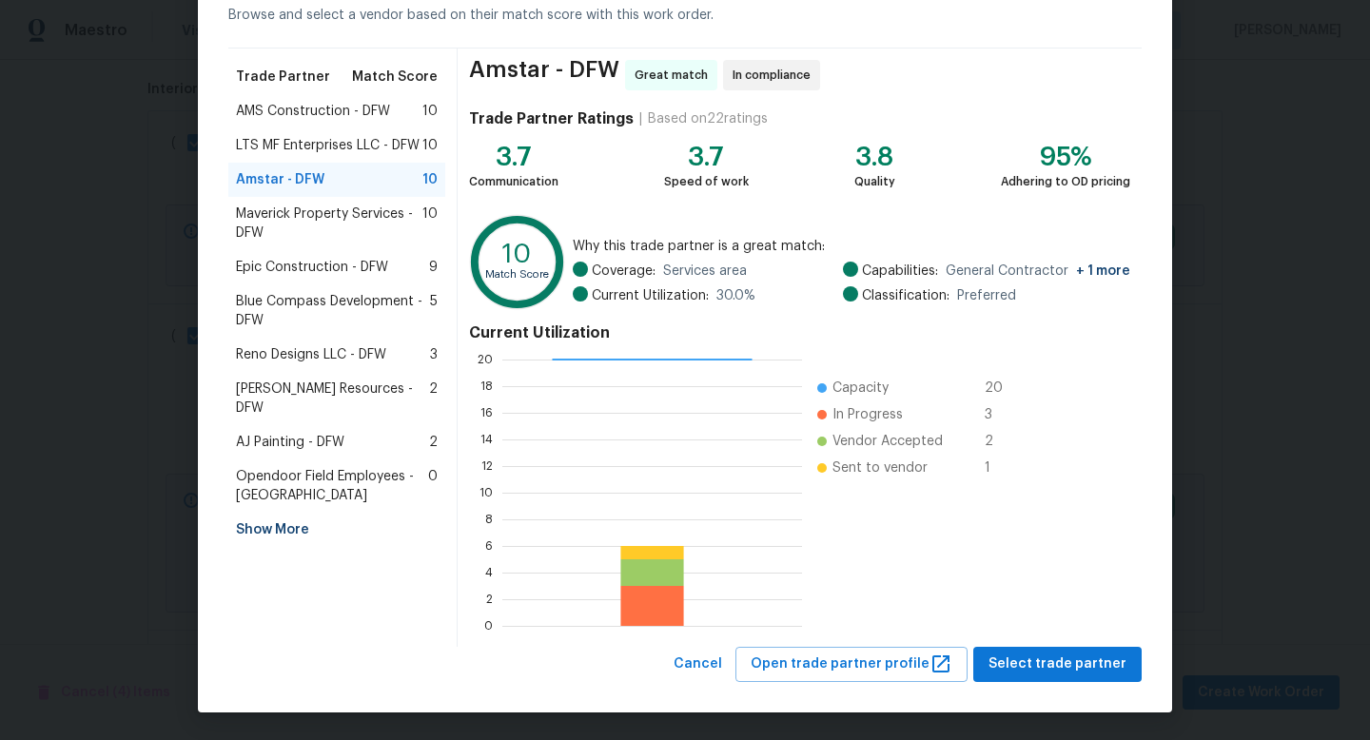
click at [317, 281] on div "Epic Construction - DFW 9" at bounding box center [336, 267] width 217 height 34
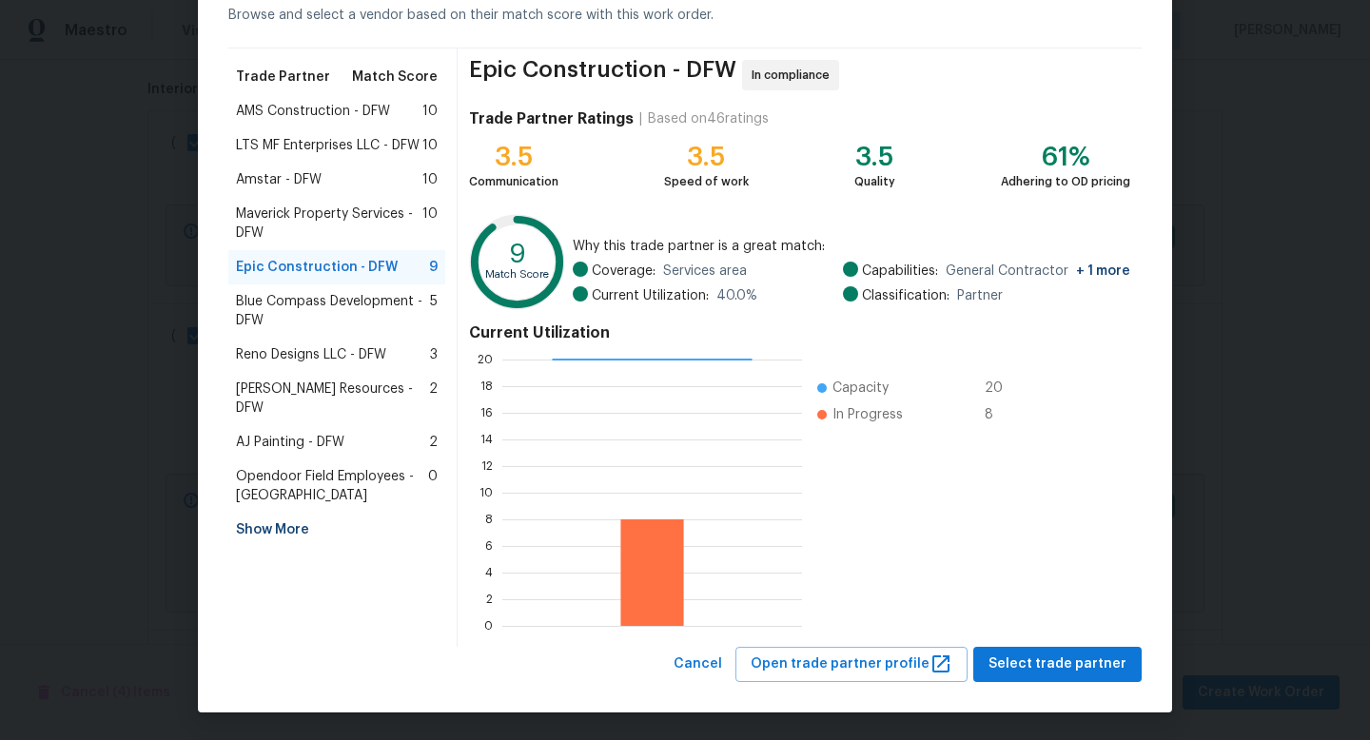
click at [335, 179] on div "Amstar - DFW 10" at bounding box center [337, 179] width 202 height 19
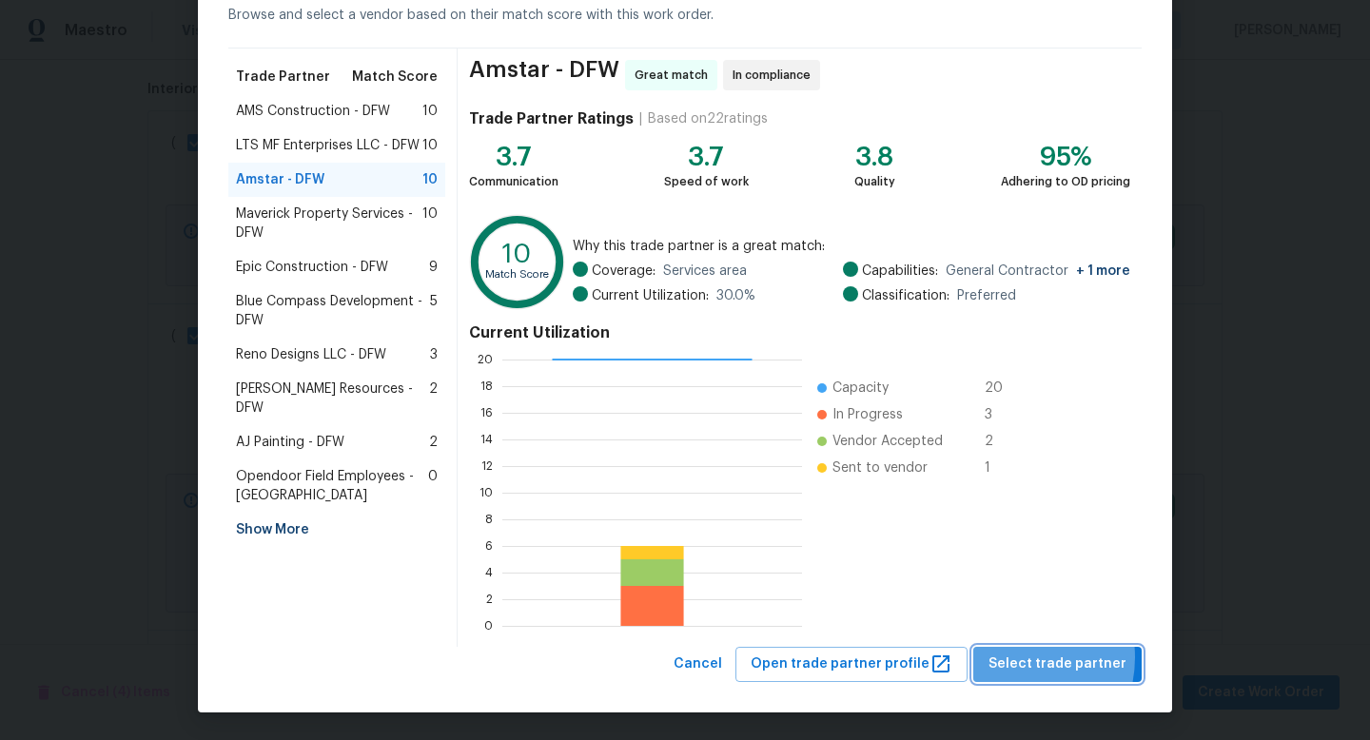
click at [1015, 658] on span "Select trade partner" at bounding box center [1058, 665] width 138 height 24
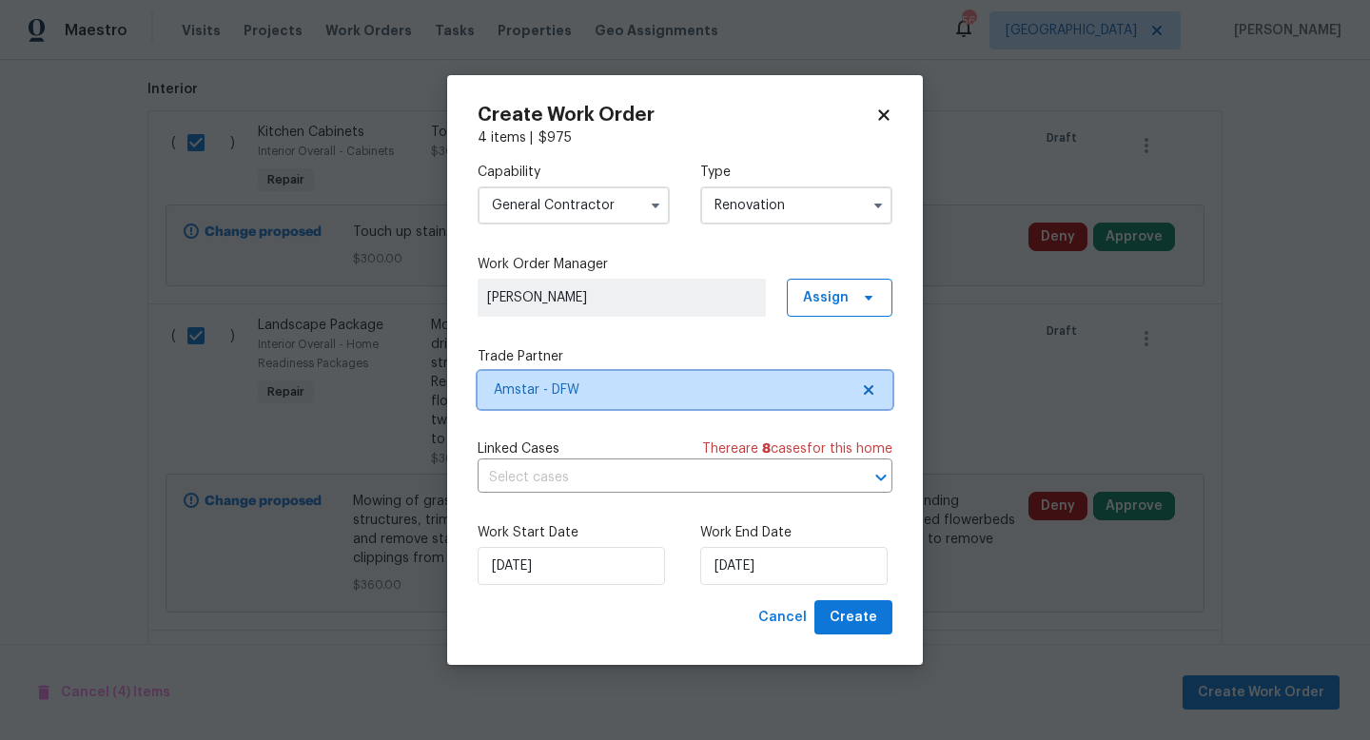
scroll to position [0, 0]
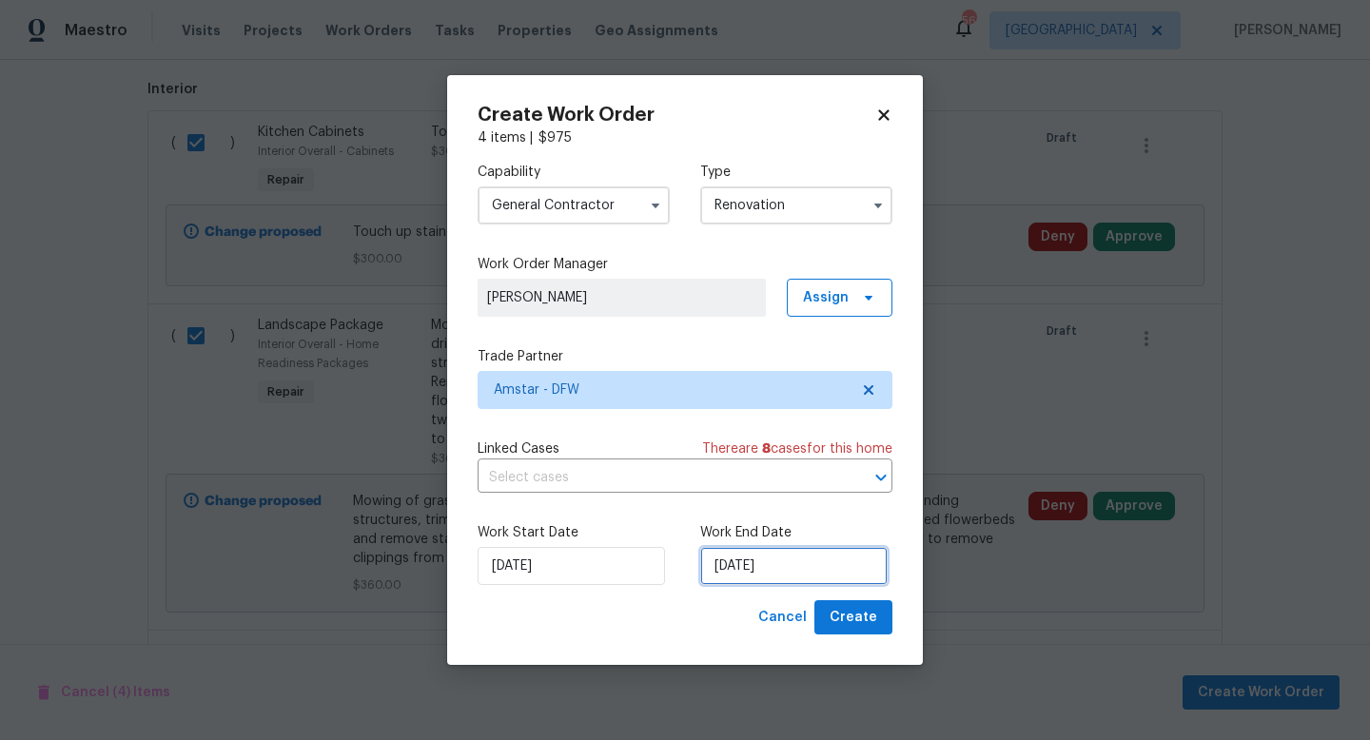
click at [738, 567] on input "8/18/2025" at bounding box center [793, 566] width 187 height 38
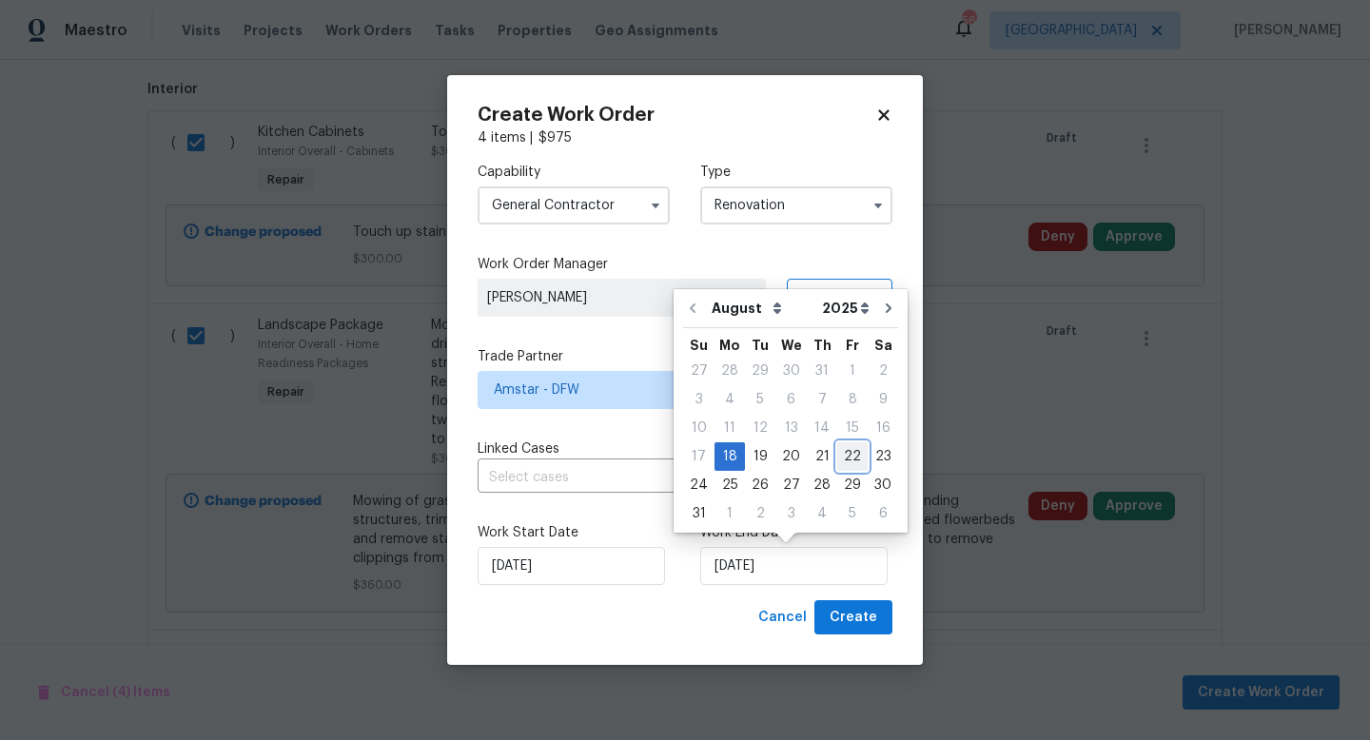
click at [838, 464] on div "22" at bounding box center [853, 457] width 30 height 27
type input "8/22/2025"
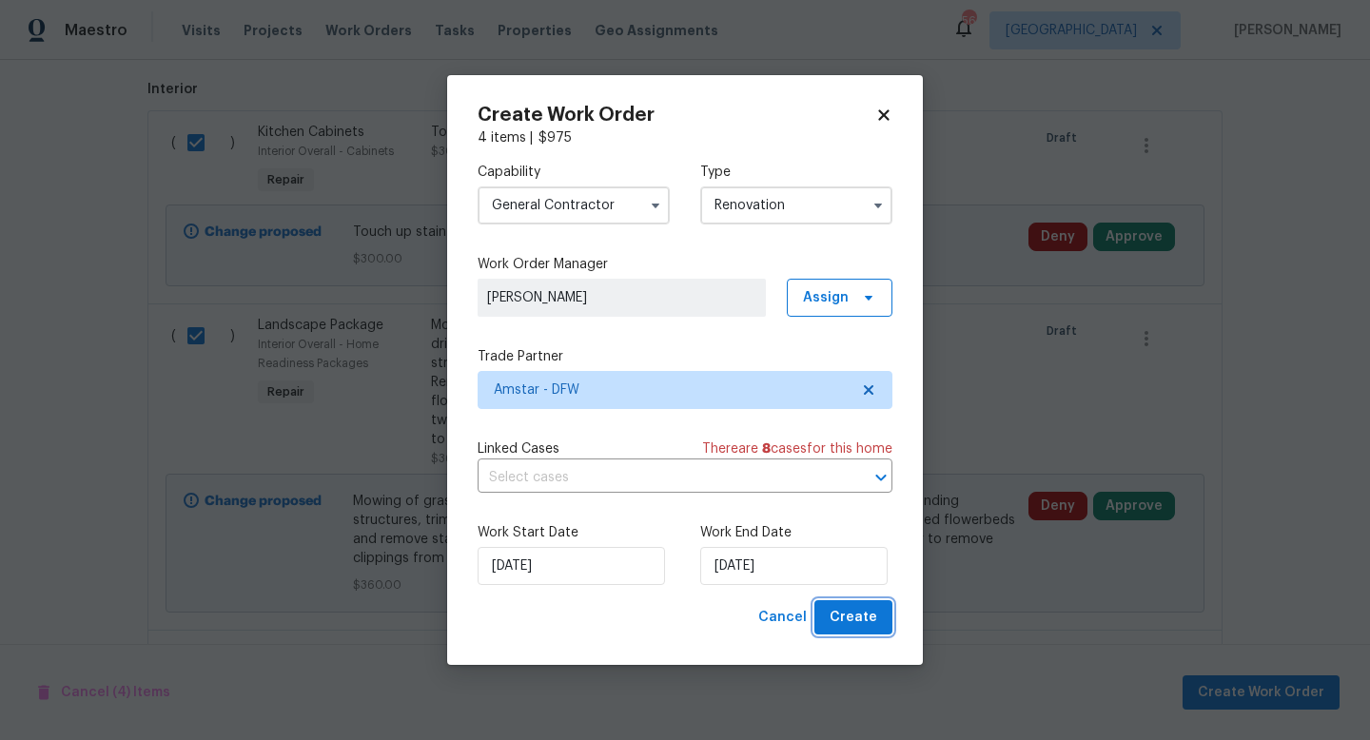
click at [860, 614] on span "Create" at bounding box center [854, 618] width 48 height 24
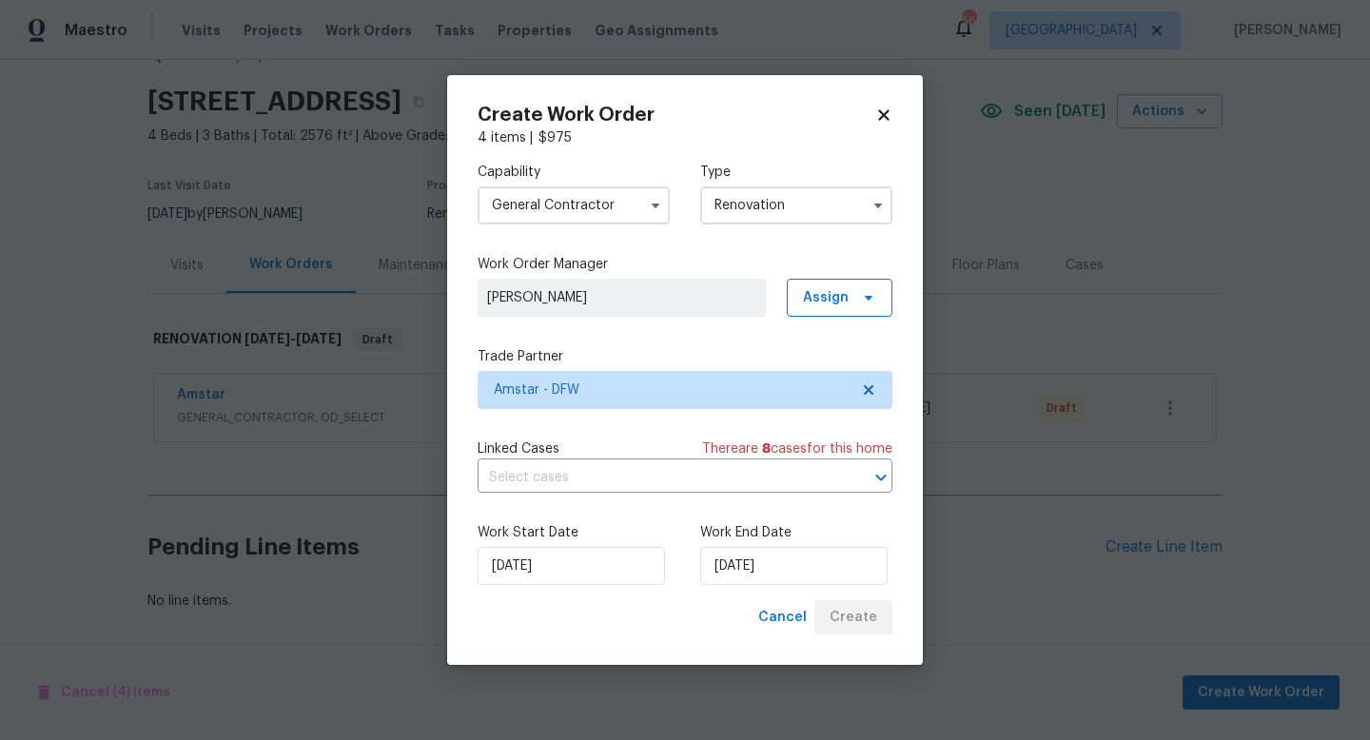
scroll to position [51, 0]
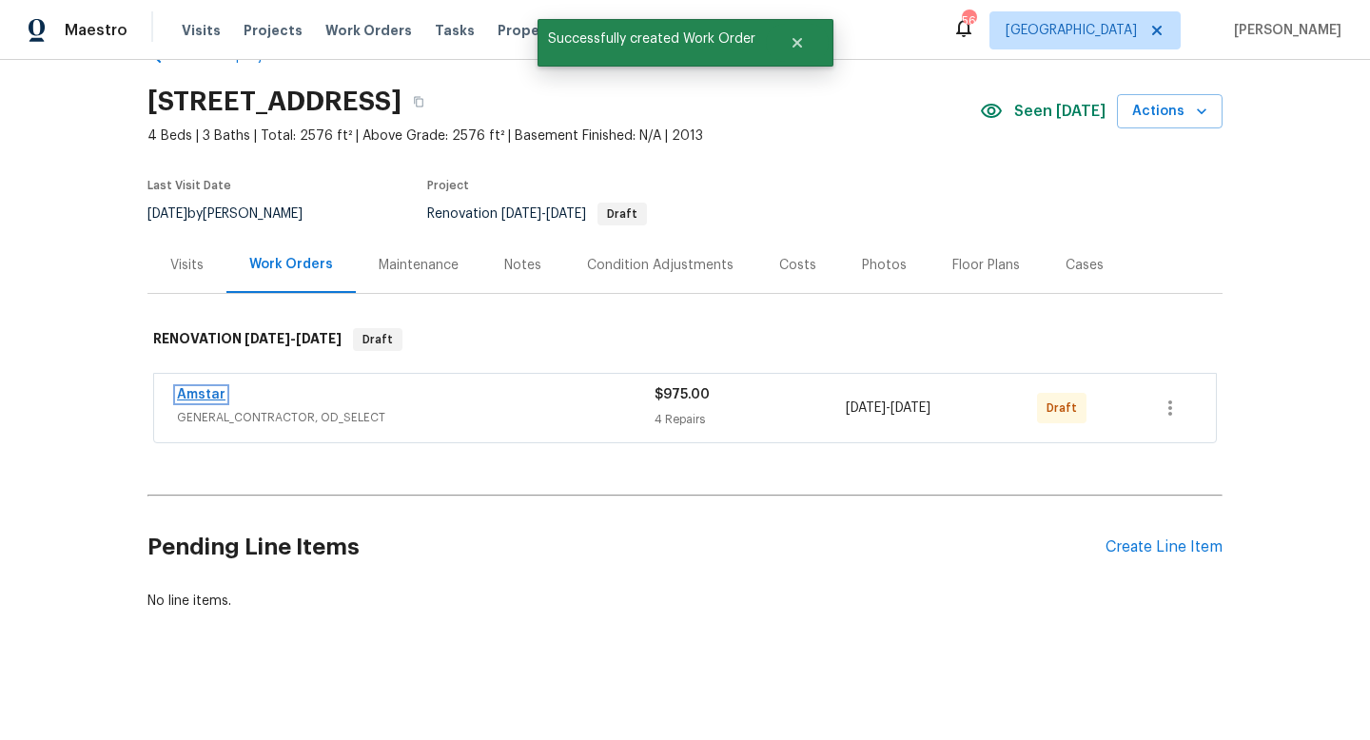
click at [192, 394] on link "Amstar" at bounding box center [201, 394] width 49 height 13
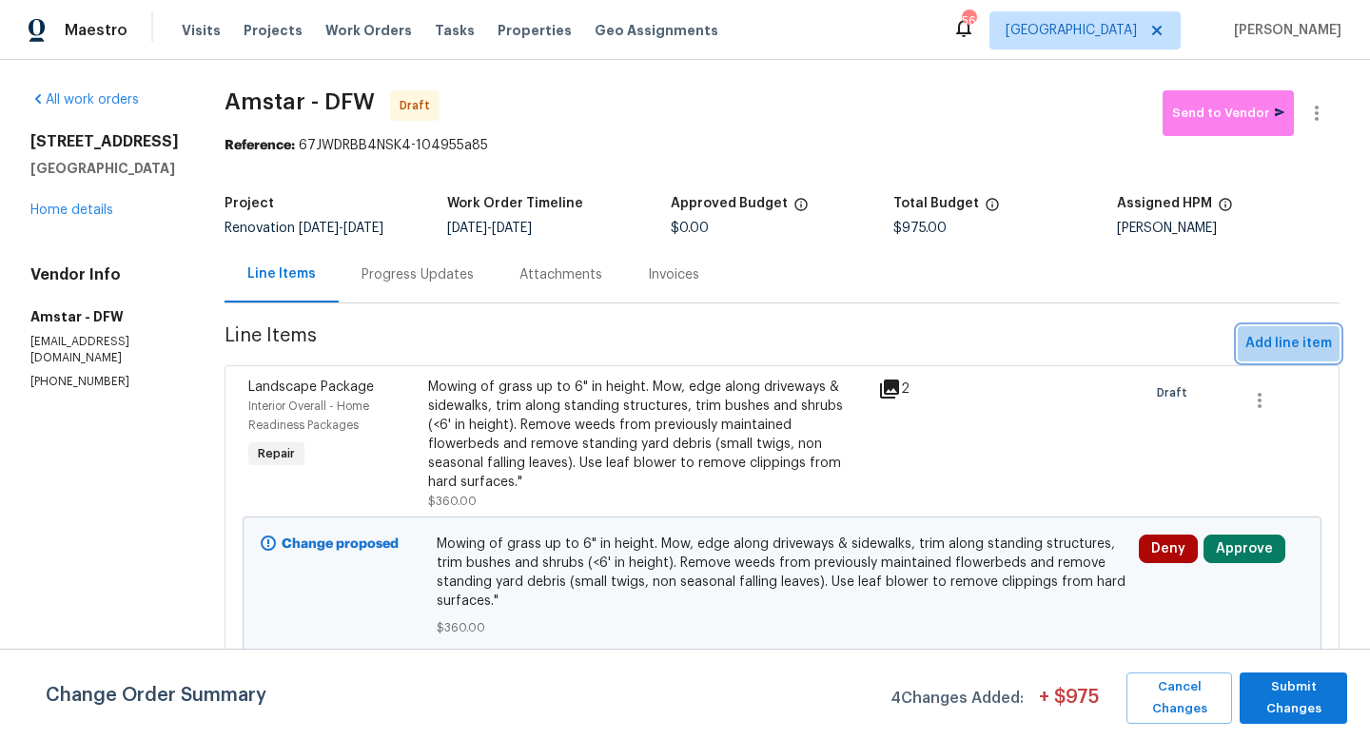
click at [1291, 337] on span "Add line item" at bounding box center [1289, 344] width 87 height 24
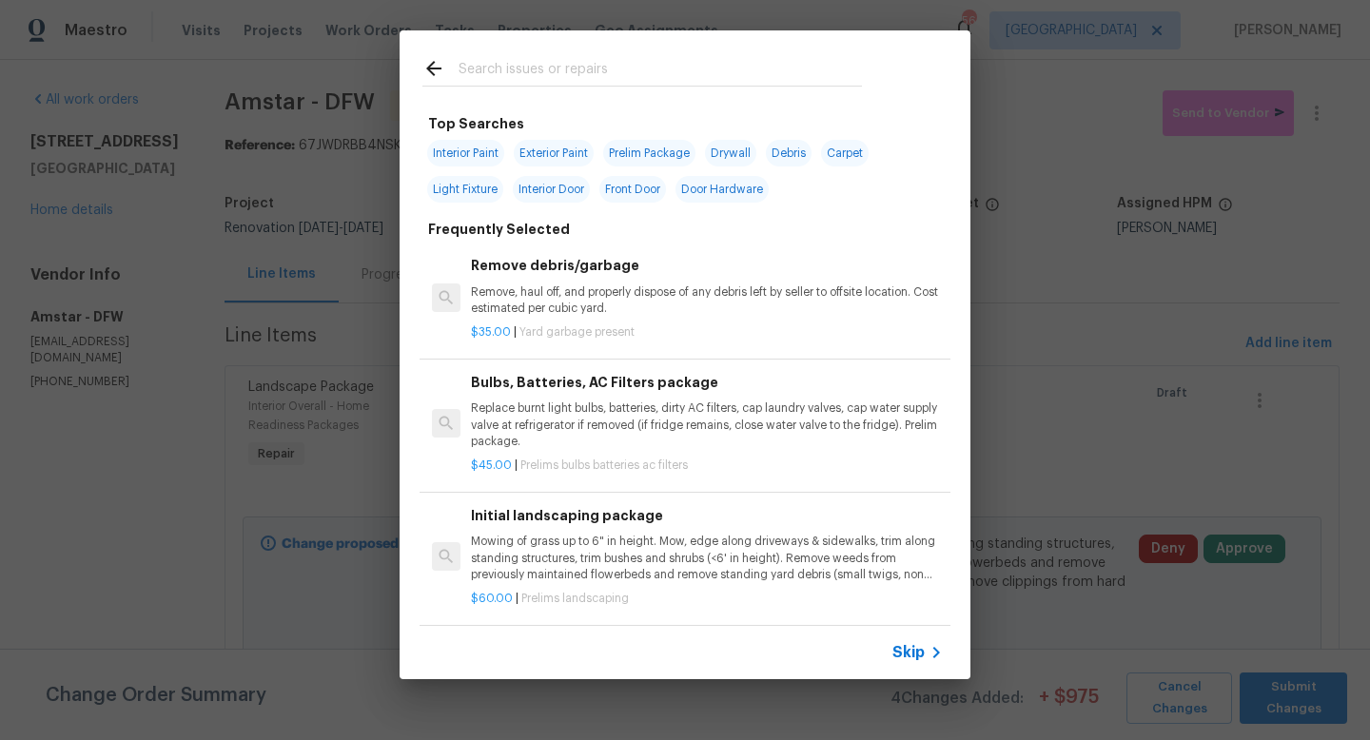
click at [542, 68] on input "text" at bounding box center [661, 71] width 404 height 29
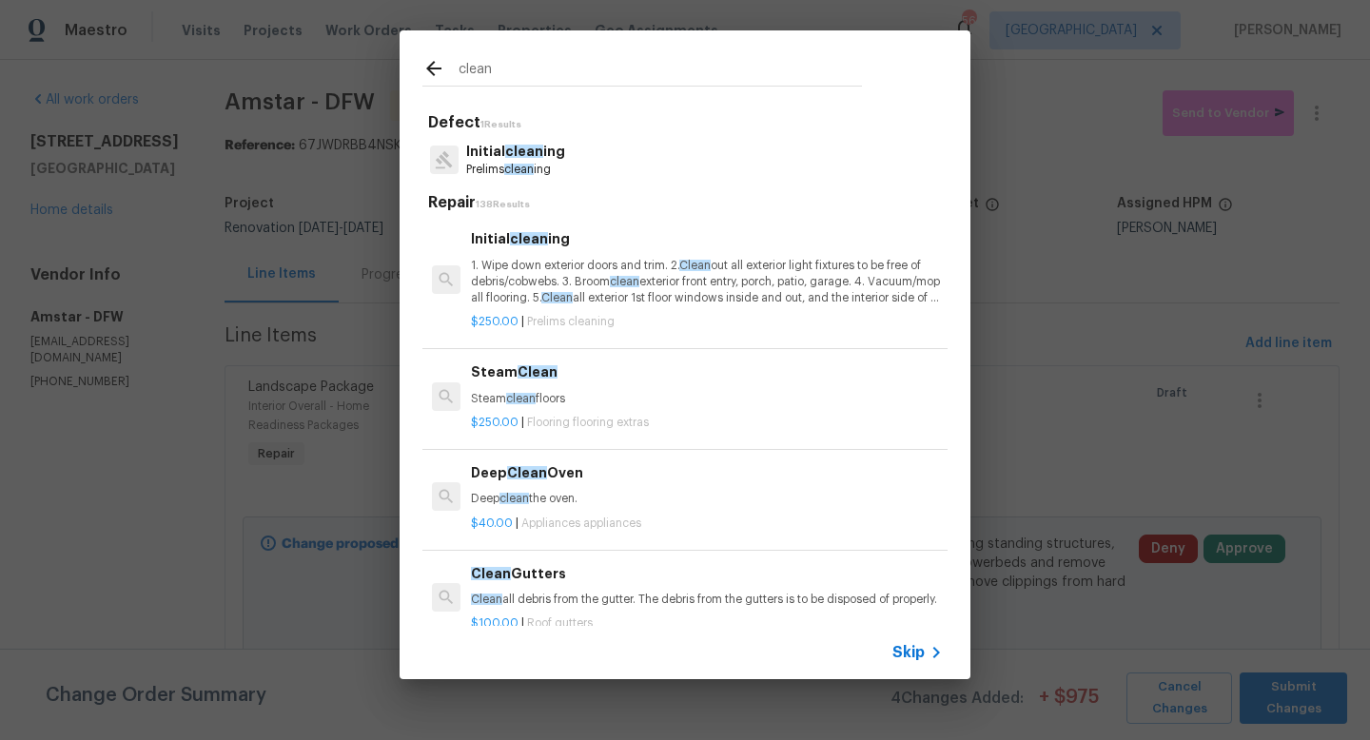
type input "clean"
click at [501, 152] on p "Initial clean ing" at bounding box center [515, 152] width 99 height 20
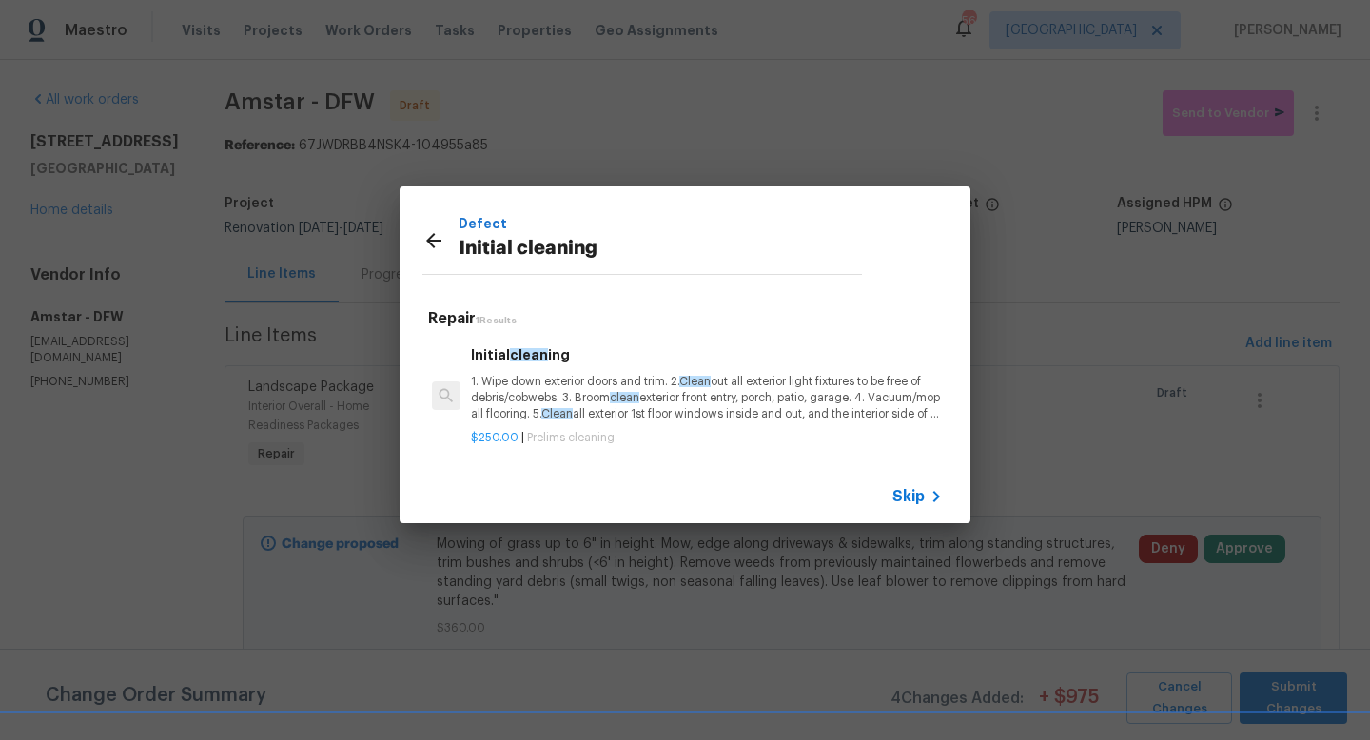
click at [519, 417] on p "1. Wipe down exterior doors and trim. 2. Clean out all exterior light fixtures …" at bounding box center [707, 398] width 472 height 49
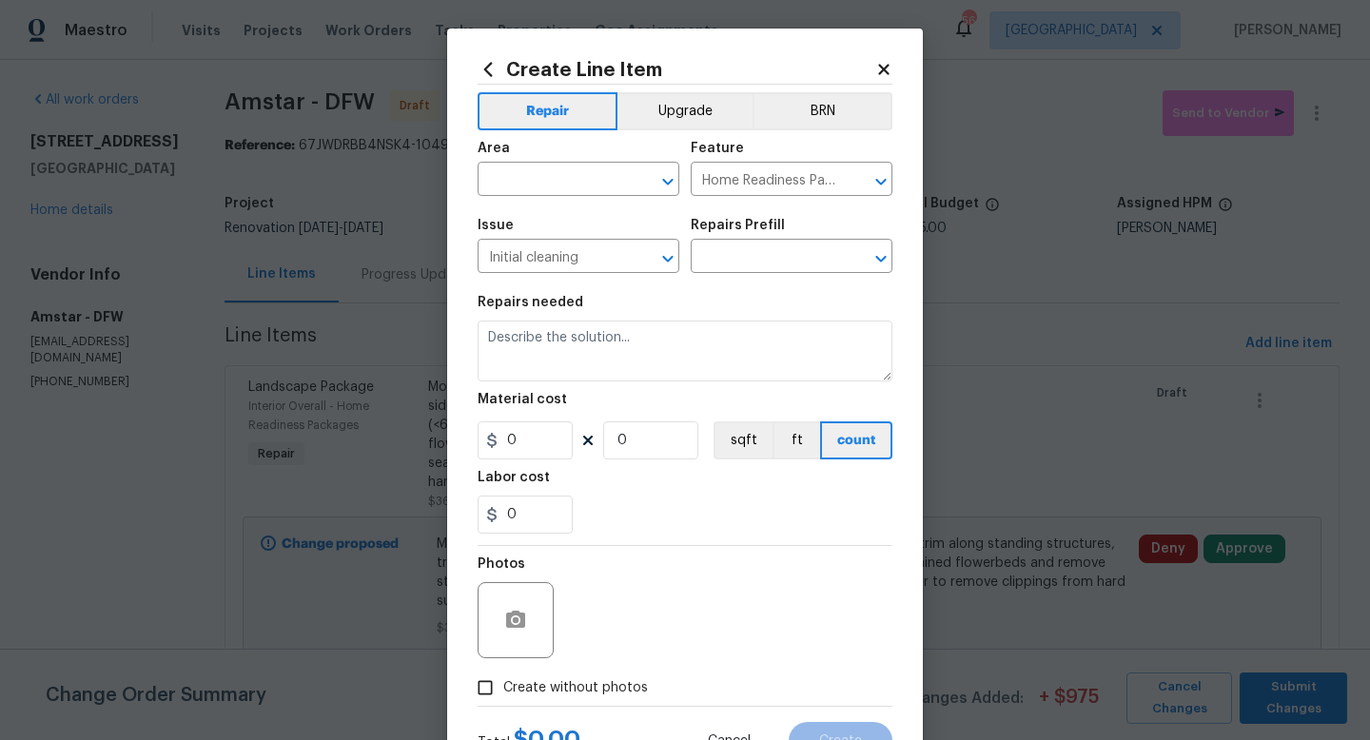
type input "Initial cleaning $250.00"
type textarea "1. Wipe down exterior doors and trim. 2. Clean out all exterior light fixtures …"
type input "250"
type input "1"
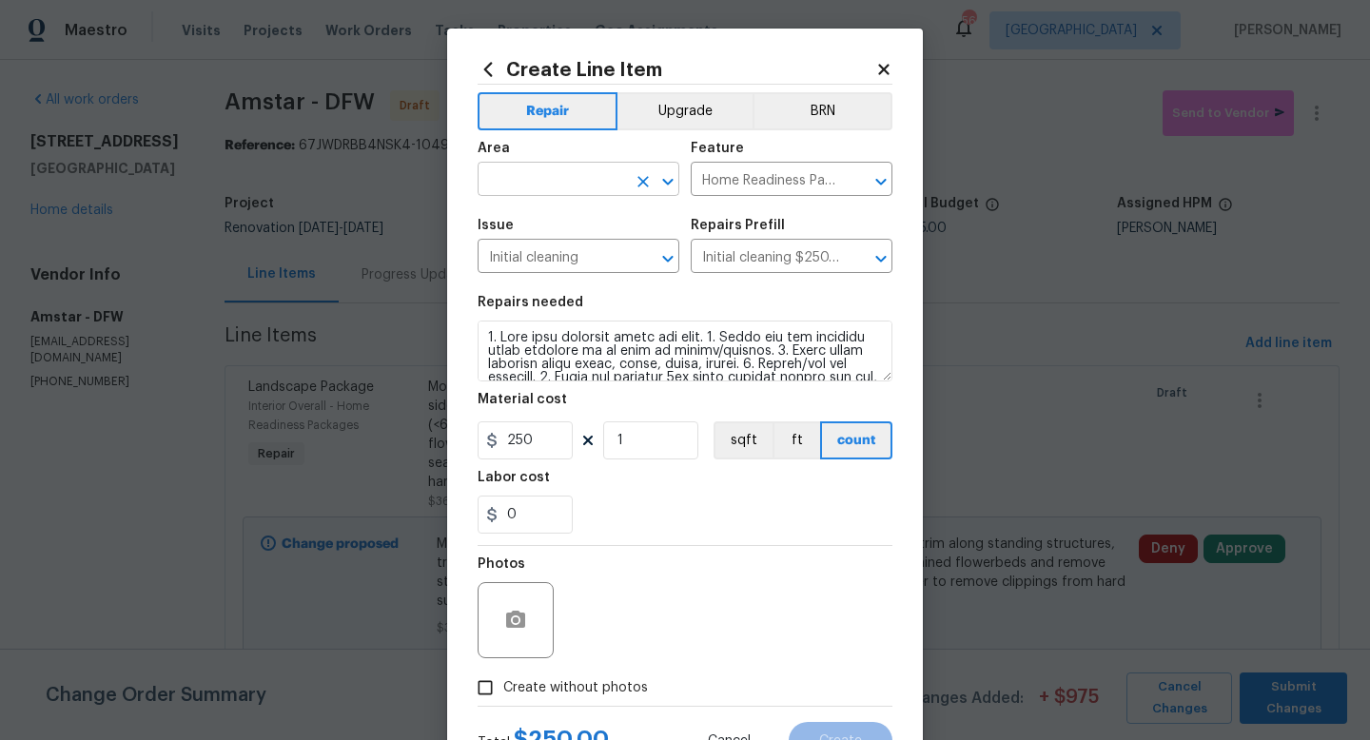
click at [559, 180] on input "text" at bounding box center [552, 182] width 148 height 30
click at [531, 256] on li "Interior Overall" at bounding box center [579, 255] width 202 height 31
type input "Interior Overall"
click at [483, 683] on input "Create without photos" at bounding box center [485, 688] width 36 height 36
checkbox input "true"
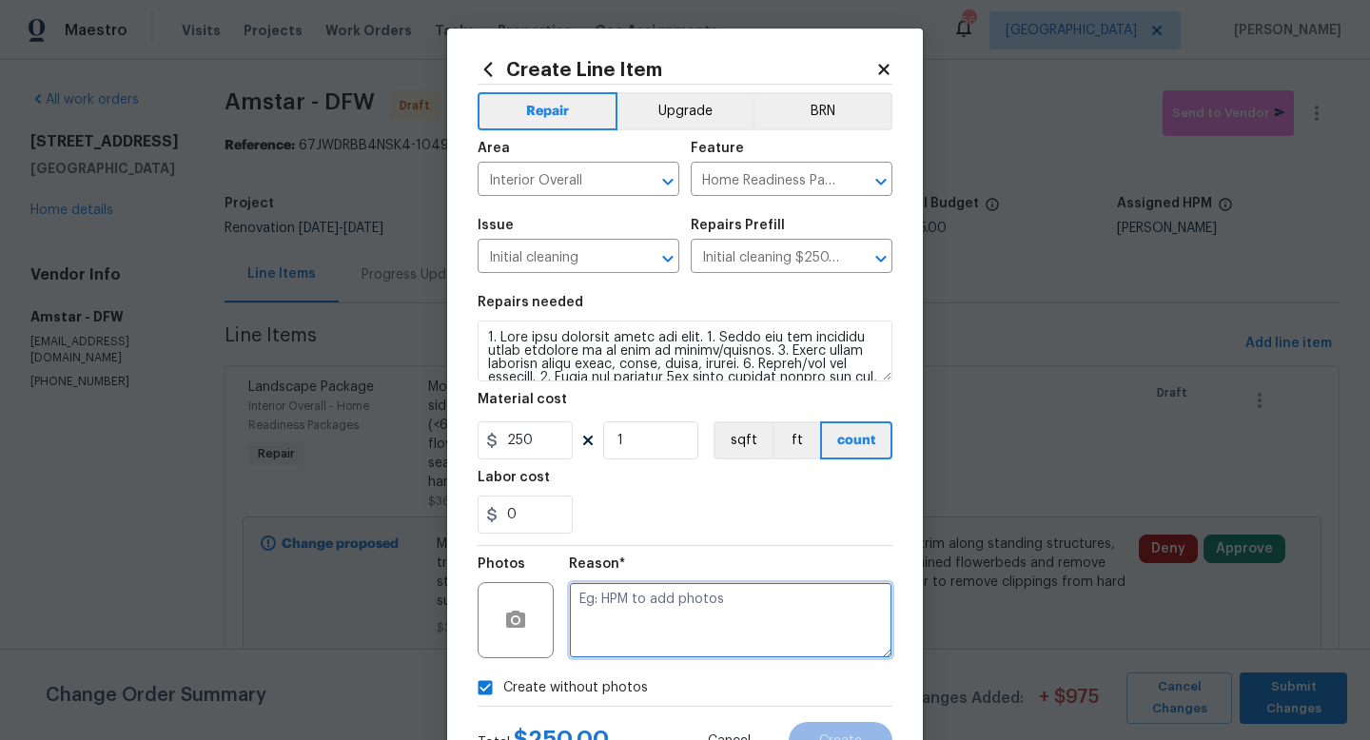
click at [628, 629] on textarea at bounding box center [731, 620] width 324 height 76
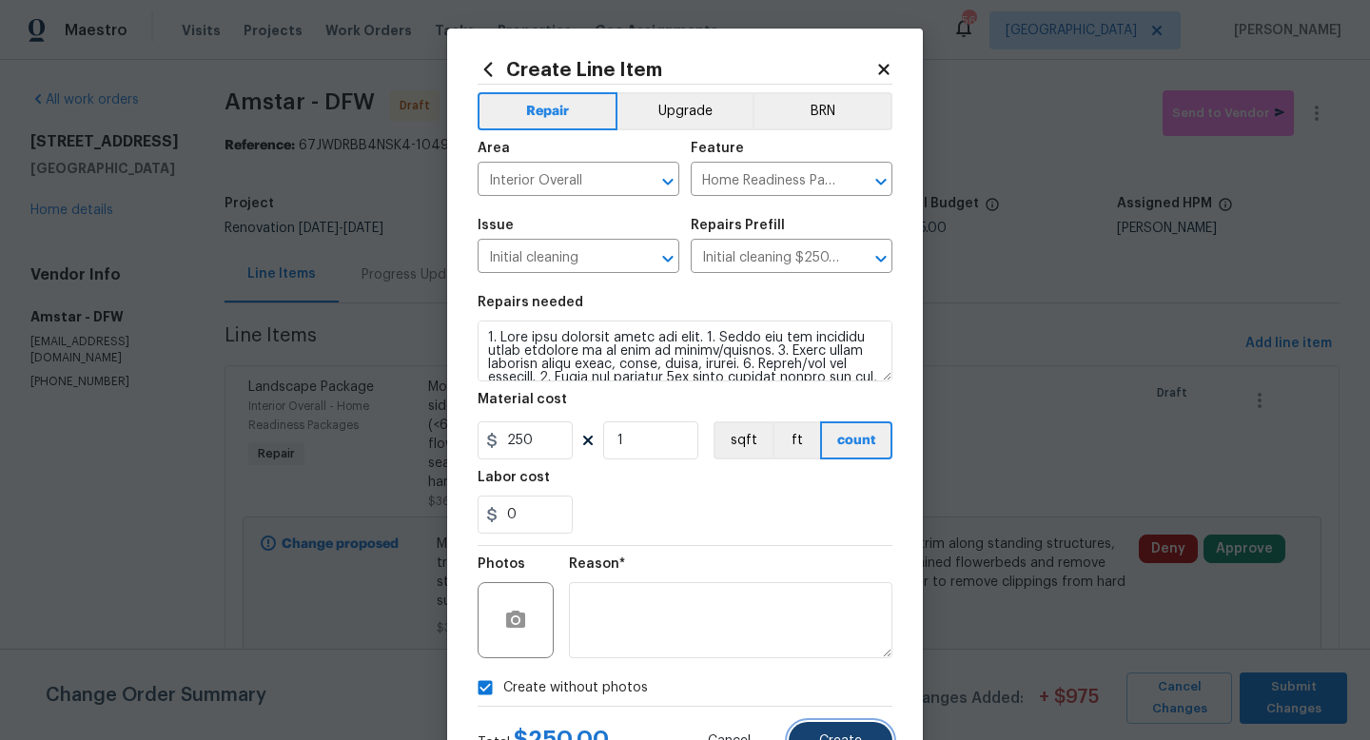
click at [824, 730] on button "Create" at bounding box center [841, 741] width 104 height 38
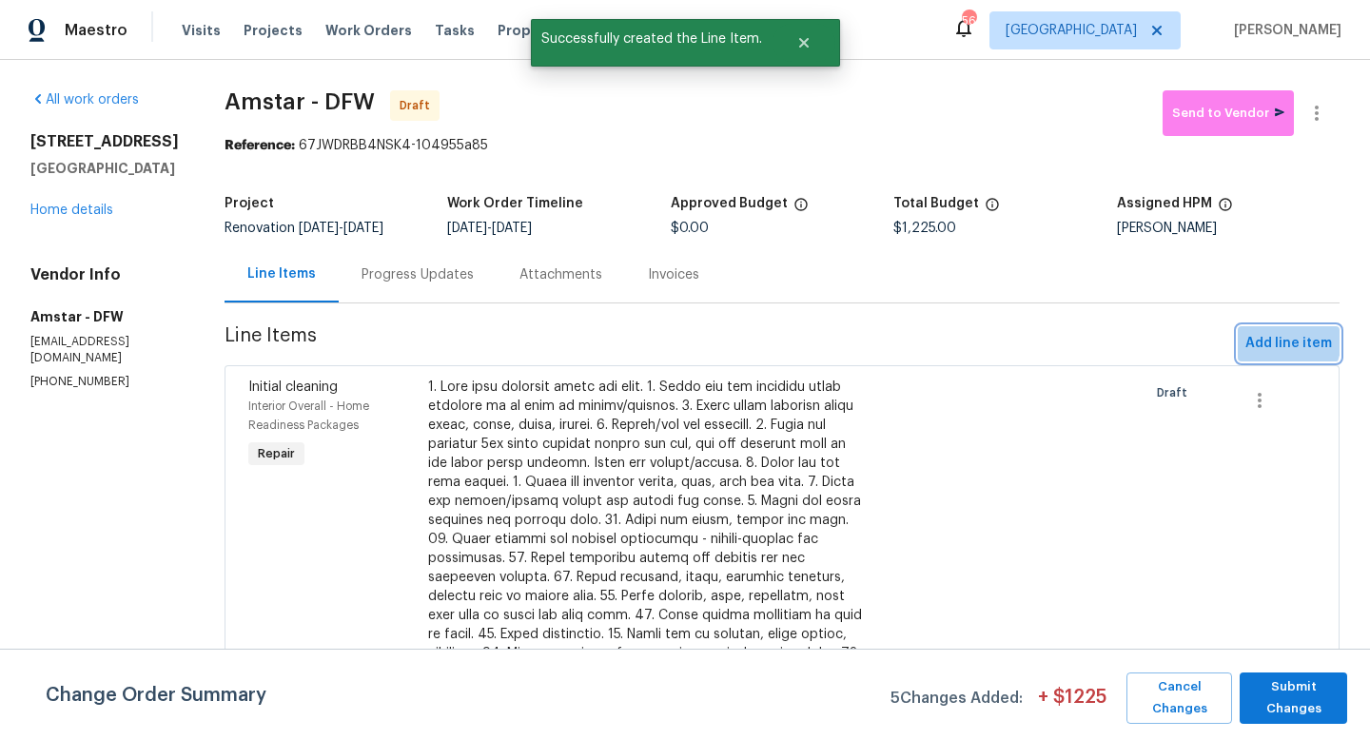
click at [1273, 339] on span "Add line item" at bounding box center [1289, 344] width 87 height 24
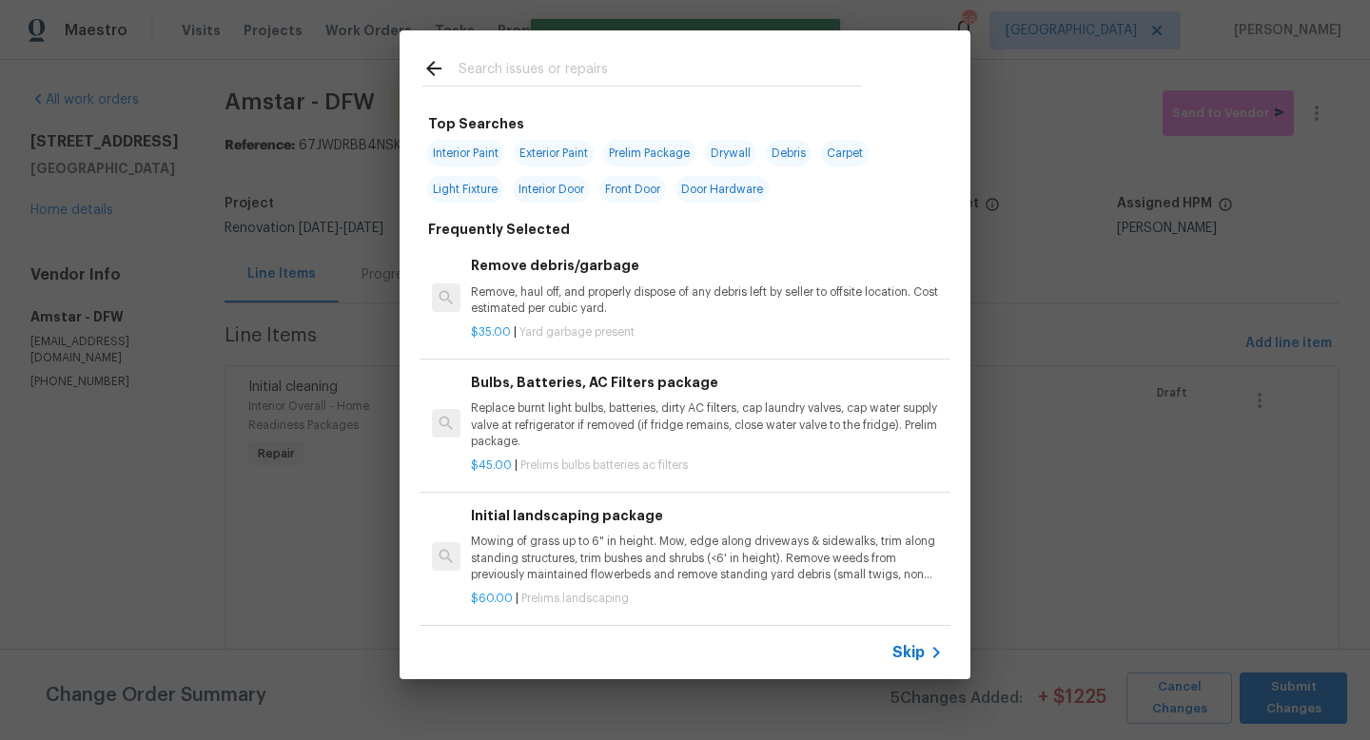
click at [572, 79] on input "text" at bounding box center [661, 71] width 404 height 29
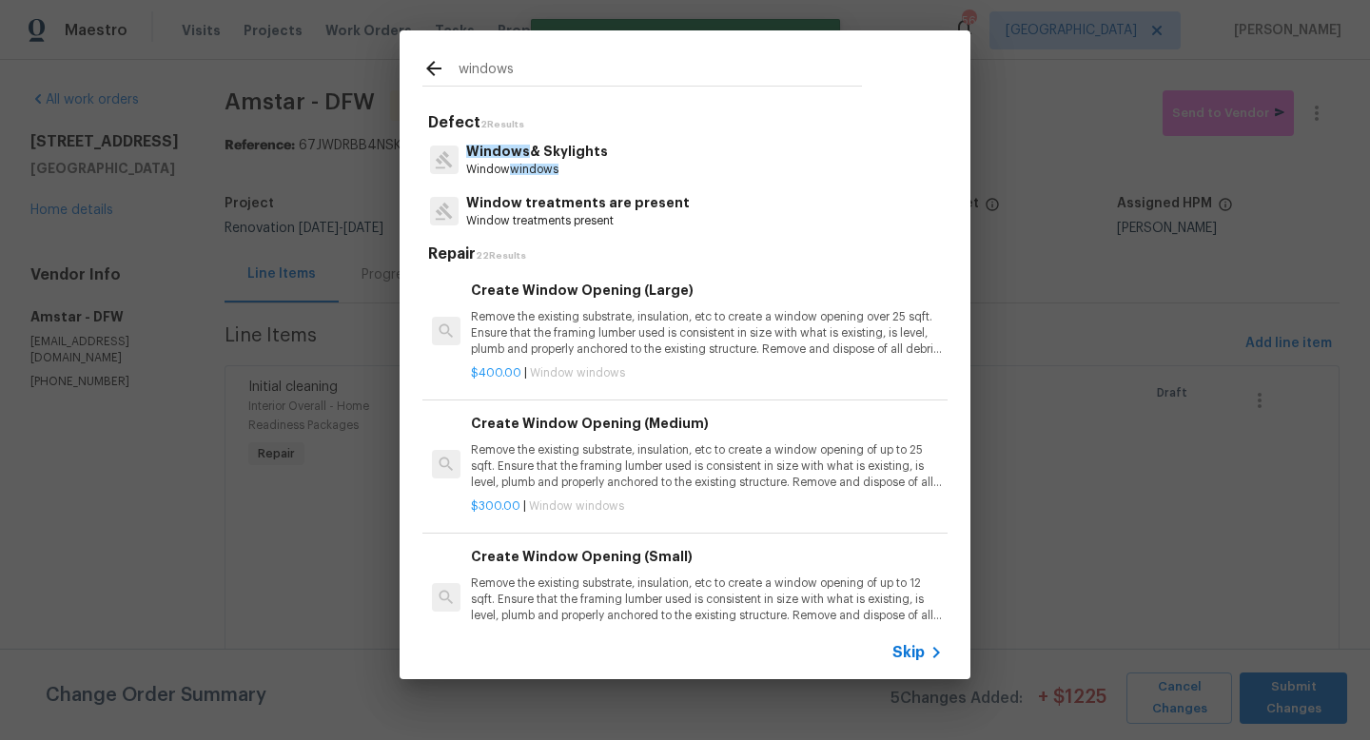
type input "windows"
click at [550, 150] on p "Windows & Skylights" at bounding box center [537, 152] width 142 height 20
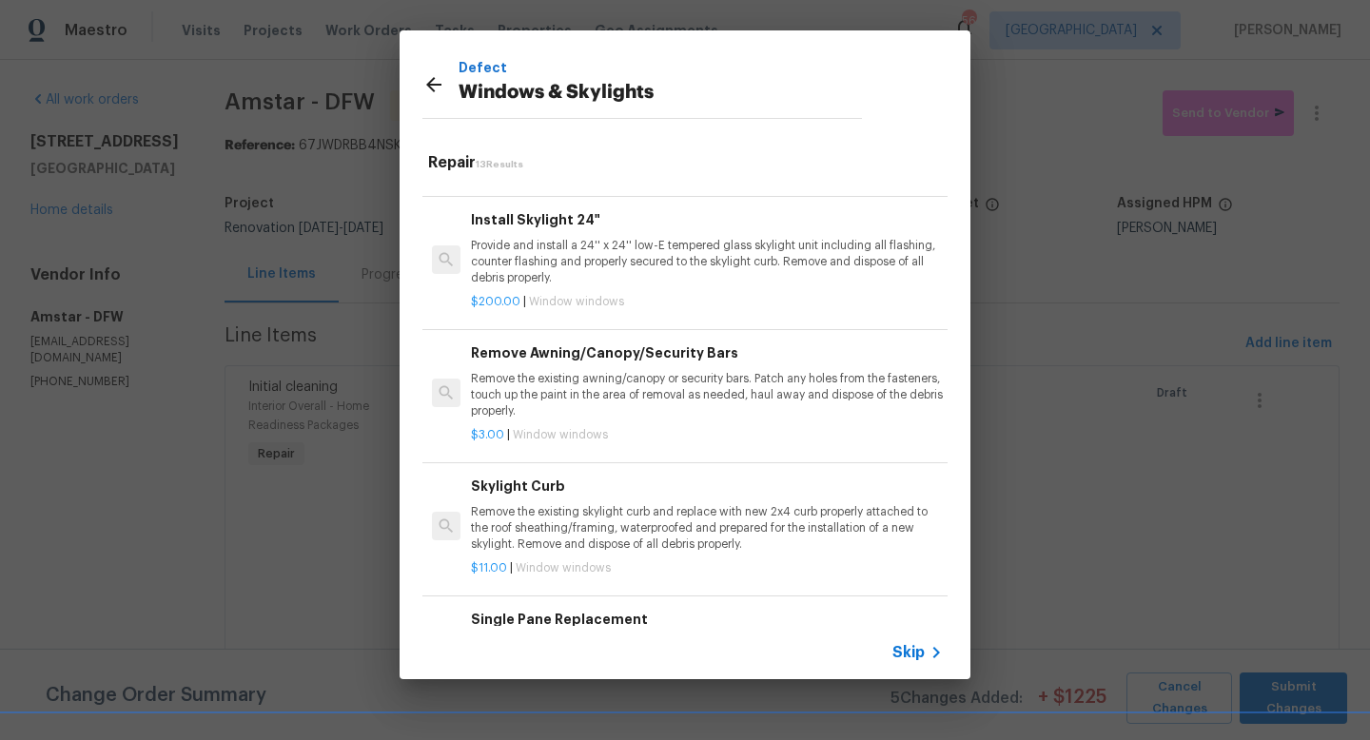
scroll to position [1177, 0]
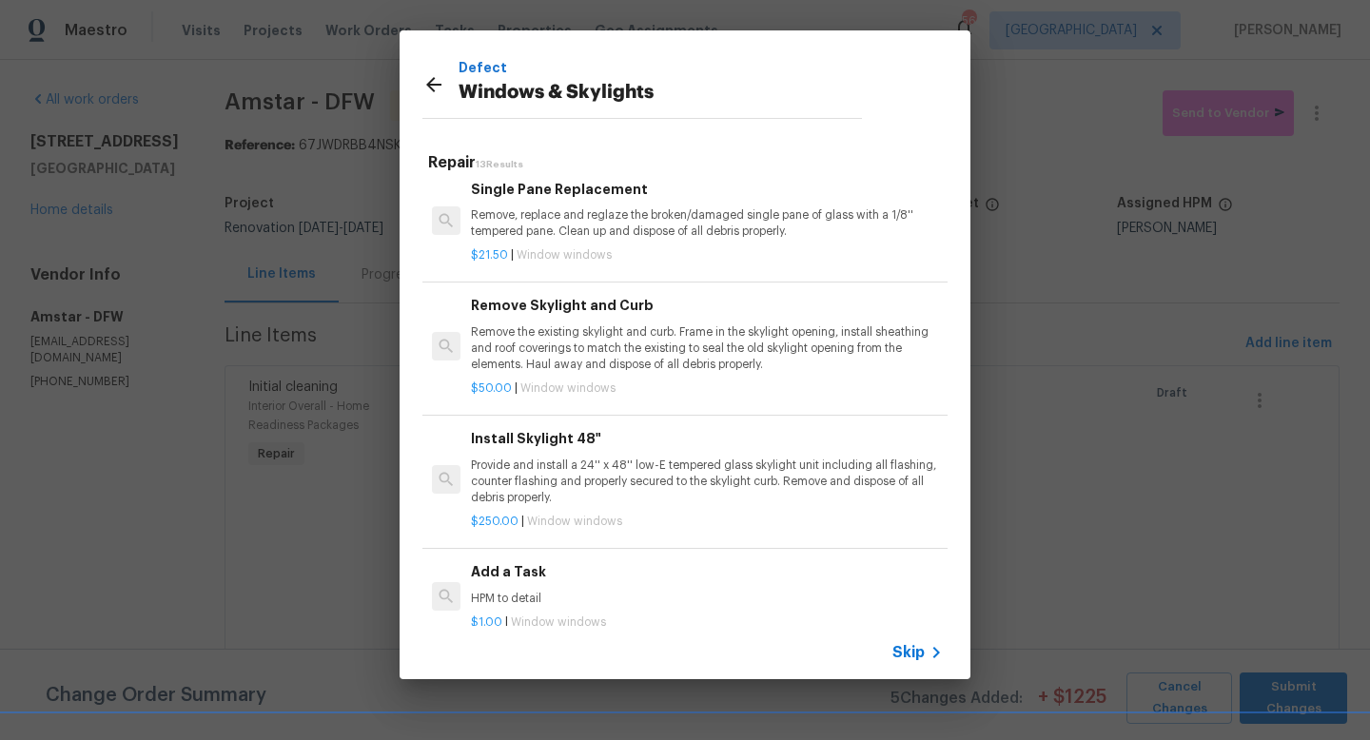
click at [511, 589] on div "Add a Task HPM to detail" at bounding box center [707, 585] width 472 height 46
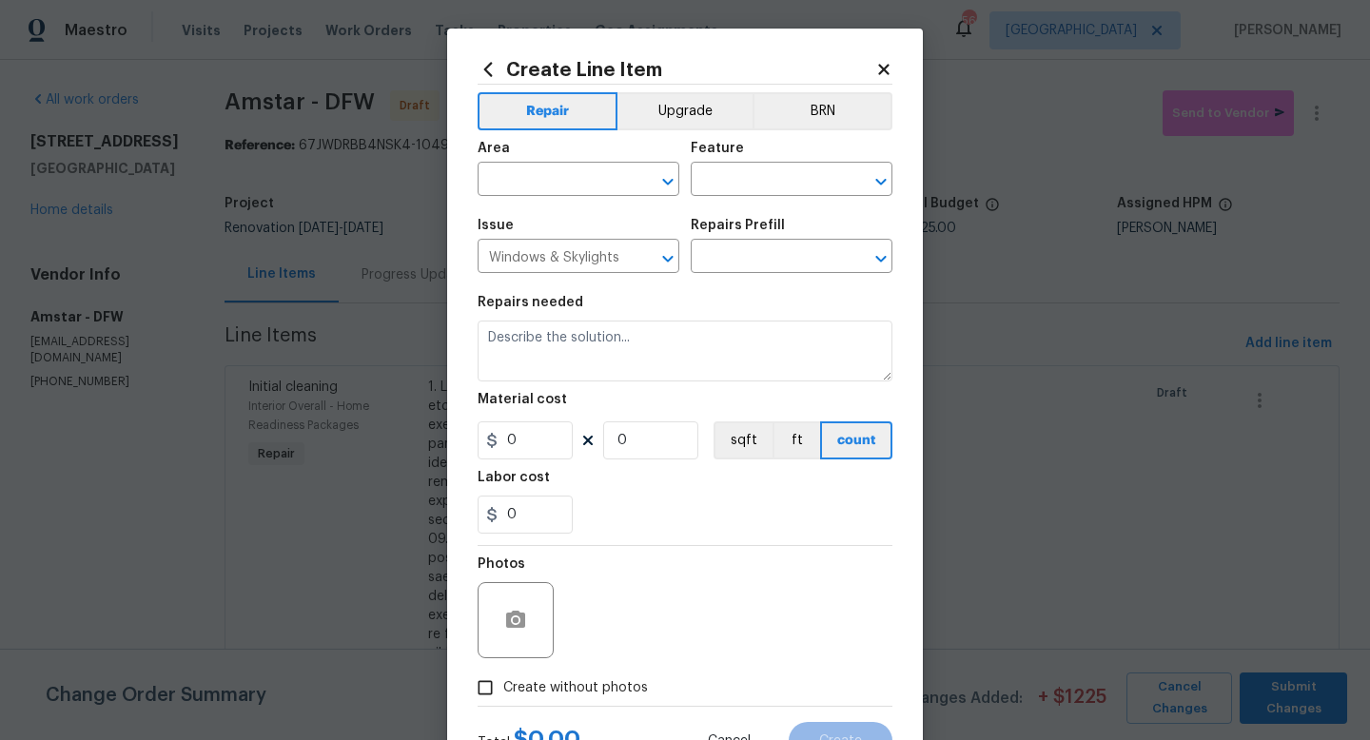
type textarea "HPM to detail"
type input "1"
type input "Add a Task $1.00"
type input "1"
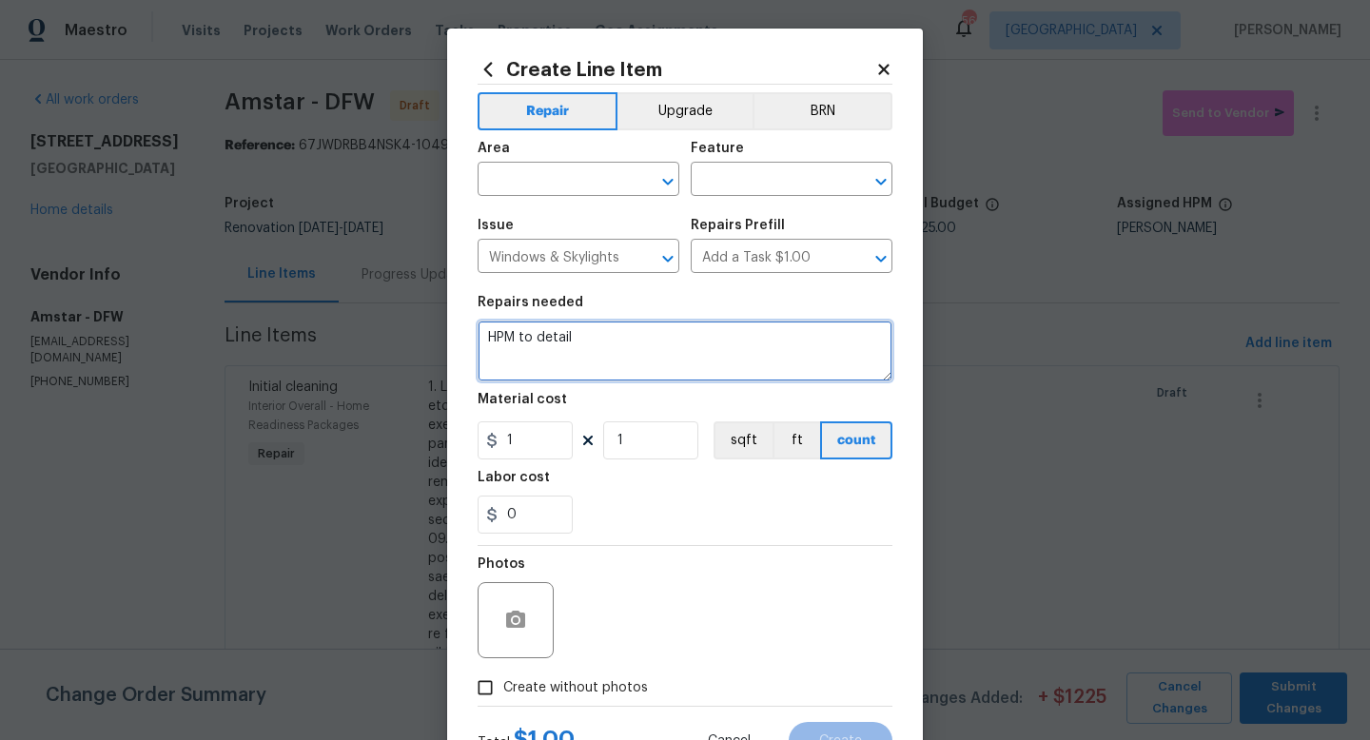
drag, startPoint x: 594, startPoint y: 345, endPoint x: 260, endPoint y: 316, distance: 335.4
click at [260, 316] on div "Create Line Item Repair Upgrade BRN Area ​ Feature ​ Issue Windows & Skylights …" at bounding box center [685, 370] width 1370 height 740
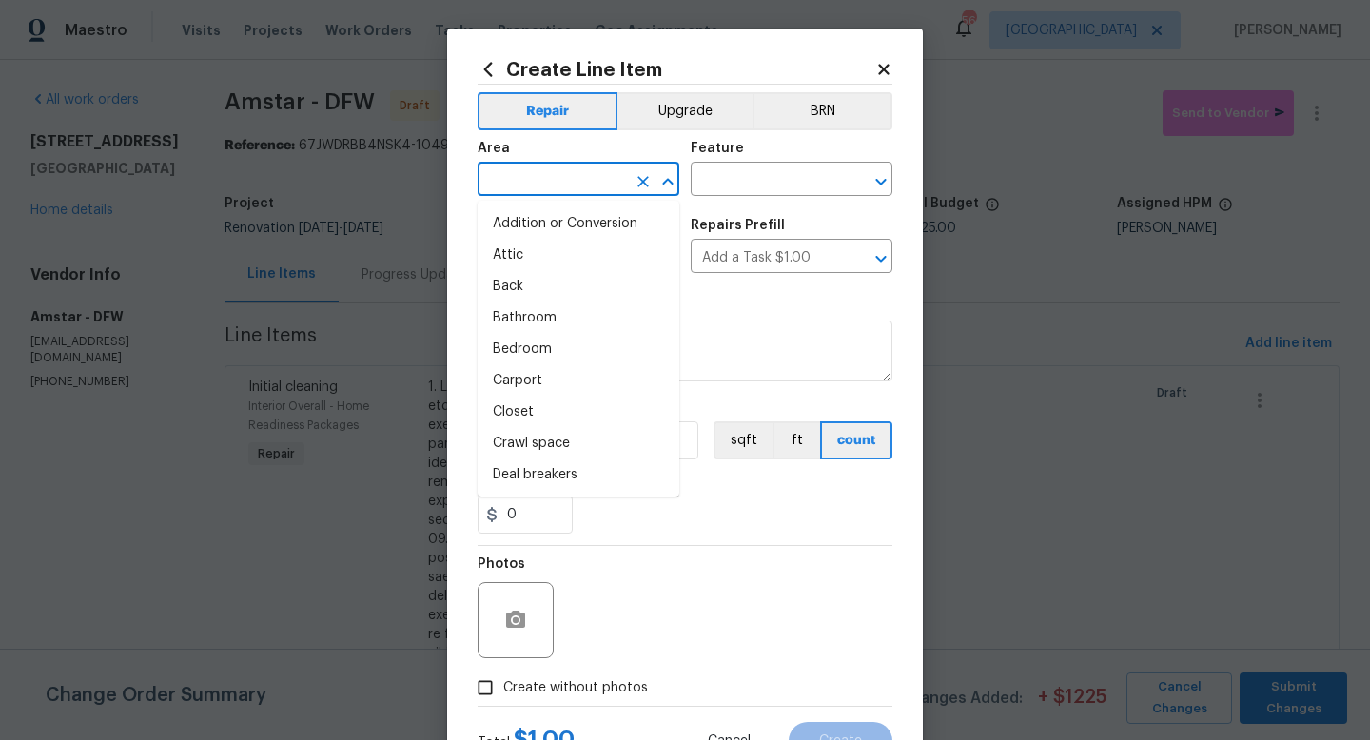
click at [579, 174] on input "text" at bounding box center [552, 182] width 148 height 30
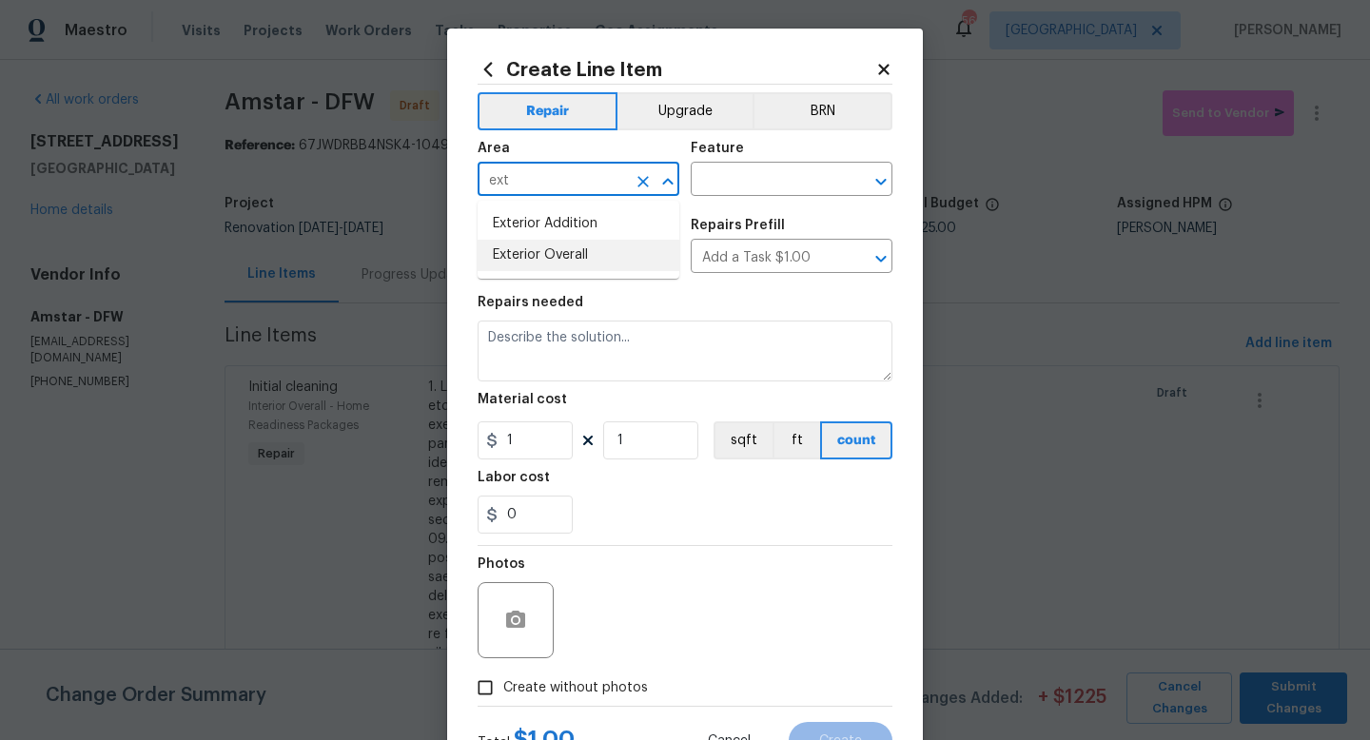
click at [600, 248] on li "Exterior Overall" at bounding box center [579, 255] width 202 height 31
type input "Exterior Overall"
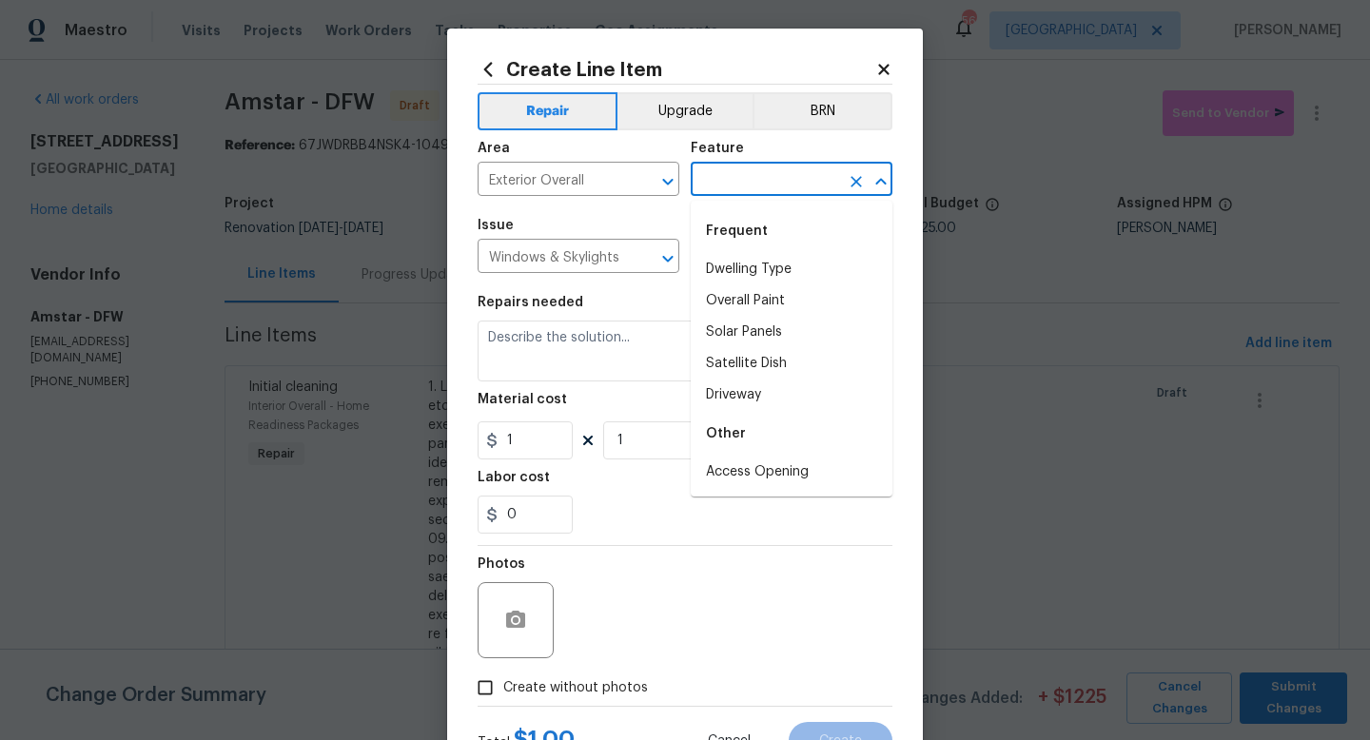
click at [743, 183] on input "text" at bounding box center [765, 182] width 148 height 30
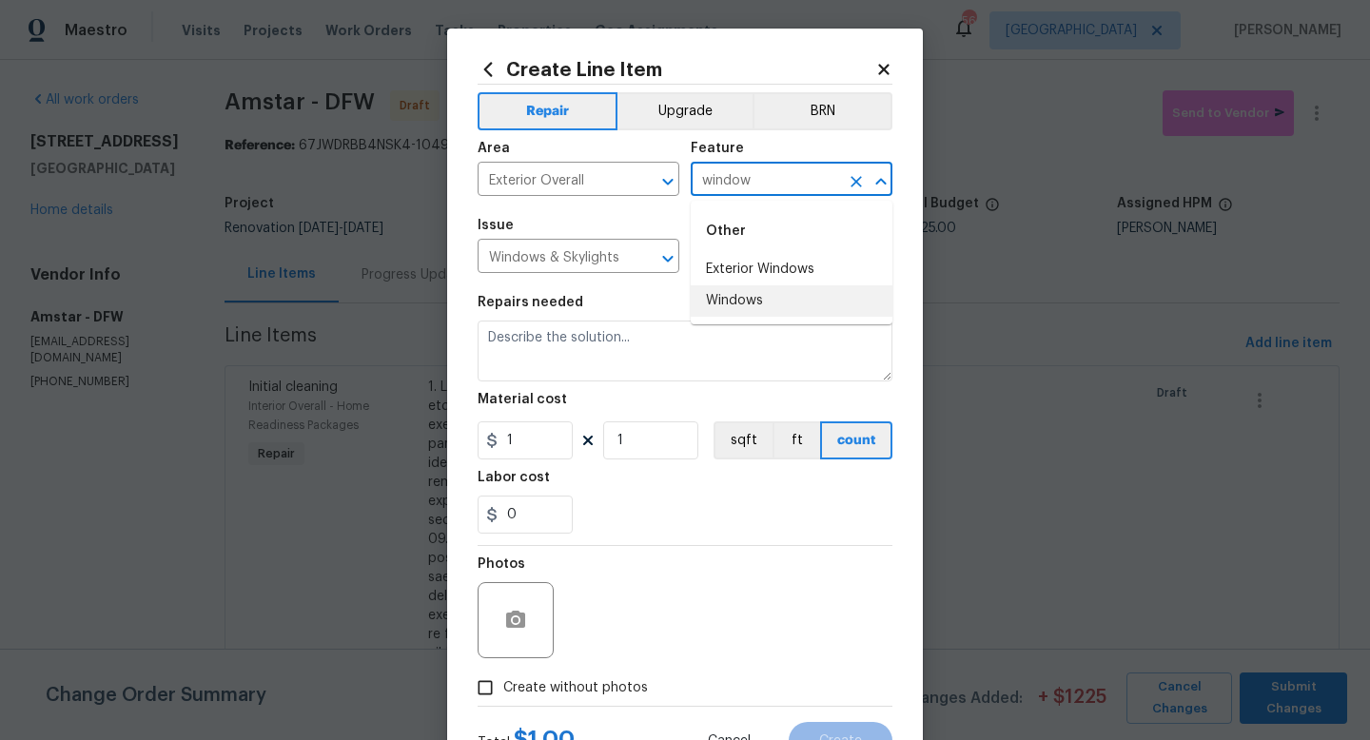
click at [725, 301] on li "Windows" at bounding box center [792, 301] width 202 height 31
type input "Windows"
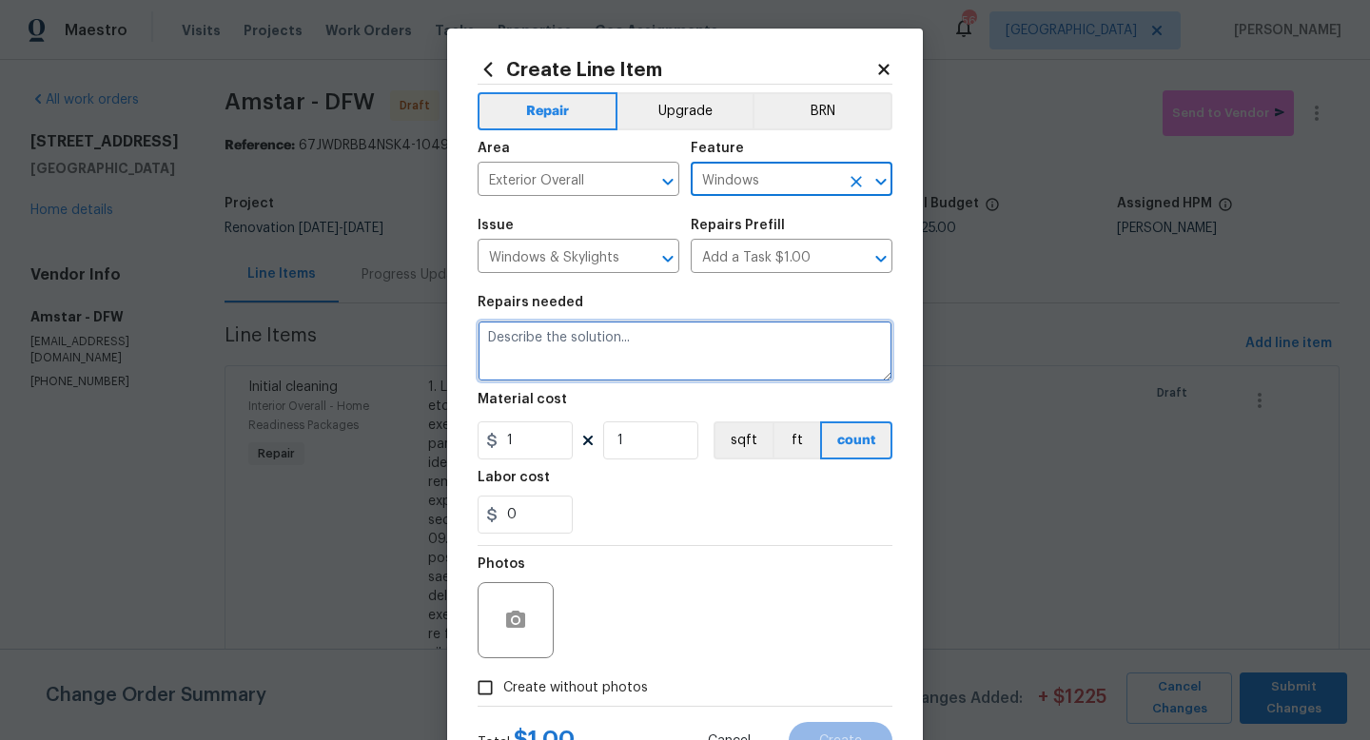
click at [582, 336] on textarea at bounding box center [685, 351] width 415 height 61
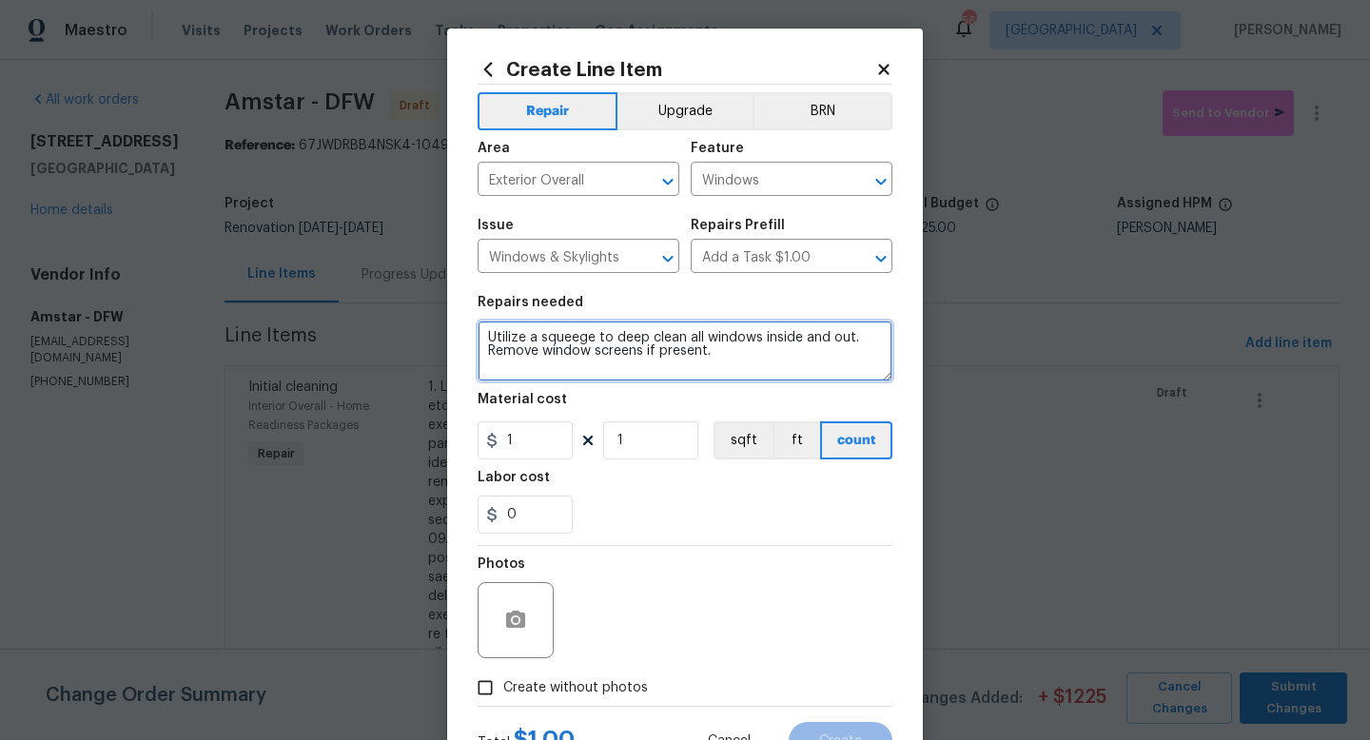
type textarea "Utilize a squeege to deep clean all windows inside and out. Remove window scree…"
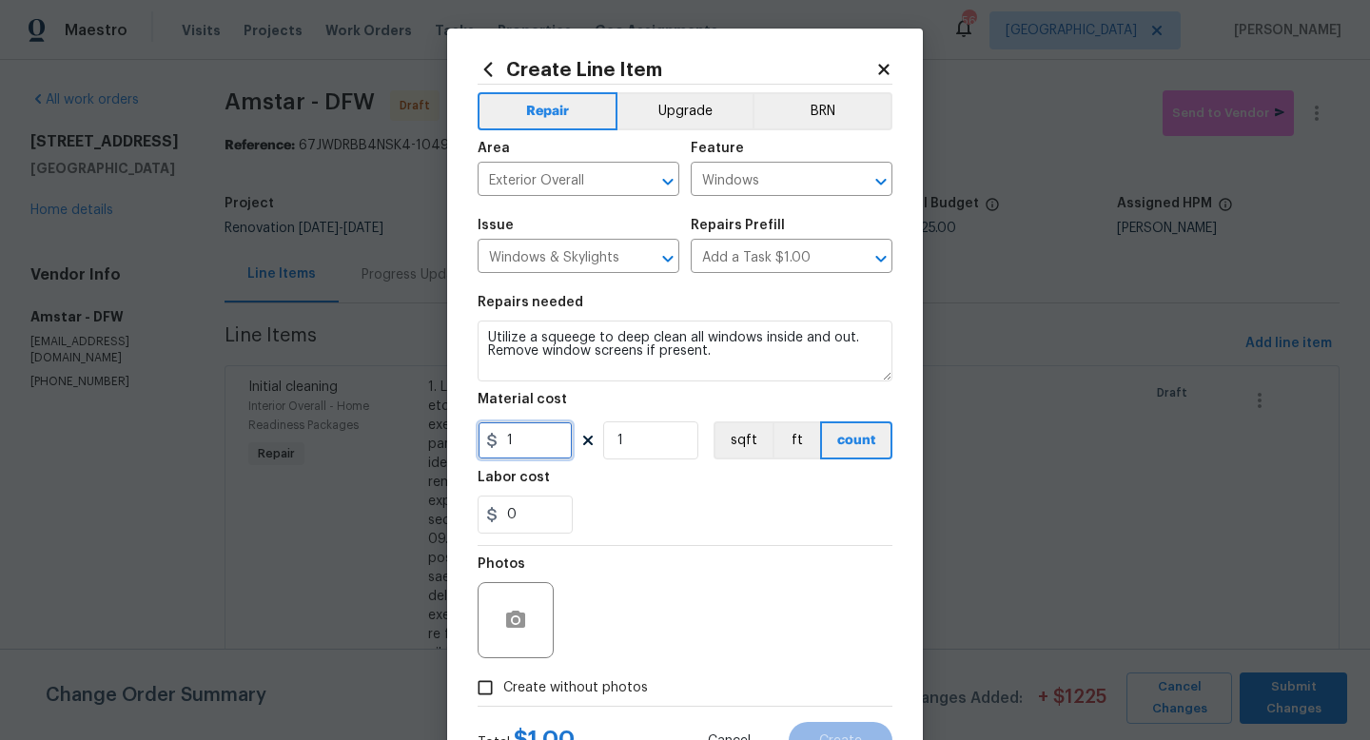
click at [562, 443] on input "1" at bounding box center [525, 441] width 95 height 38
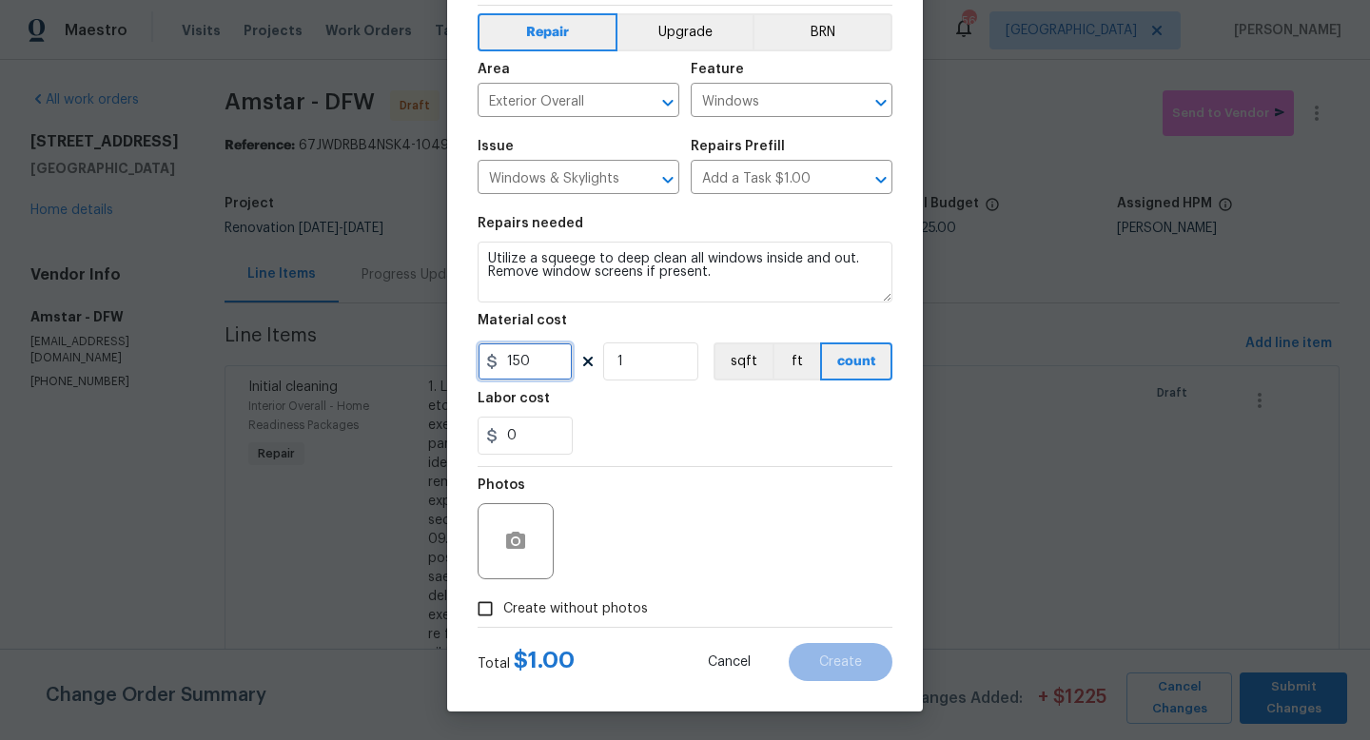
type input "150"
click at [489, 606] on input "Create without photos" at bounding box center [485, 609] width 36 height 36
checkbox input "true"
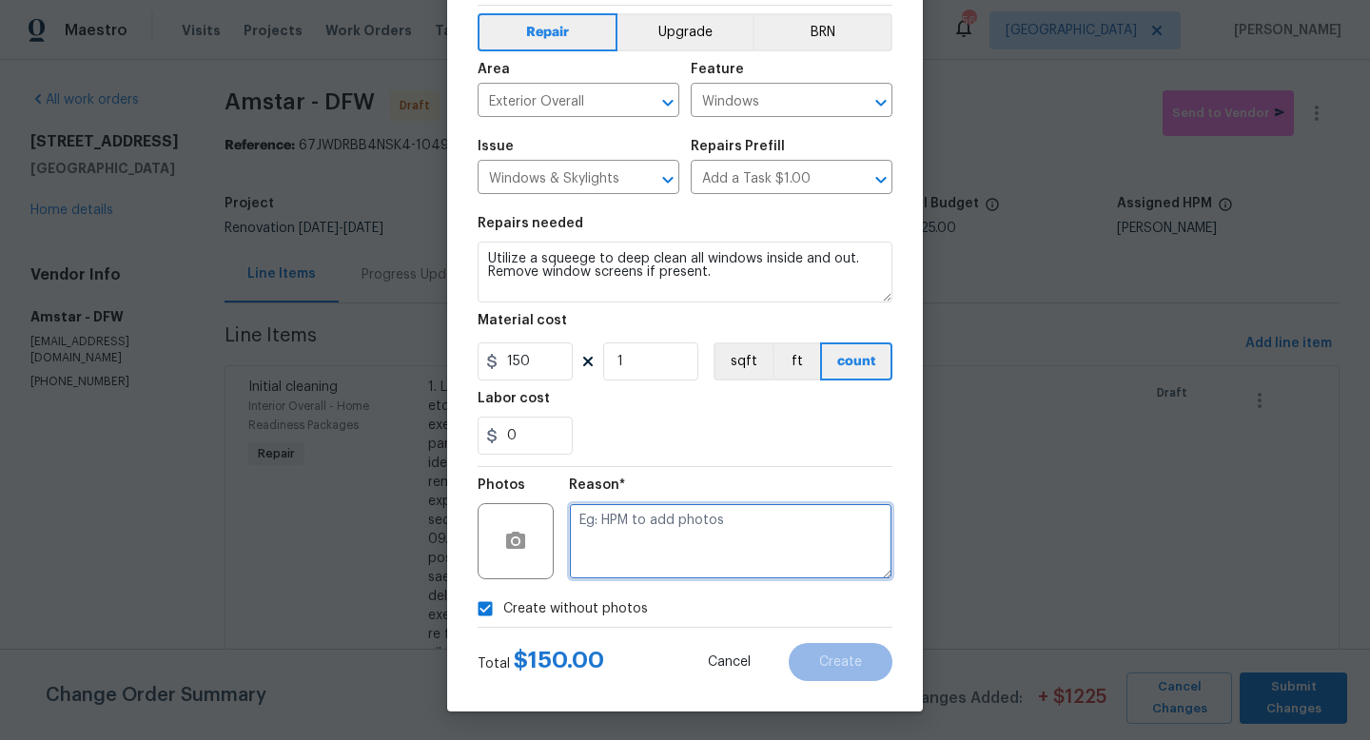
click at [778, 536] on textarea at bounding box center [731, 541] width 324 height 76
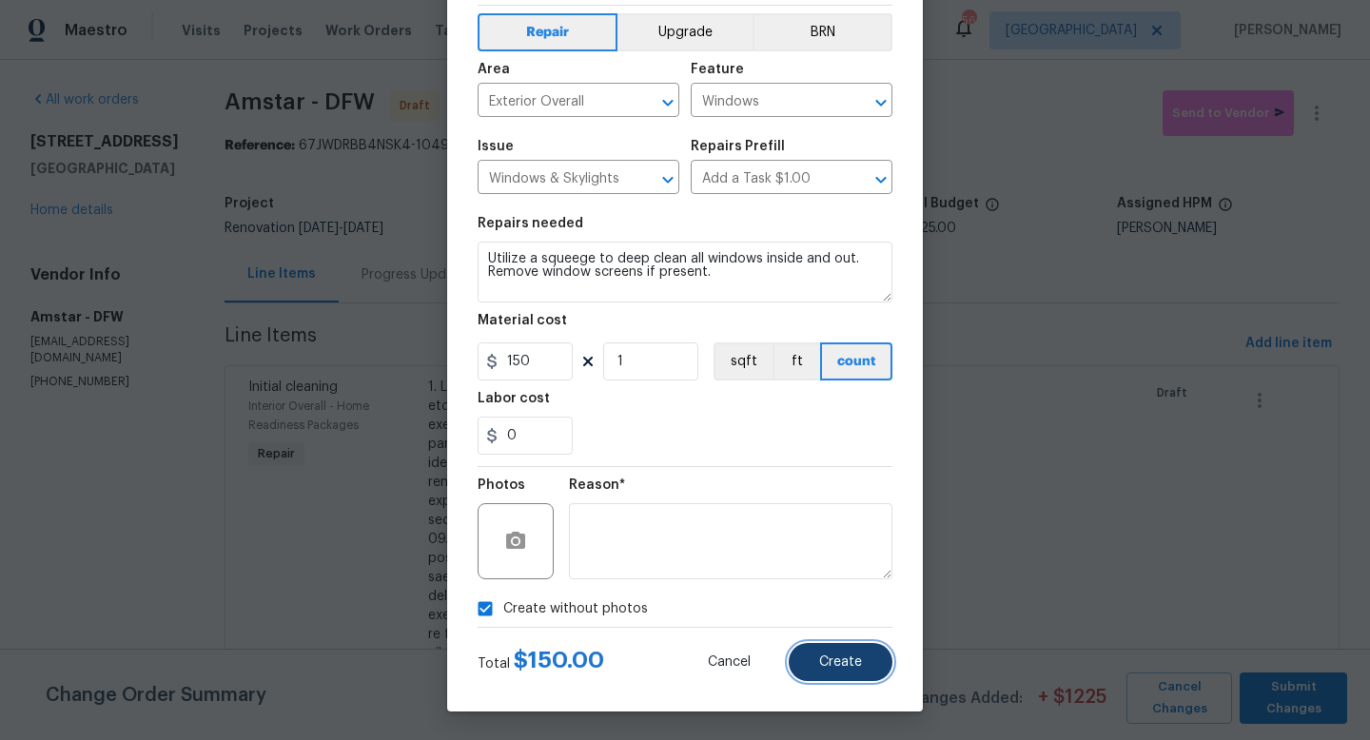
click at [821, 656] on span "Create" at bounding box center [840, 663] width 43 height 14
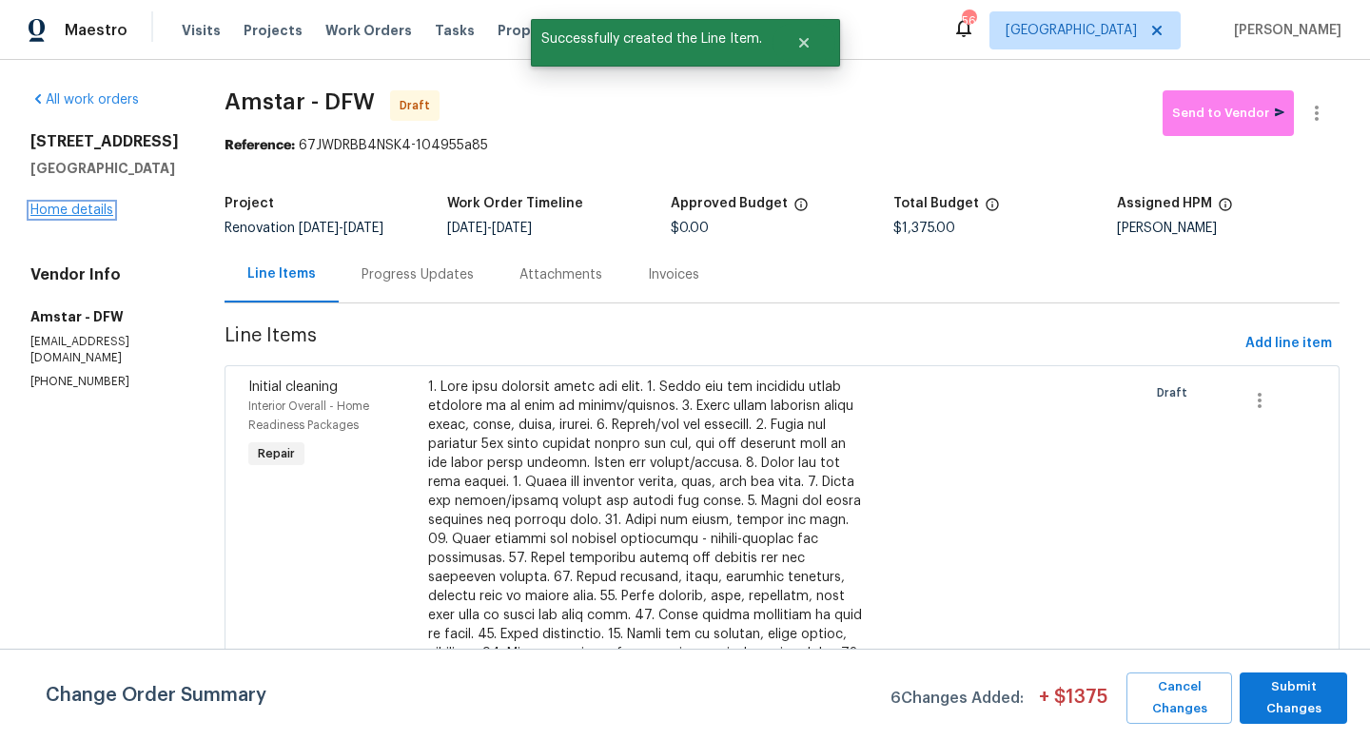
click at [65, 217] on link "Home details" at bounding box center [71, 210] width 83 height 13
